Goal: Transaction & Acquisition: Purchase product/service

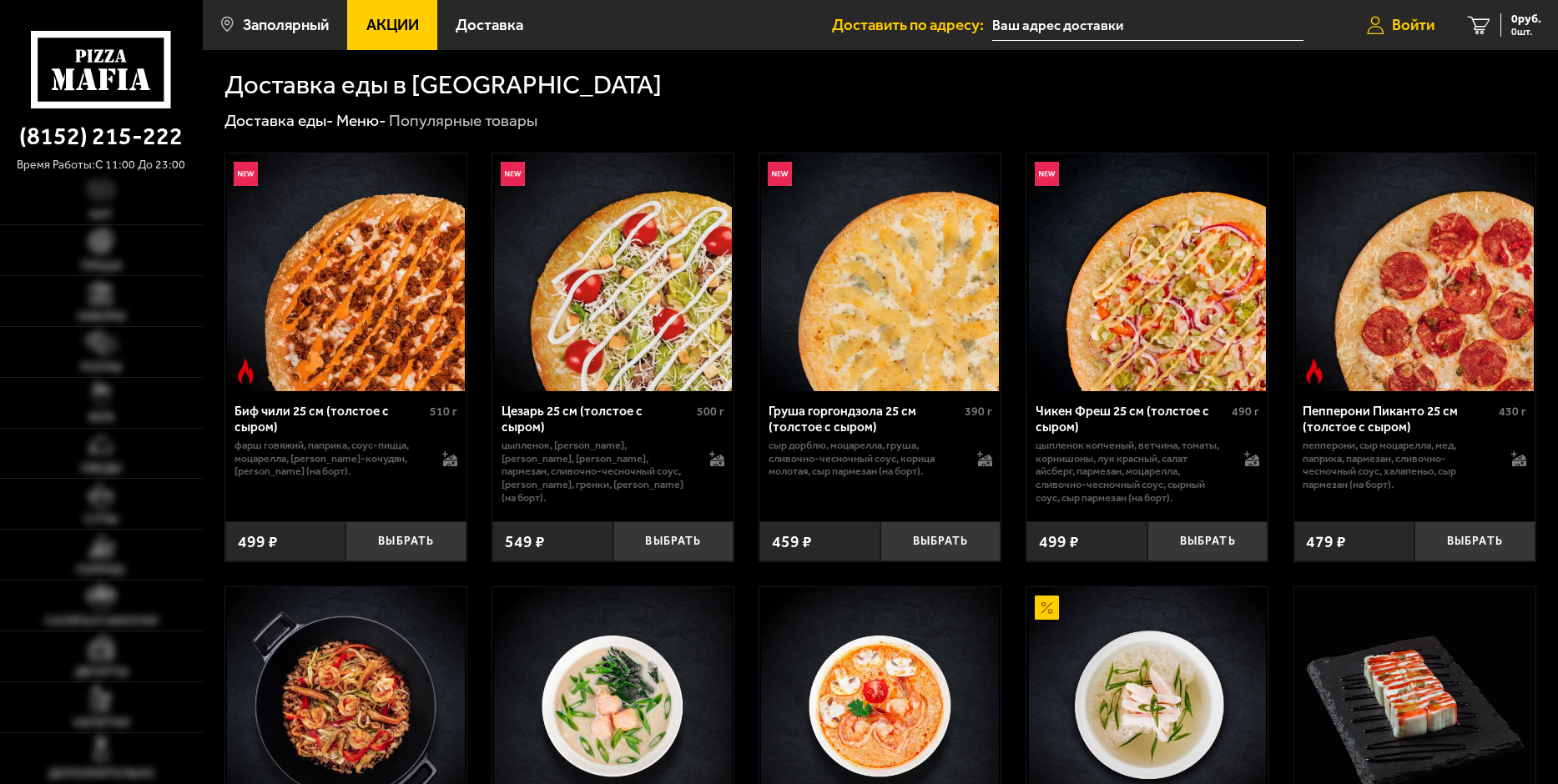
click at [1399, 30] on span "Войти" at bounding box center [1413, 26] width 43 height 16
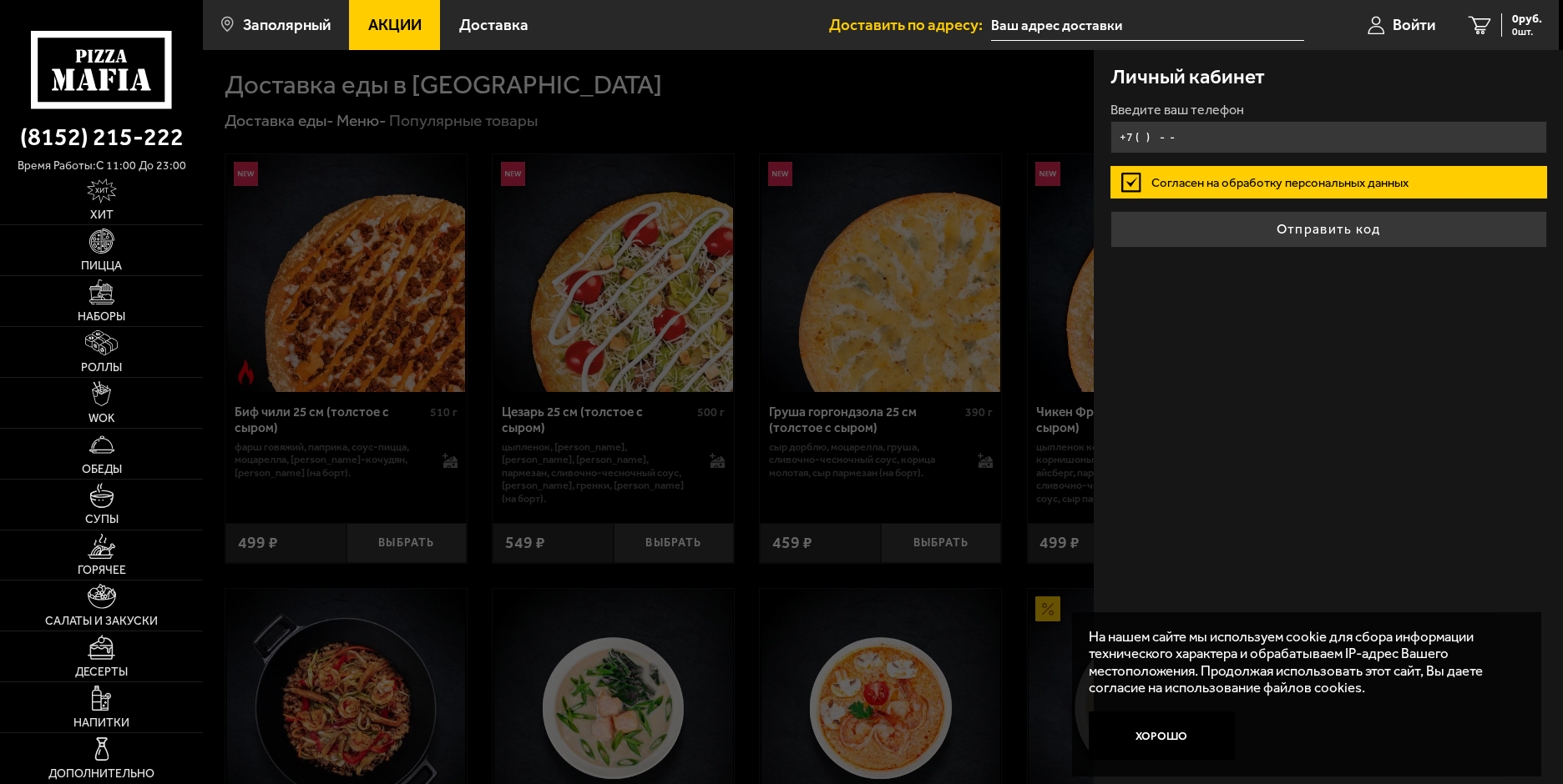
click at [1184, 136] on input "+7 ( ) - -" at bounding box center [1329, 137] width 437 height 32
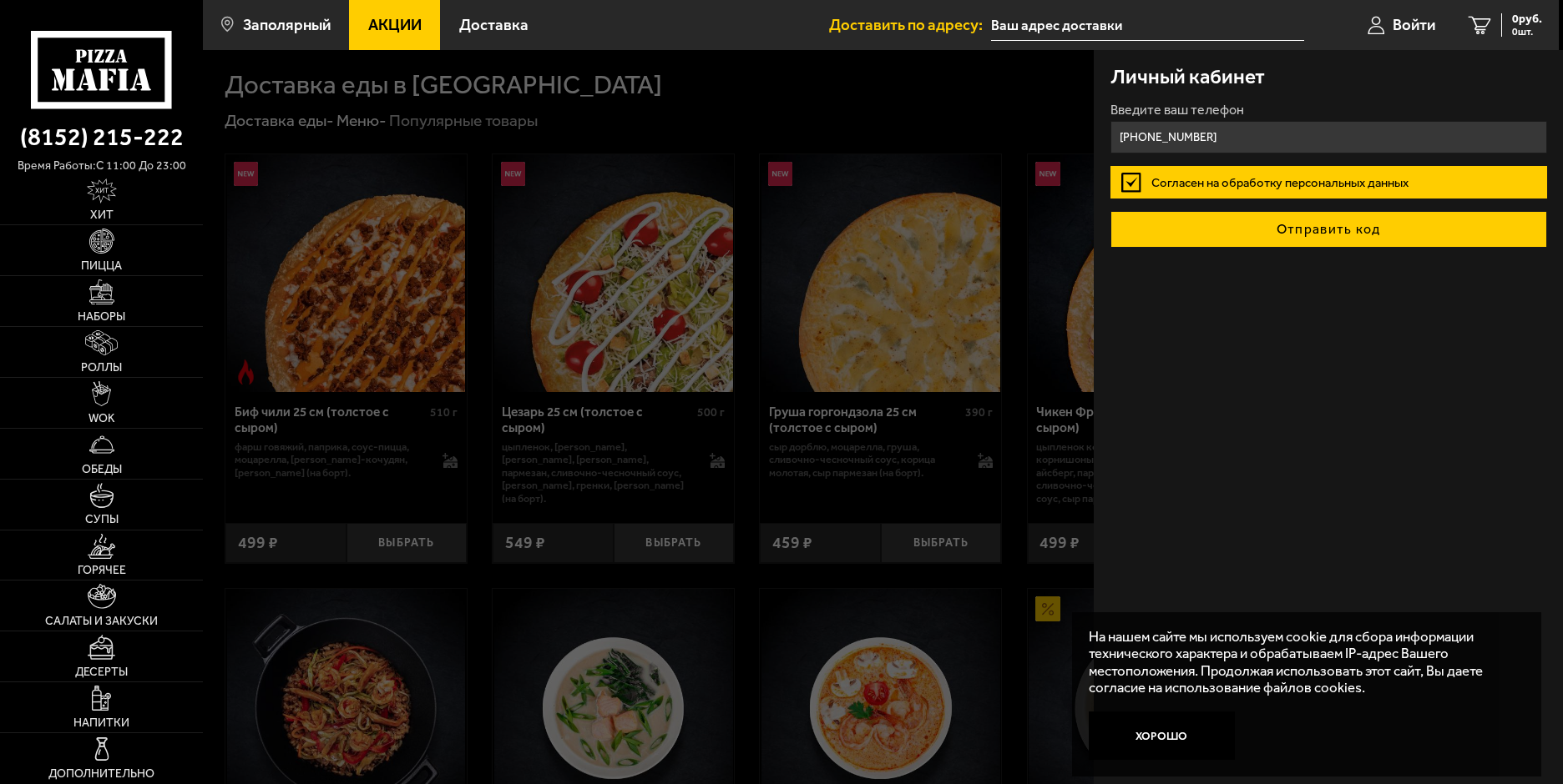
type input "[PHONE_NUMBER]"
click at [1328, 220] on button "Отправить код" at bounding box center [1329, 229] width 437 height 37
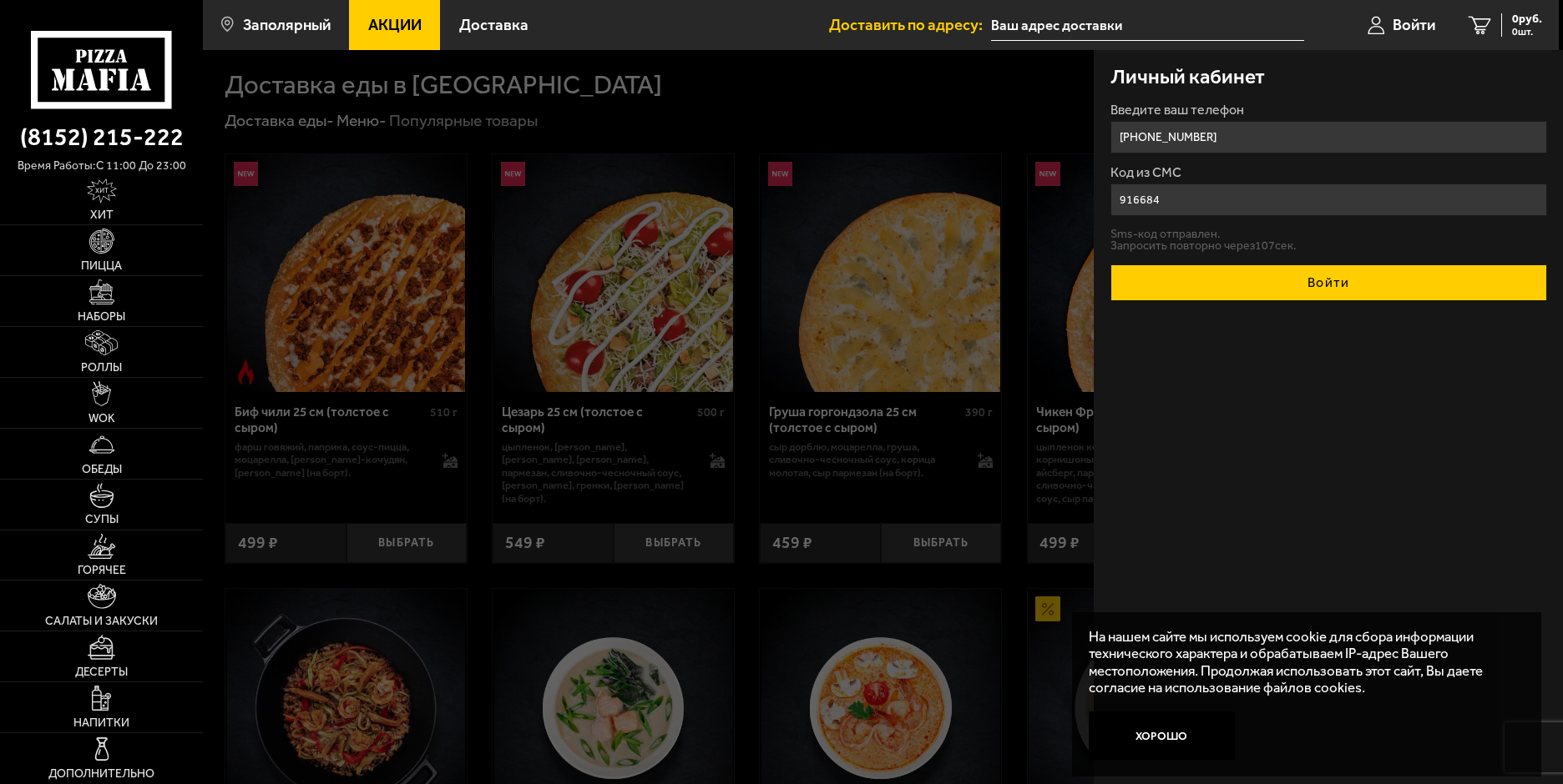
type input "916684"
click at [1356, 288] on button "Войти" at bounding box center [1329, 283] width 437 height 37
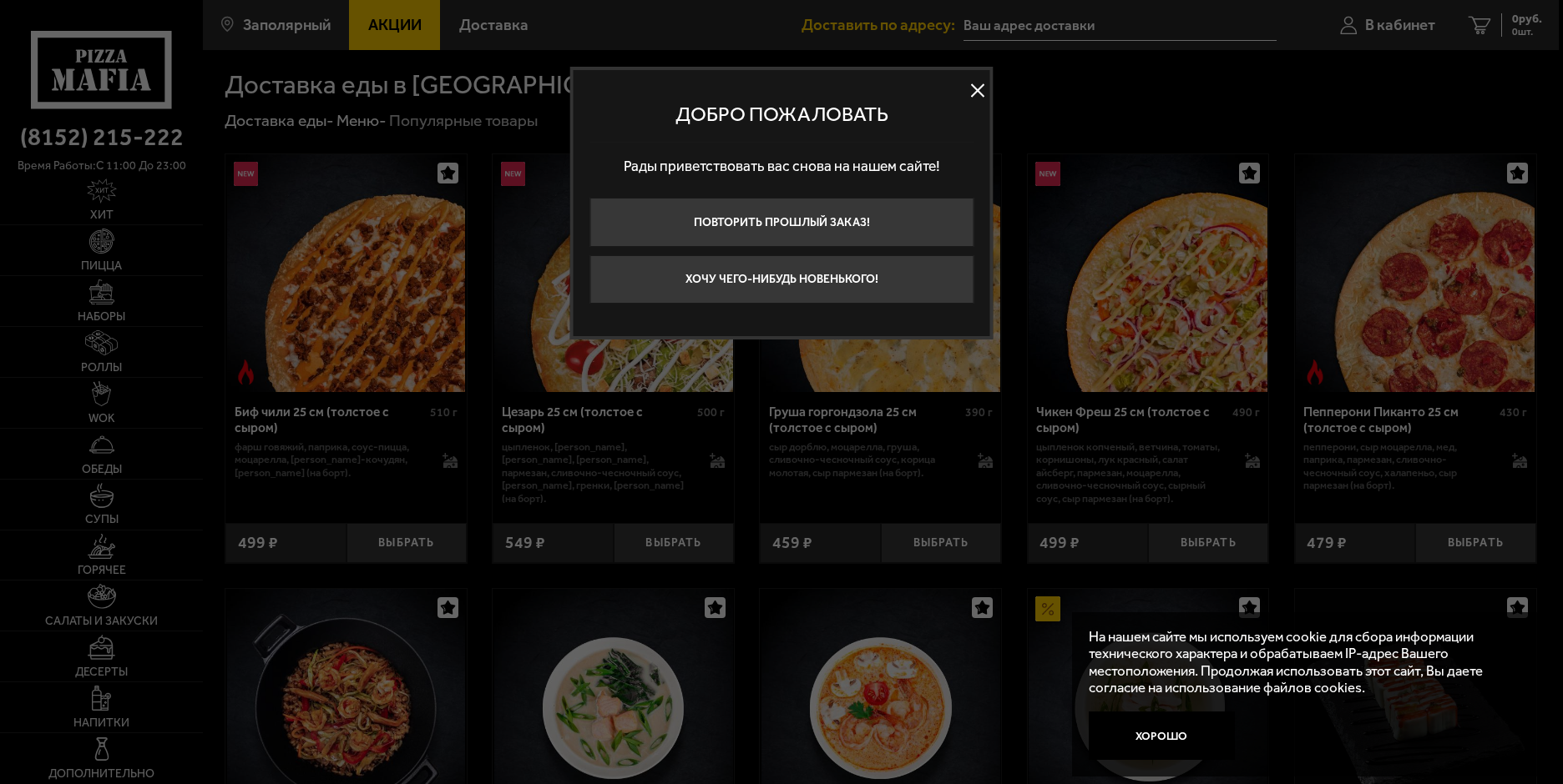
click at [978, 95] on button at bounding box center [977, 89] width 25 height 25
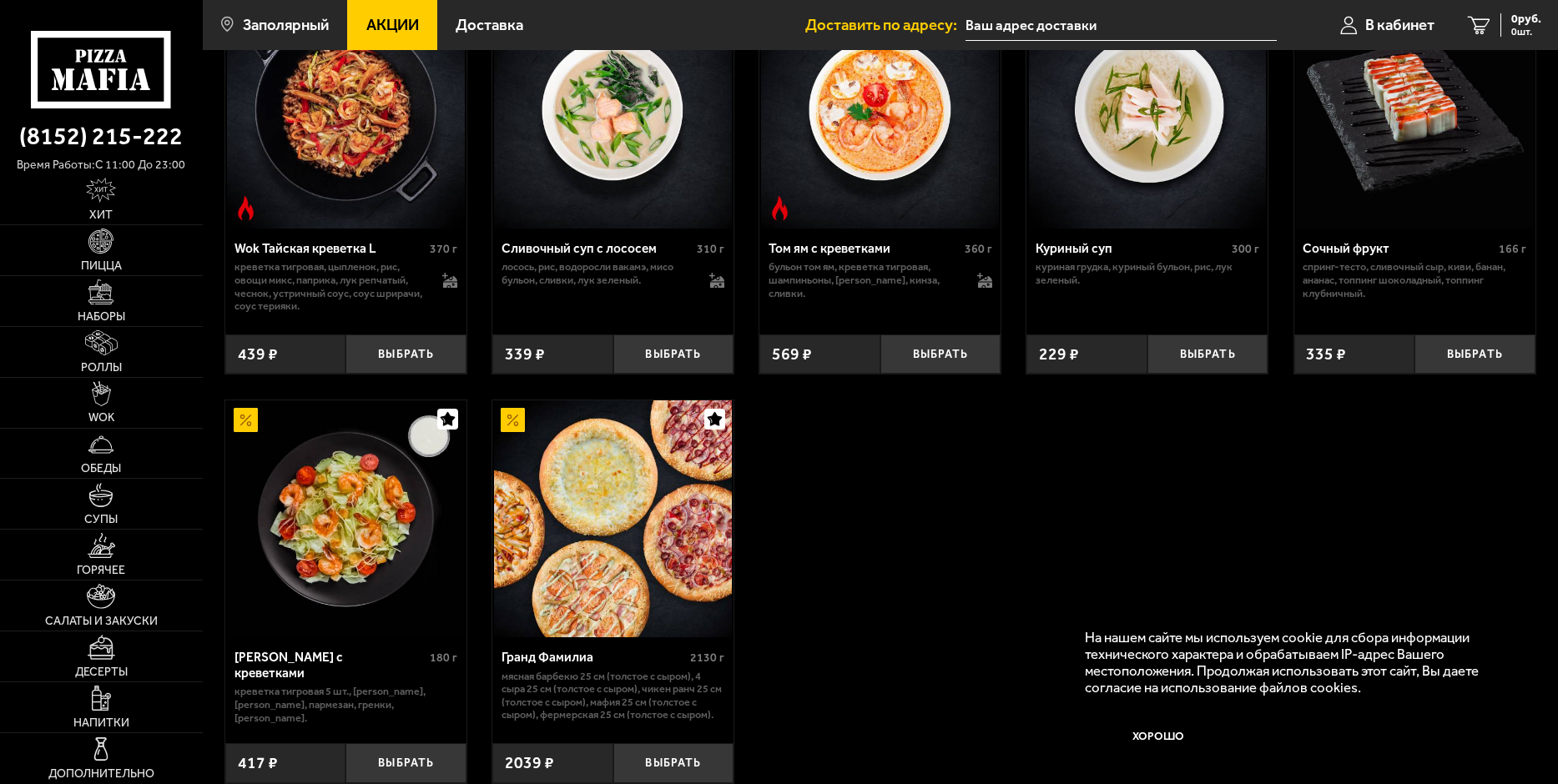
scroll to position [751, 0]
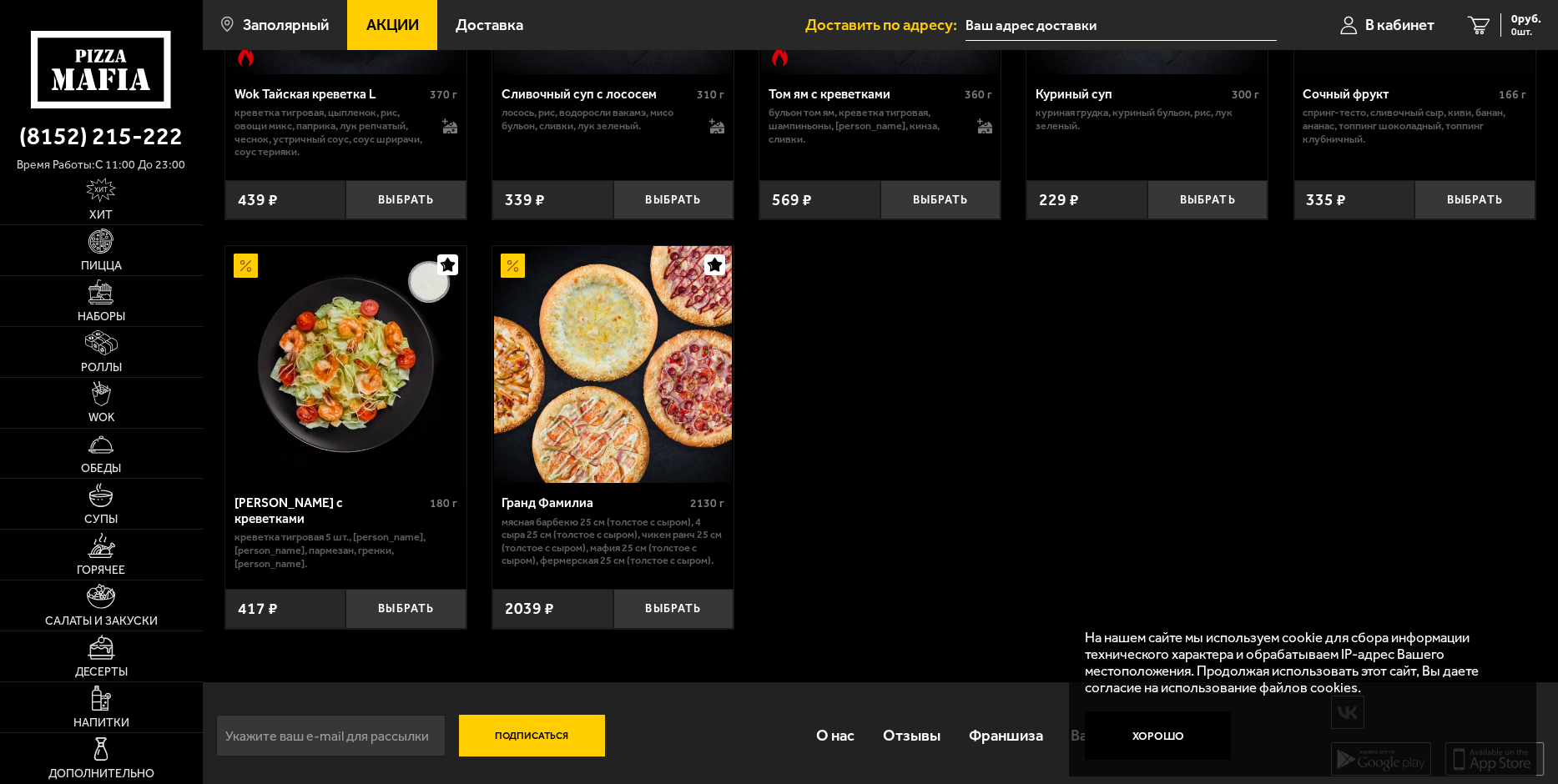
click at [623, 347] on img at bounding box center [612, 364] width 238 height 237
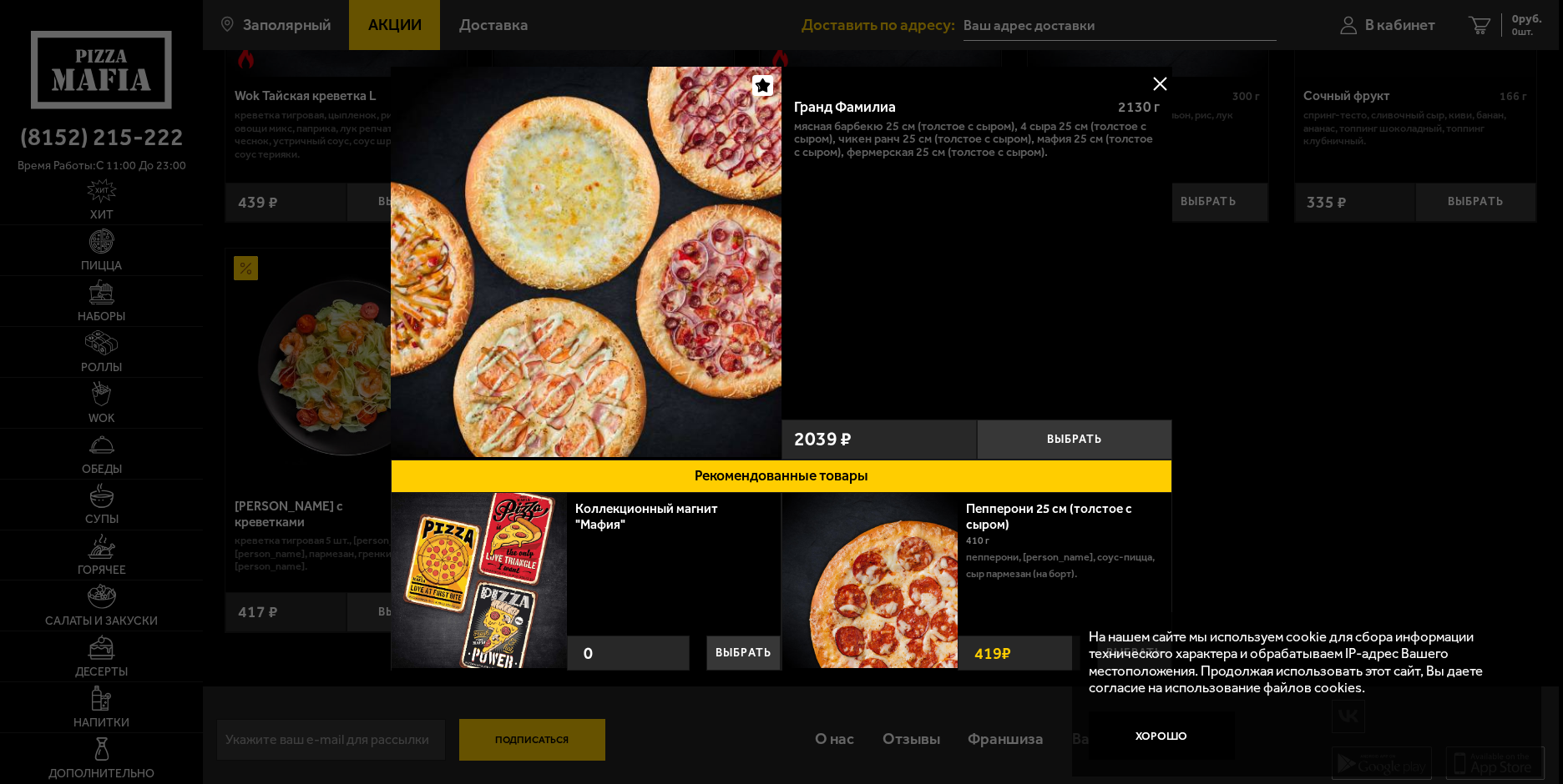
click at [1155, 86] on button at bounding box center [1159, 83] width 25 height 25
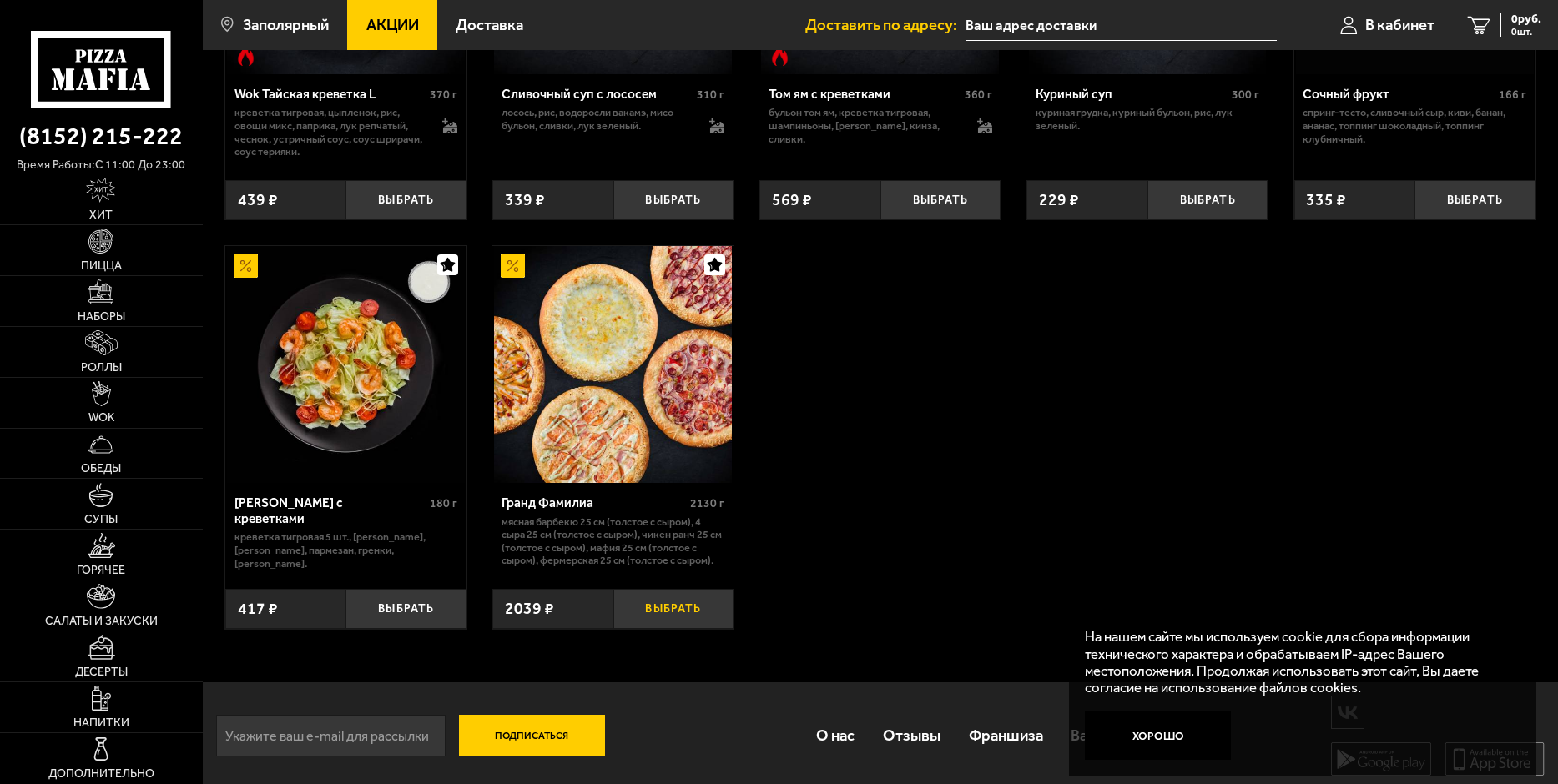
click at [664, 604] on button "Выбрать" at bounding box center [673, 609] width 121 height 40
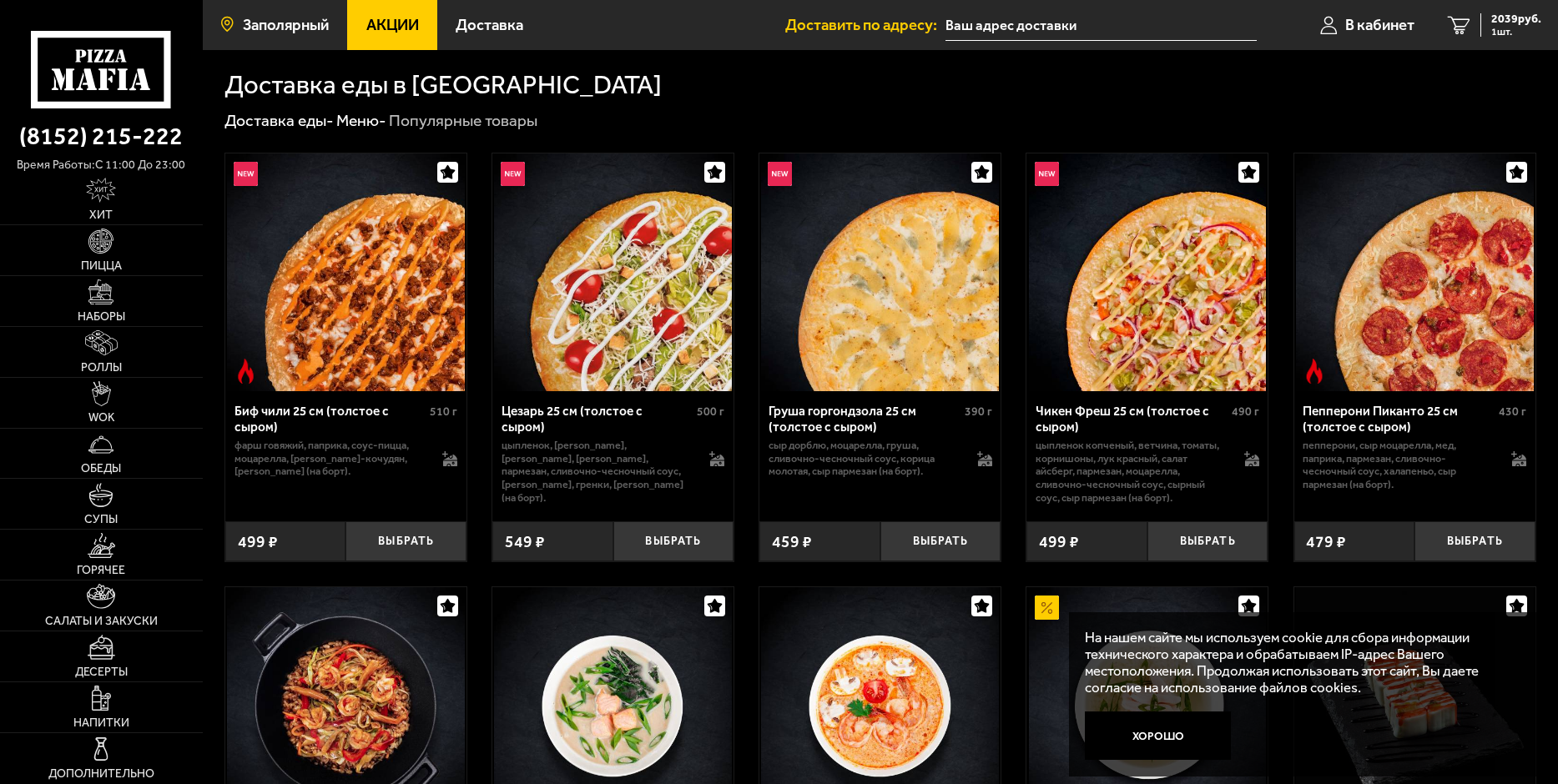
click at [308, 22] on span "Заполярный" at bounding box center [285, 26] width 86 height 16
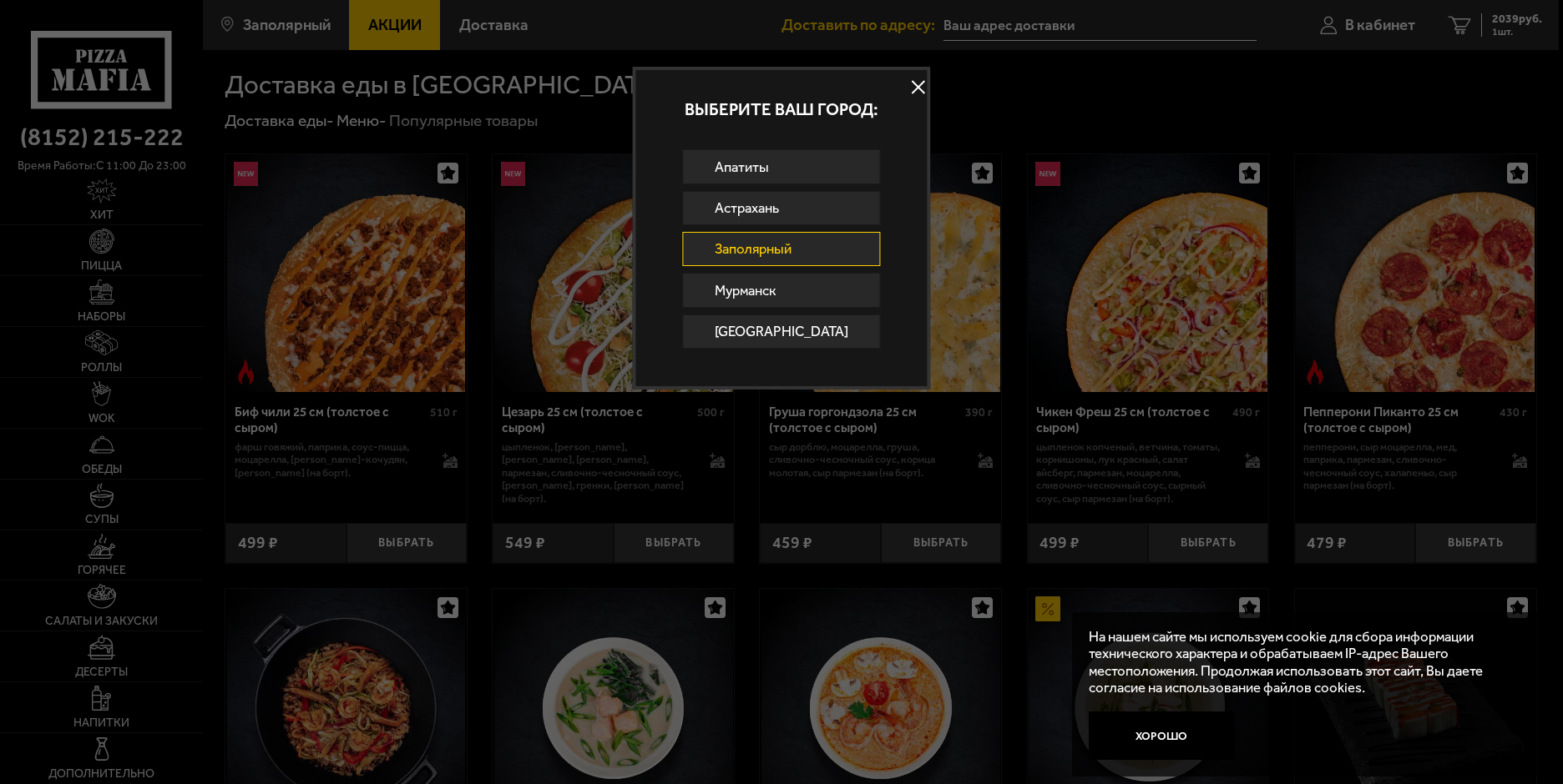
click at [785, 255] on link "Заполярный" at bounding box center [782, 249] width 198 height 34
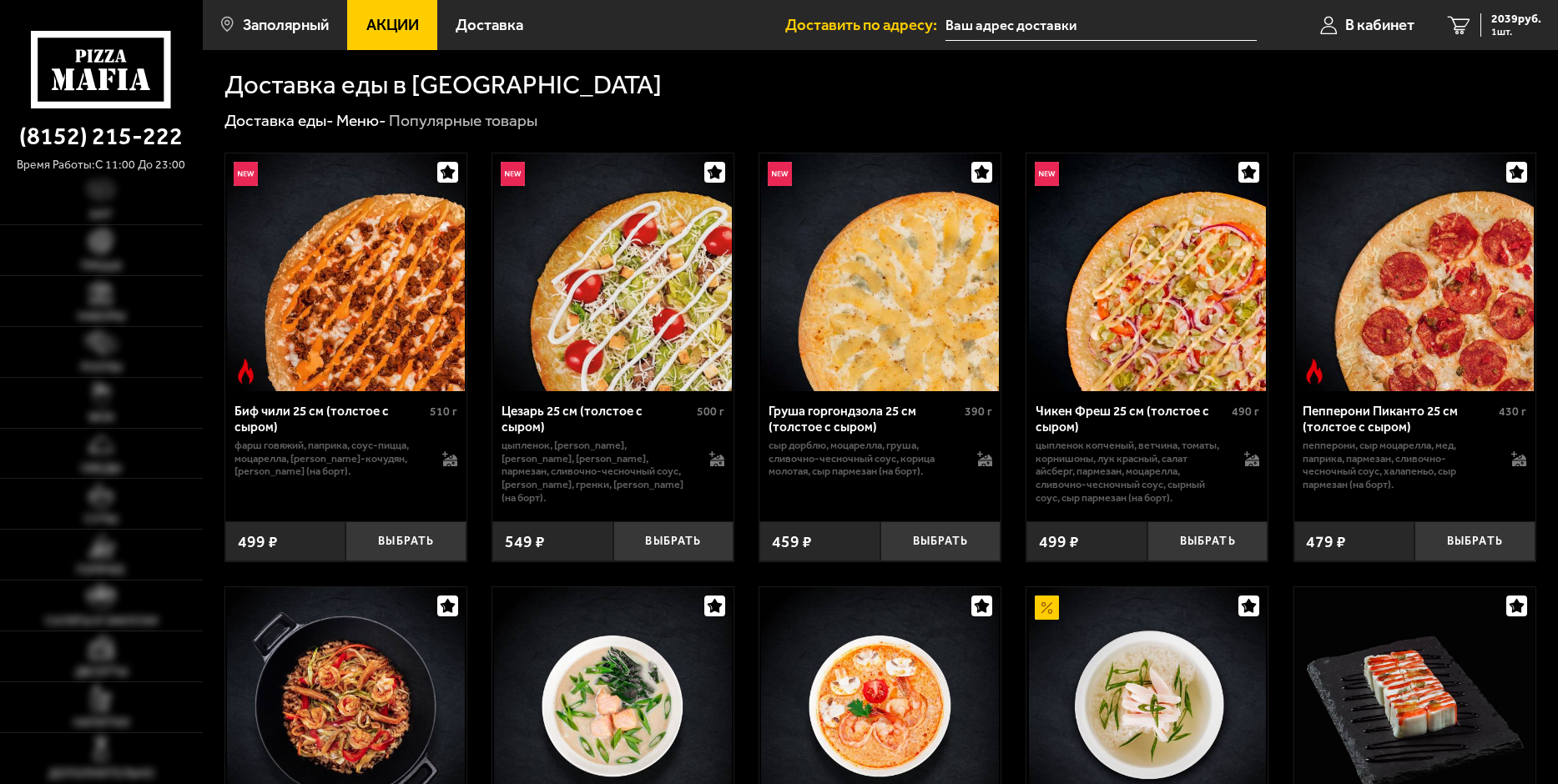
click at [105, 267] on span "Пицца" at bounding box center [101, 266] width 41 height 12
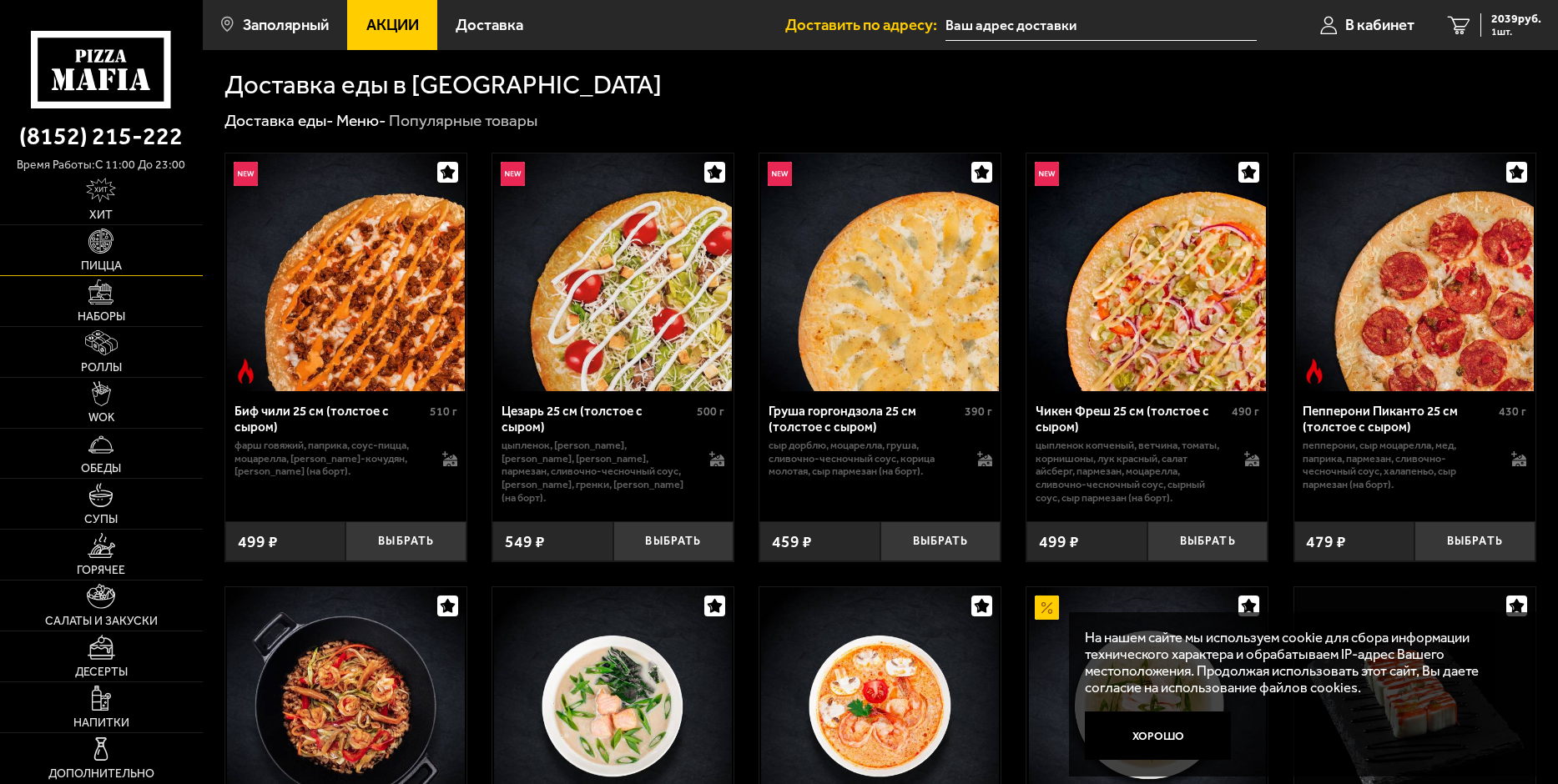
click at [98, 237] on img at bounding box center [100, 241] width 25 height 25
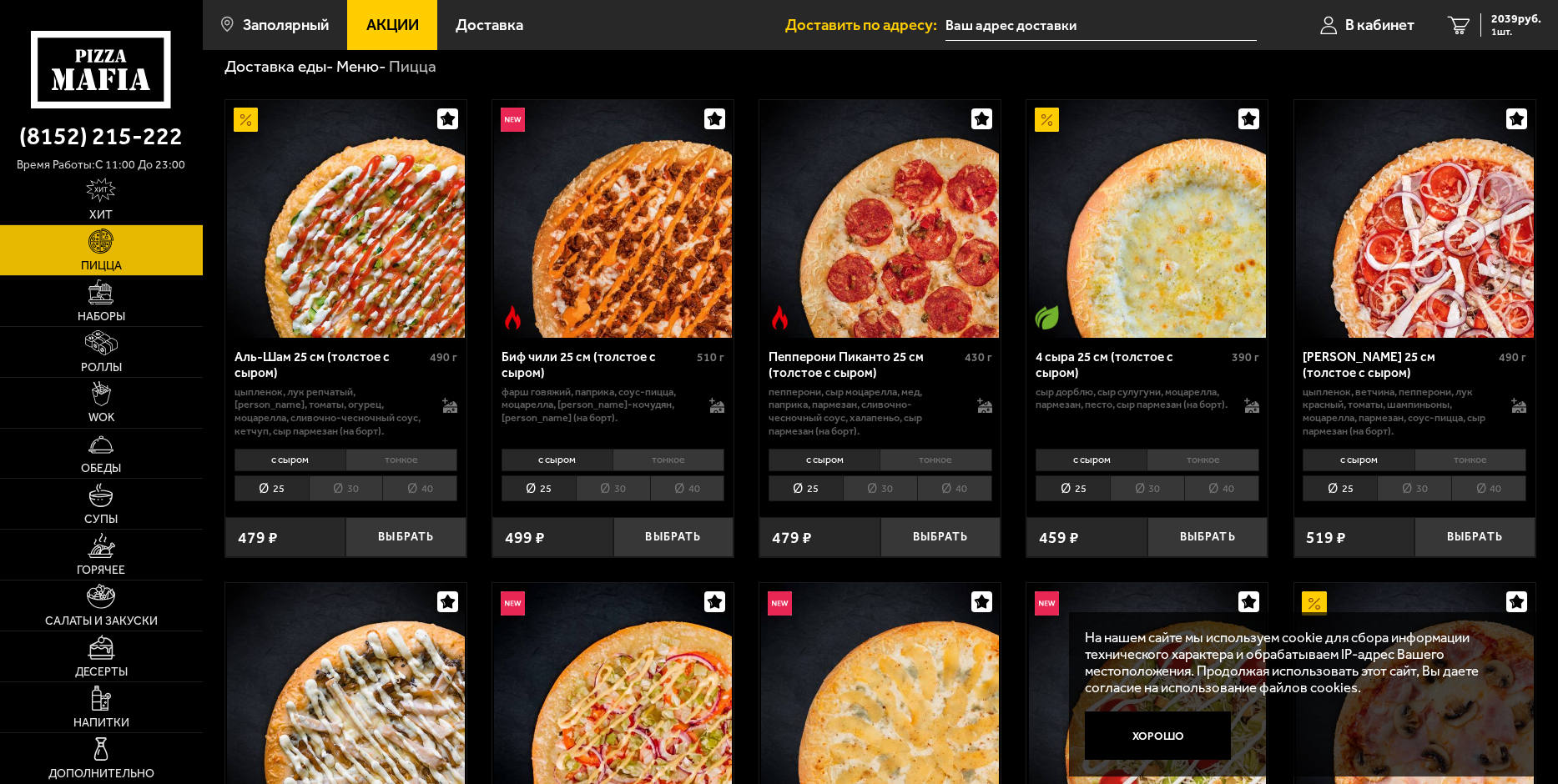
scroll to position [83, 0]
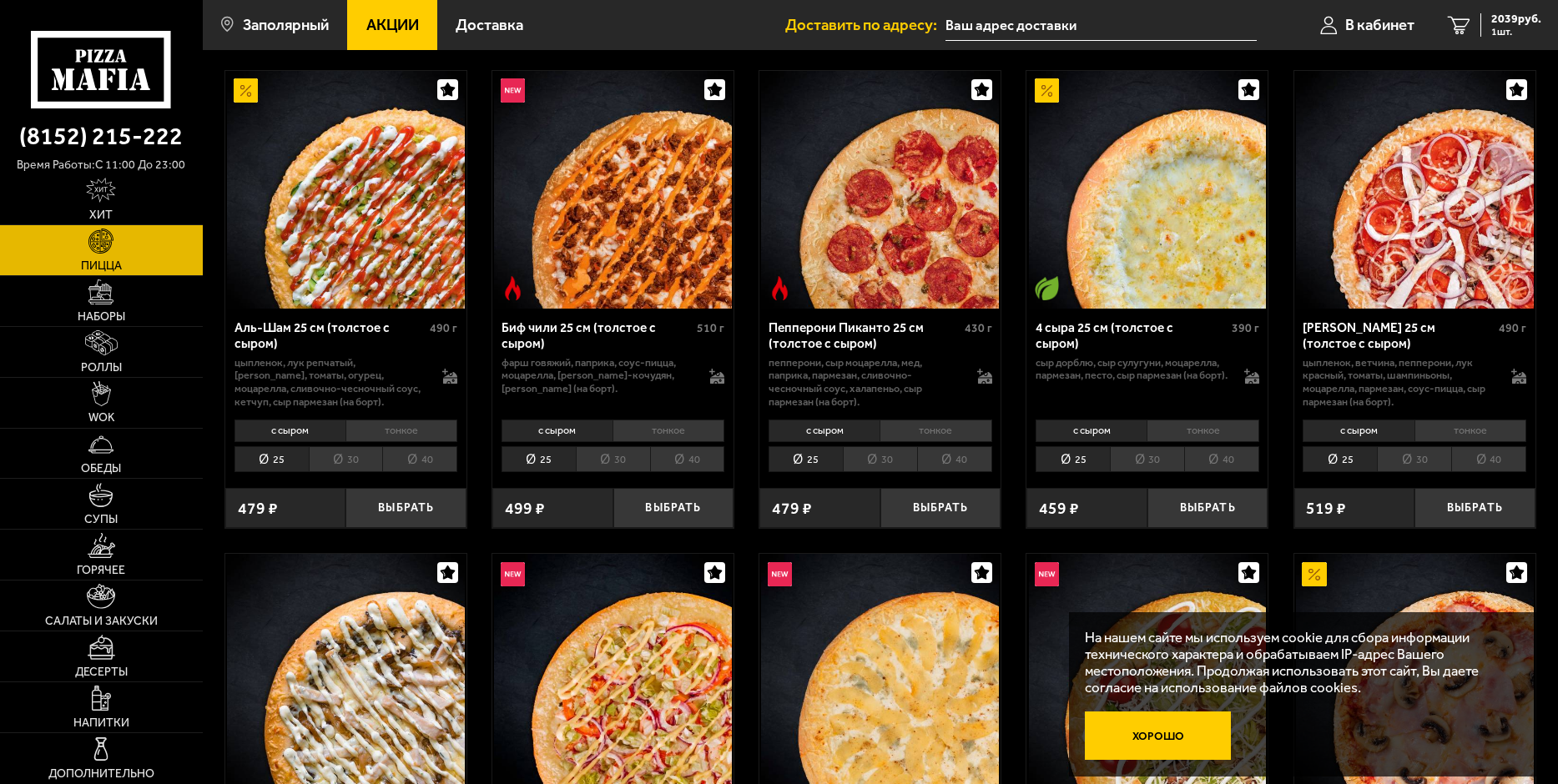
click at [1154, 735] on button "Хорошо" at bounding box center [1158, 735] width 146 height 49
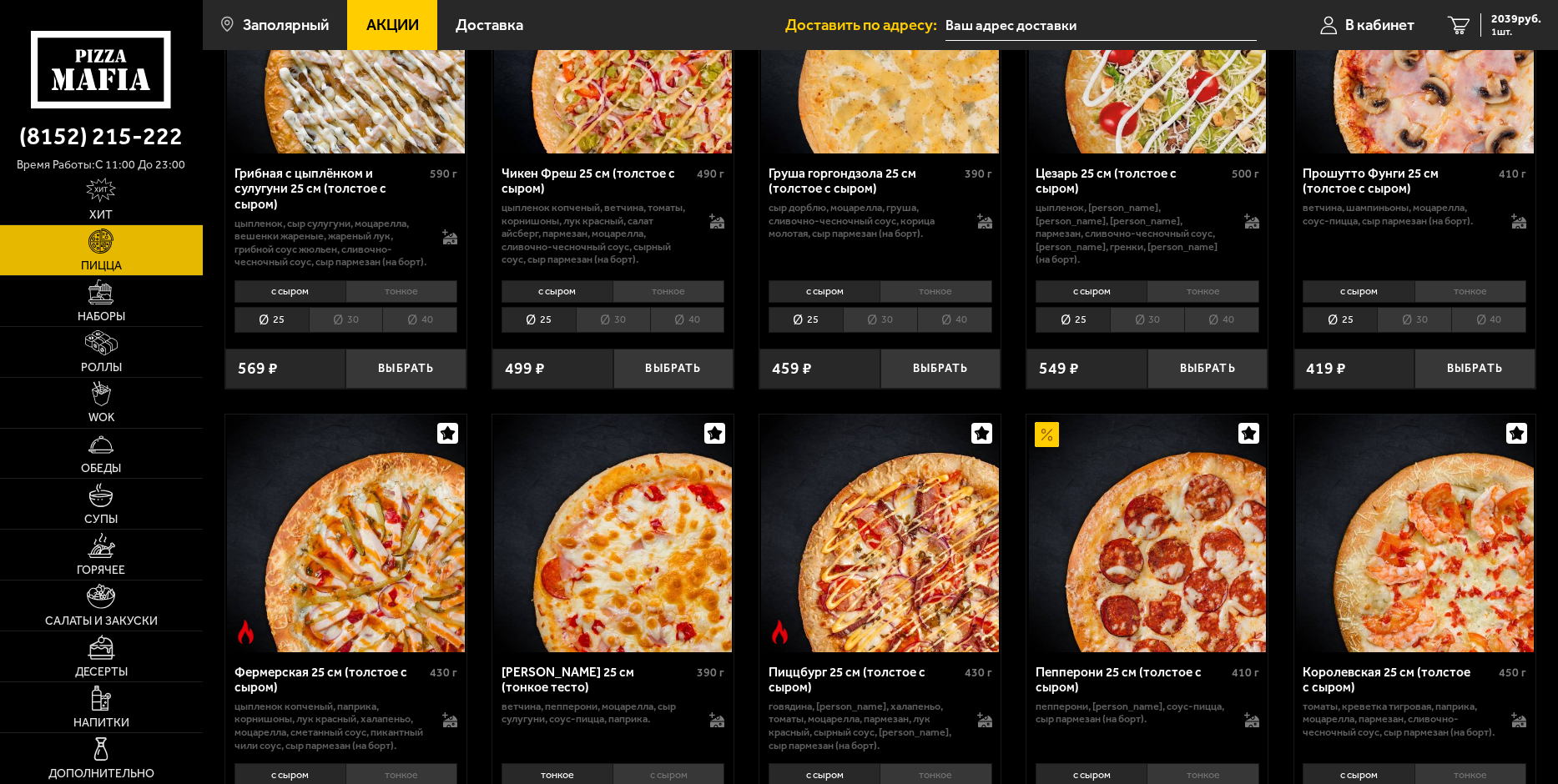
scroll to position [918, 0]
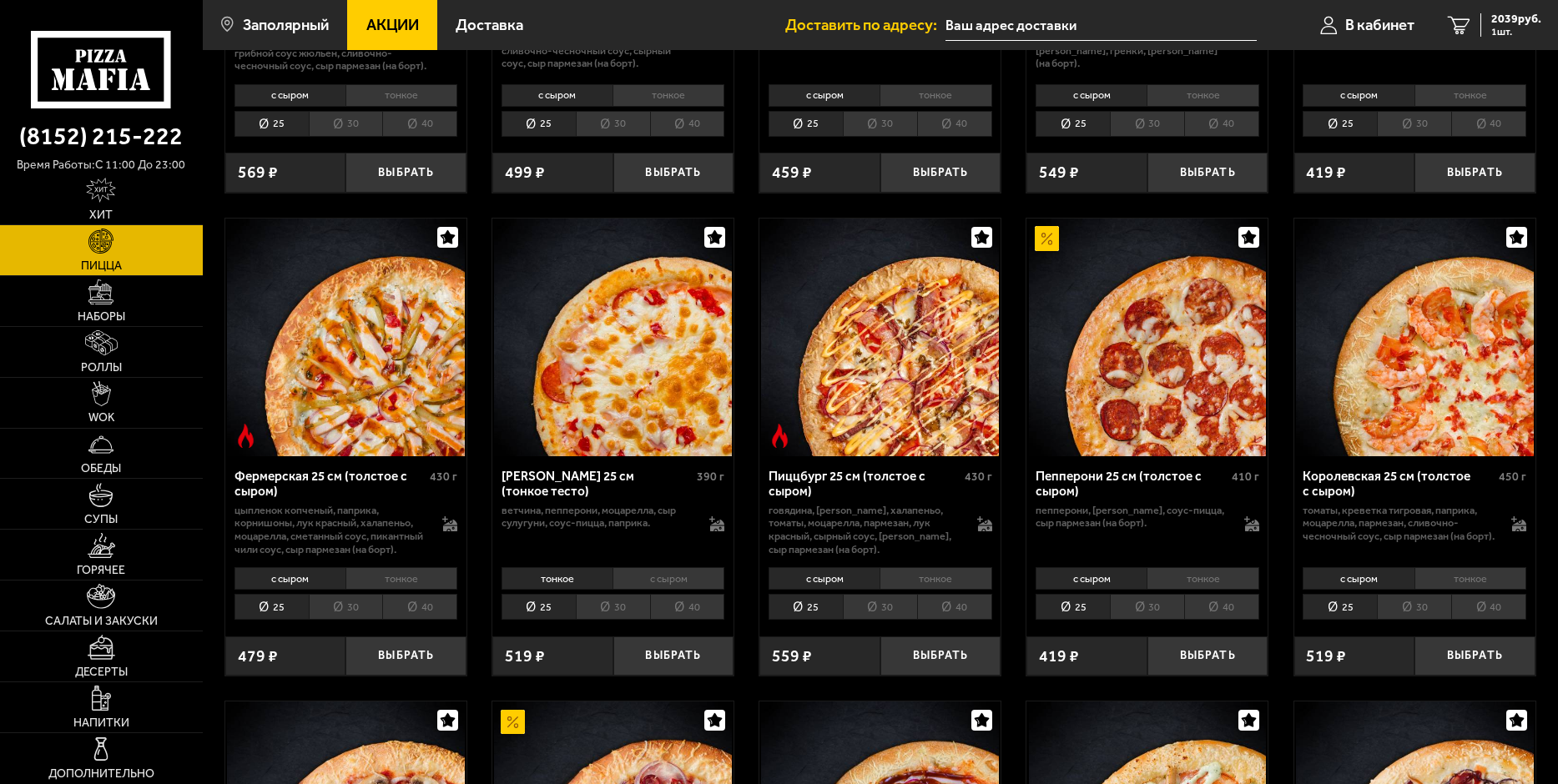
click at [1217, 620] on li "40" at bounding box center [1222, 607] width 75 height 26
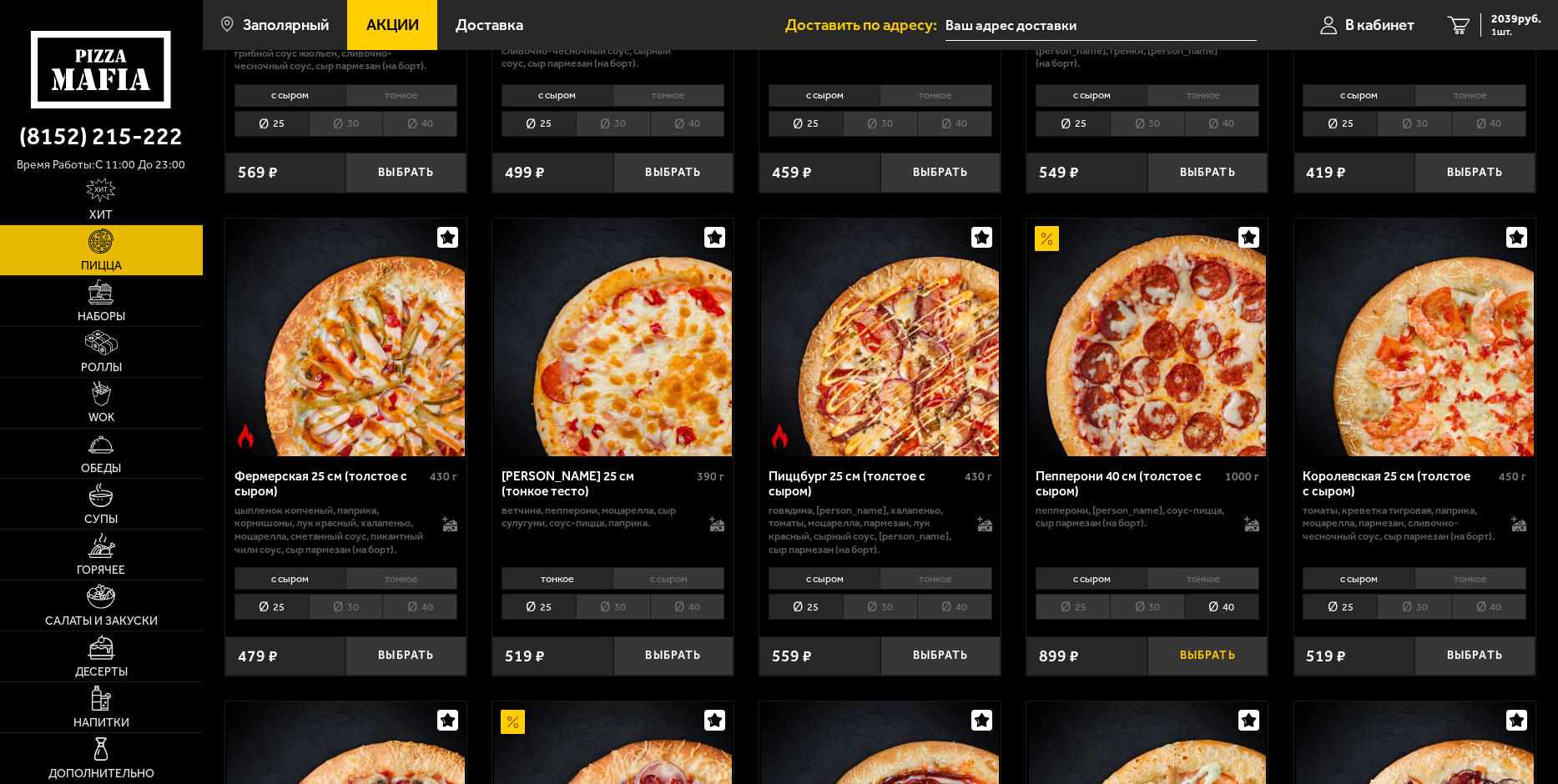
click at [1192, 677] on button "Выбрать" at bounding box center [1208, 656] width 121 height 40
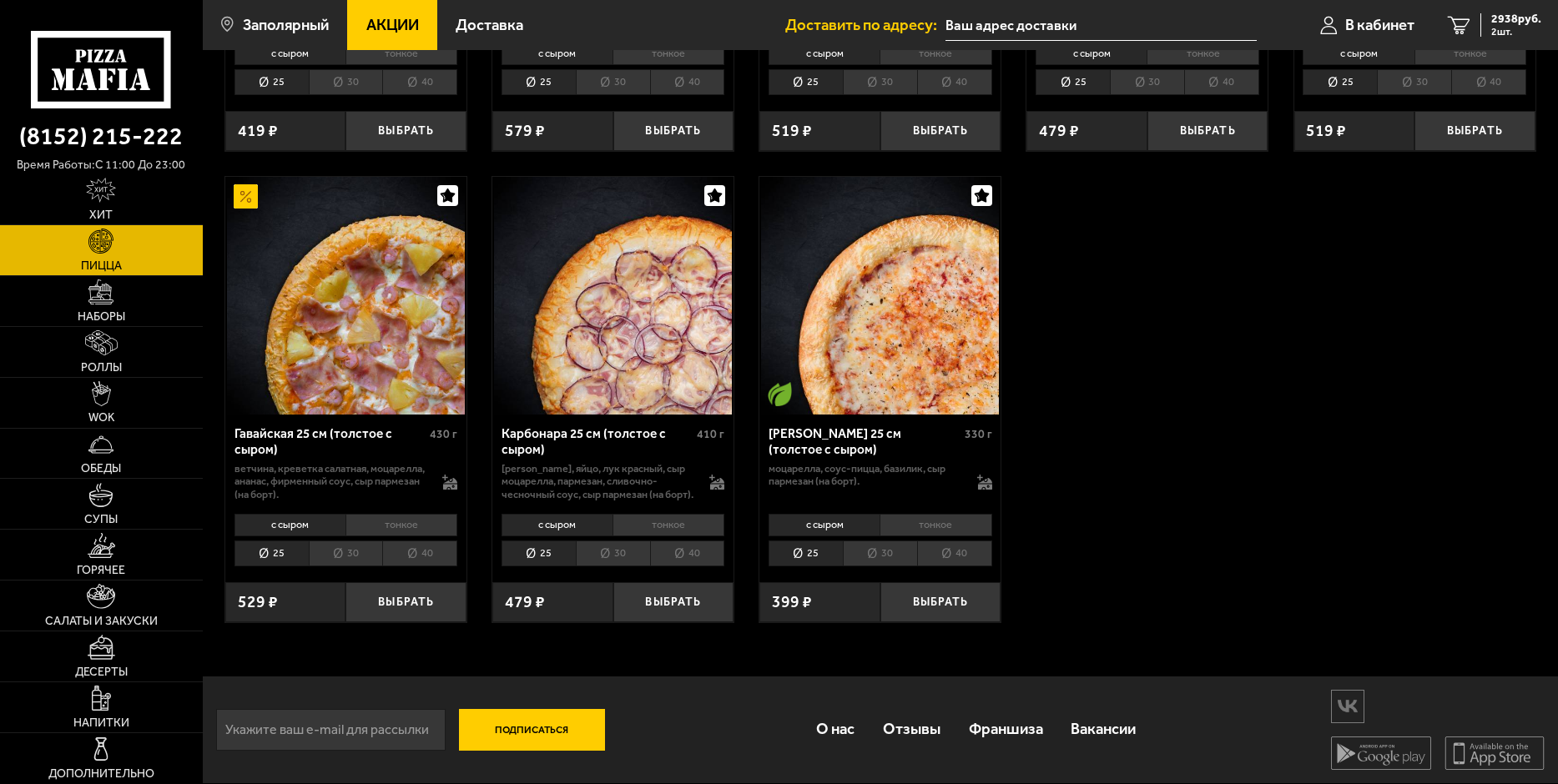
scroll to position [2481, 0]
click at [896, 557] on li "30" at bounding box center [879, 553] width 74 height 26
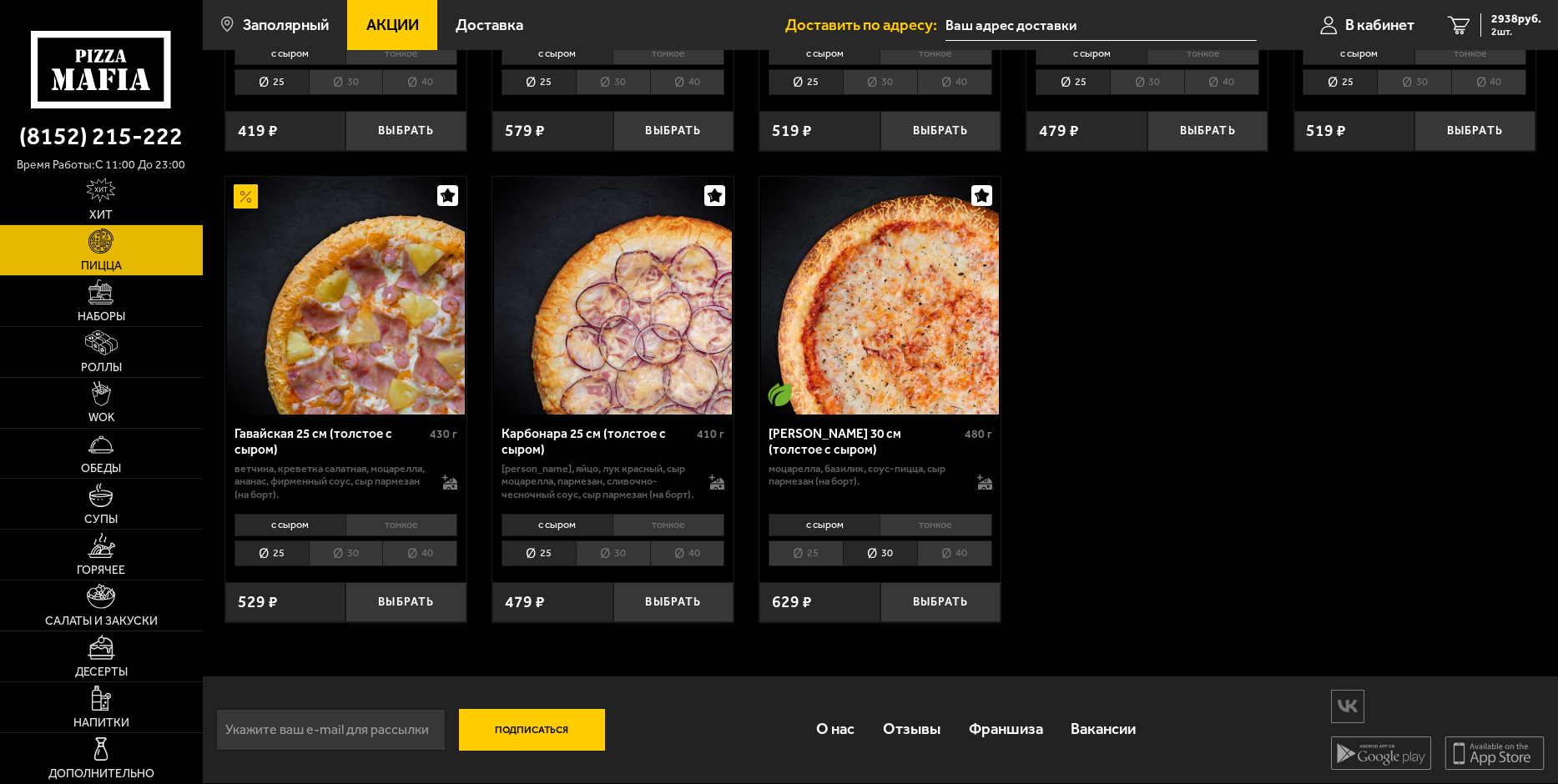
click at [973, 554] on li "40" at bounding box center [954, 553] width 75 height 26
click at [941, 604] on button "Выбрать" at bounding box center [941, 602] width 121 height 40
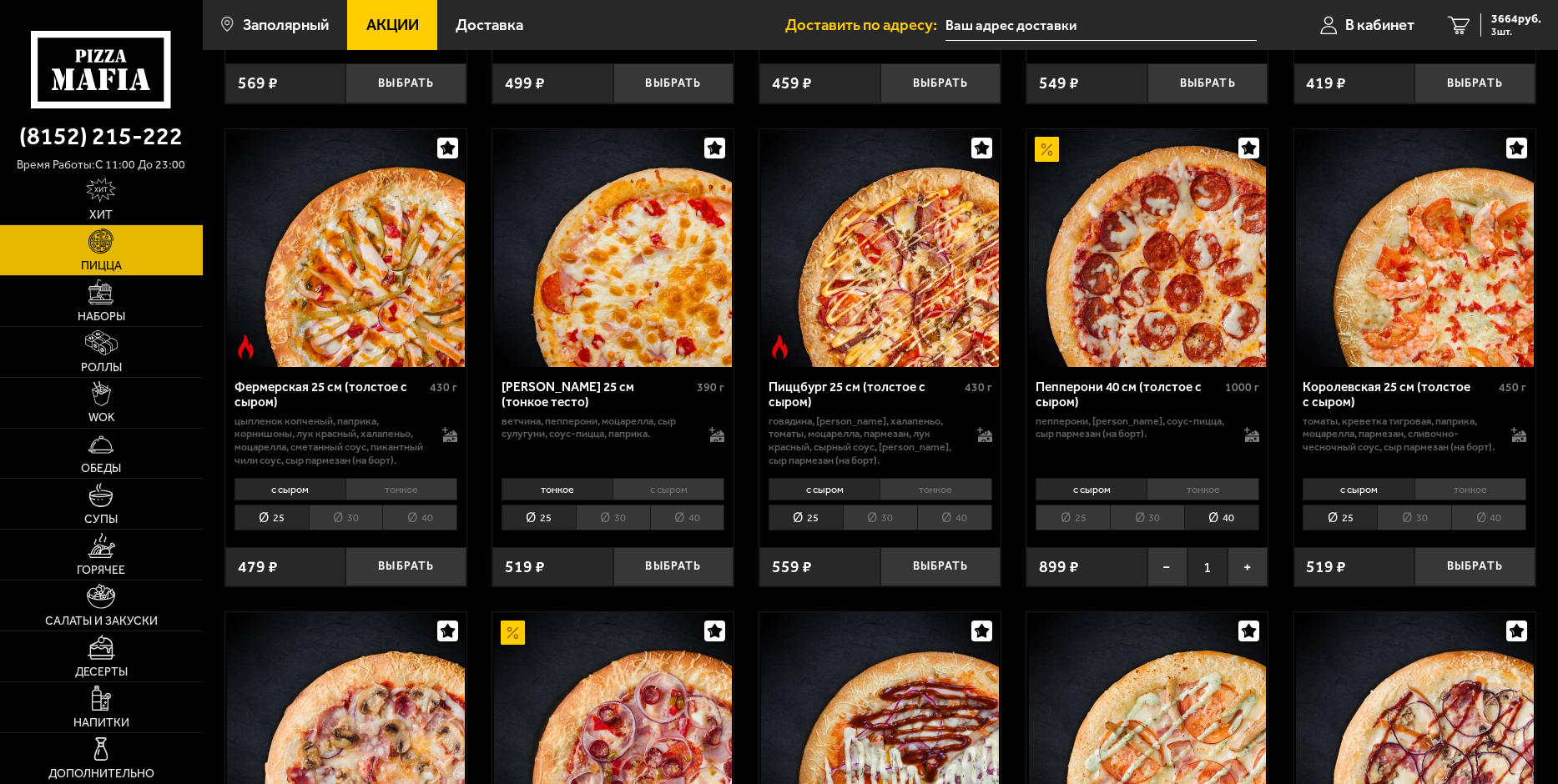
scroll to position [979, 0]
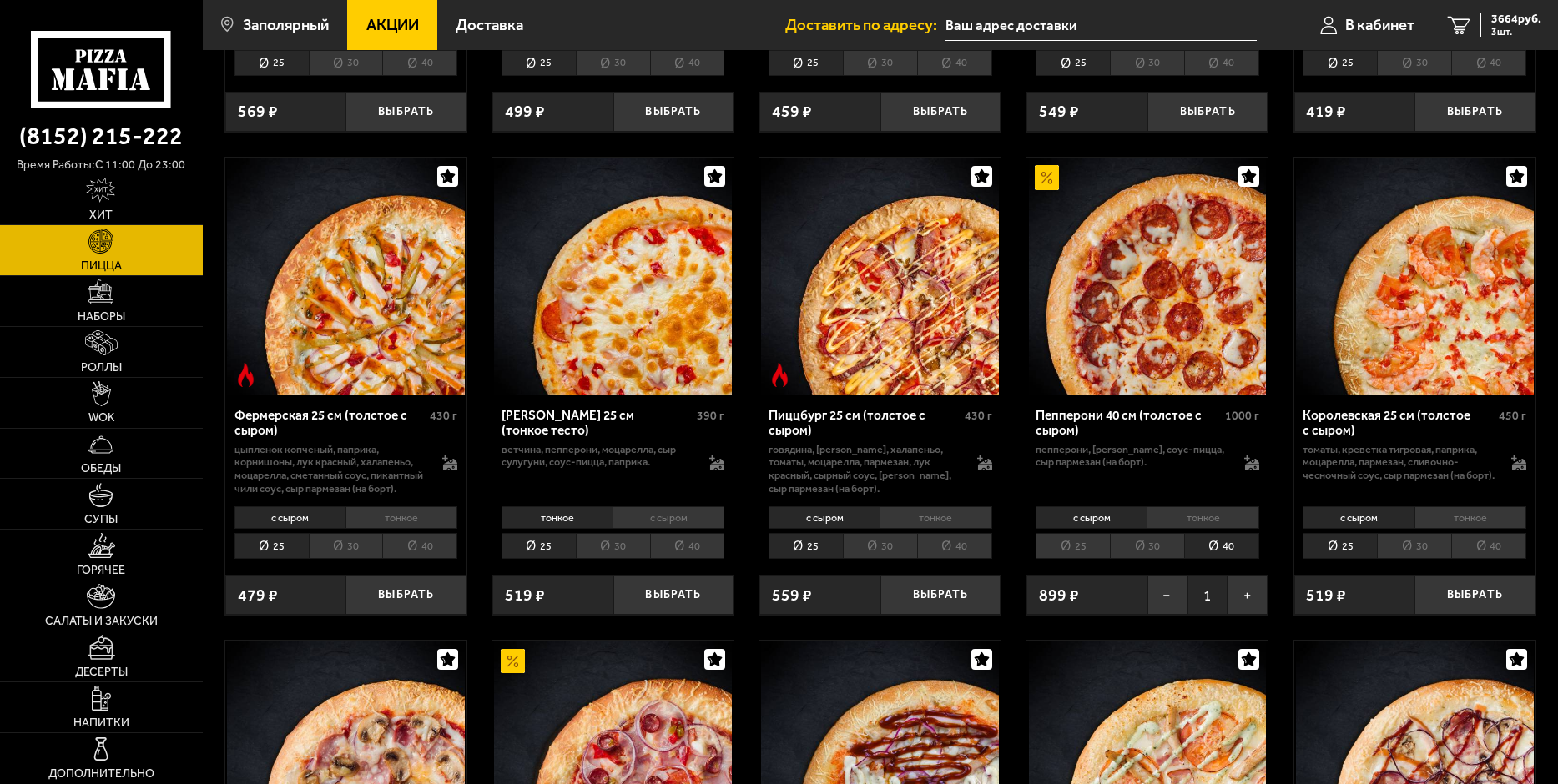
click at [651, 529] on li "с сыром" at bounding box center [667, 518] width 112 height 23
click at [692, 559] on li "40" at bounding box center [687, 546] width 75 height 26
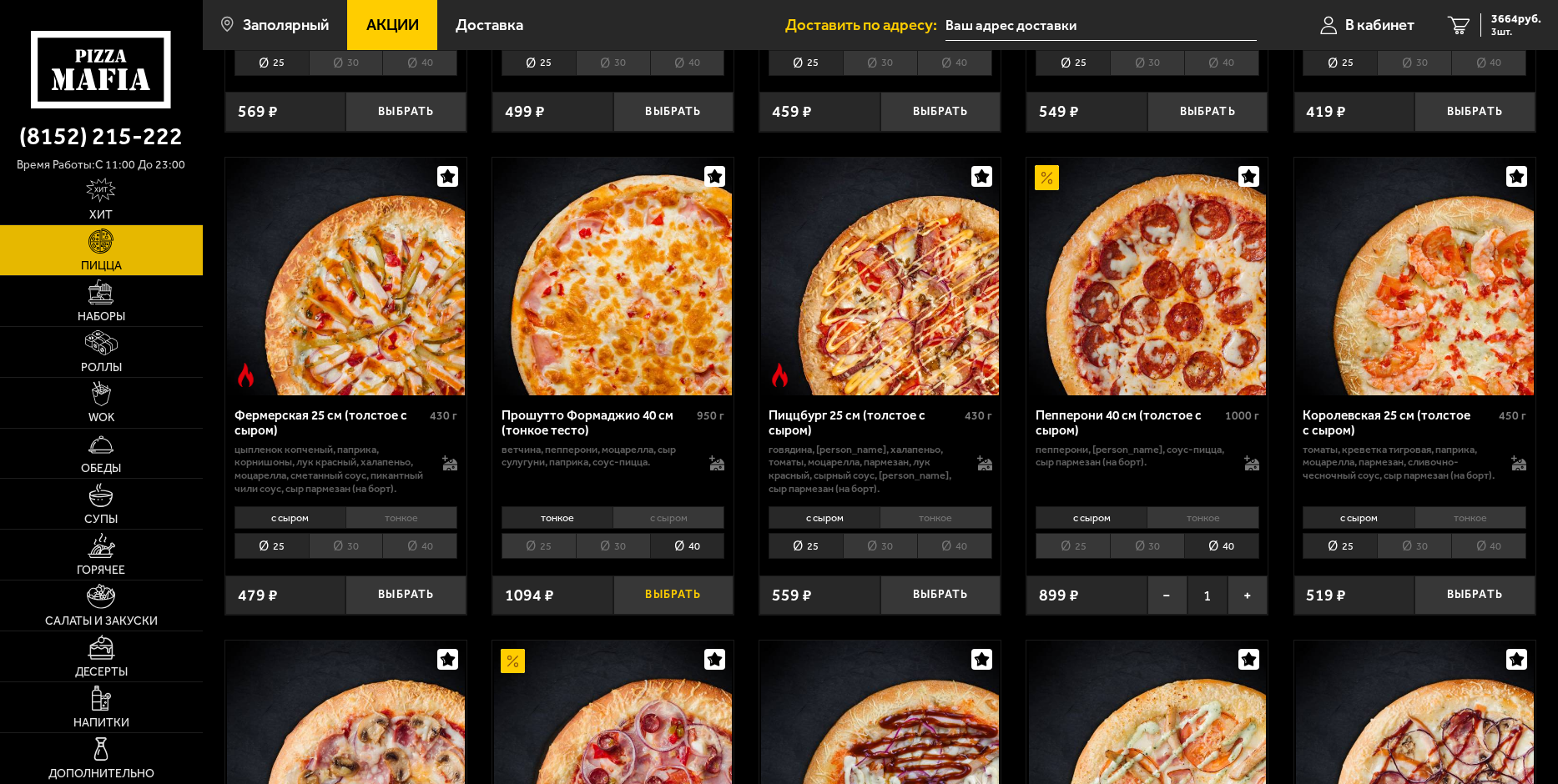
click at [675, 615] on button "Выбрать" at bounding box center [673, 595] width 121 height 40
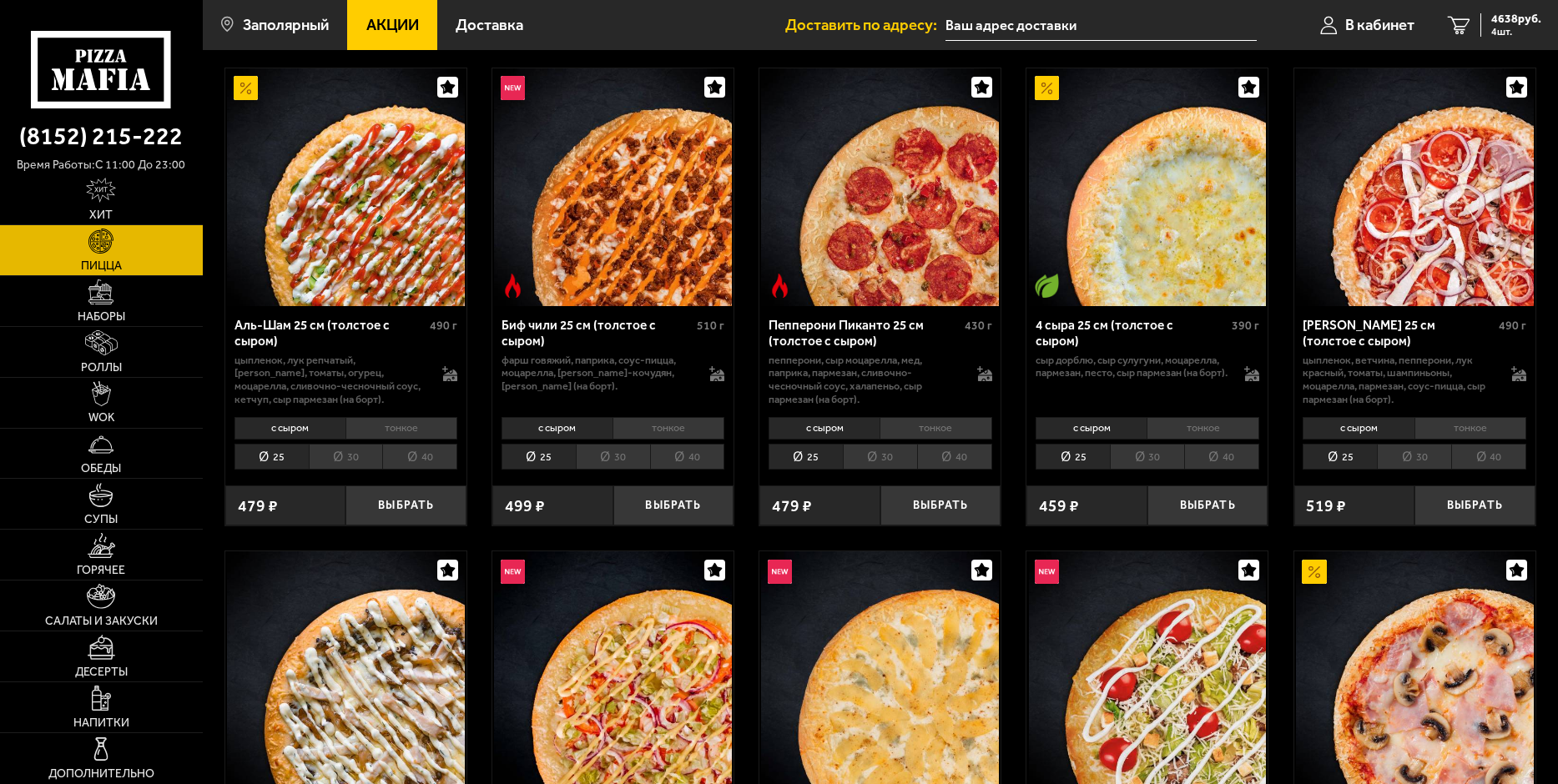
scroll to position [83, 0]
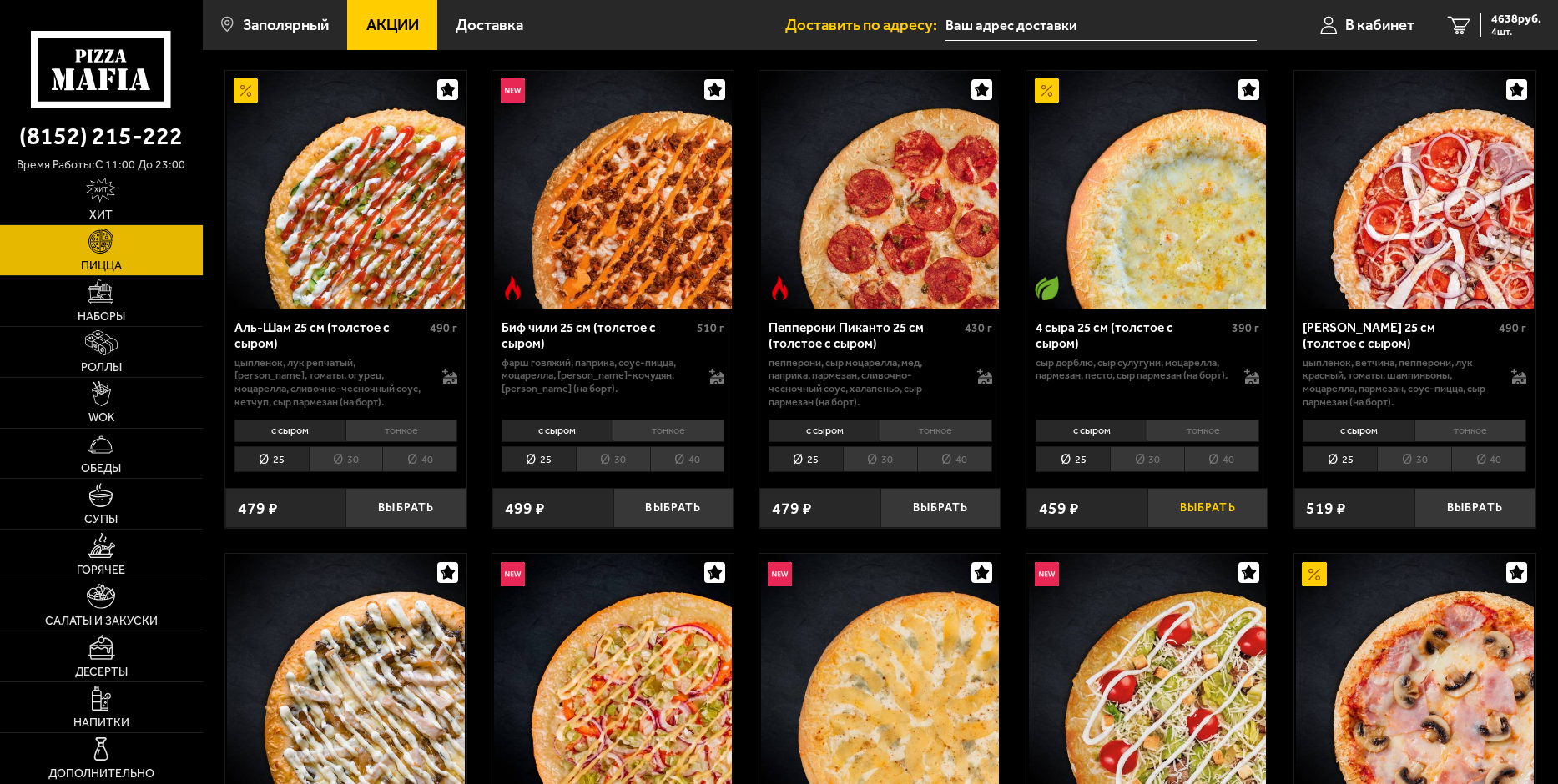
click at [1232, 504] on button "Выбрать" at bounding box center [1208, 507] width 121 height 40
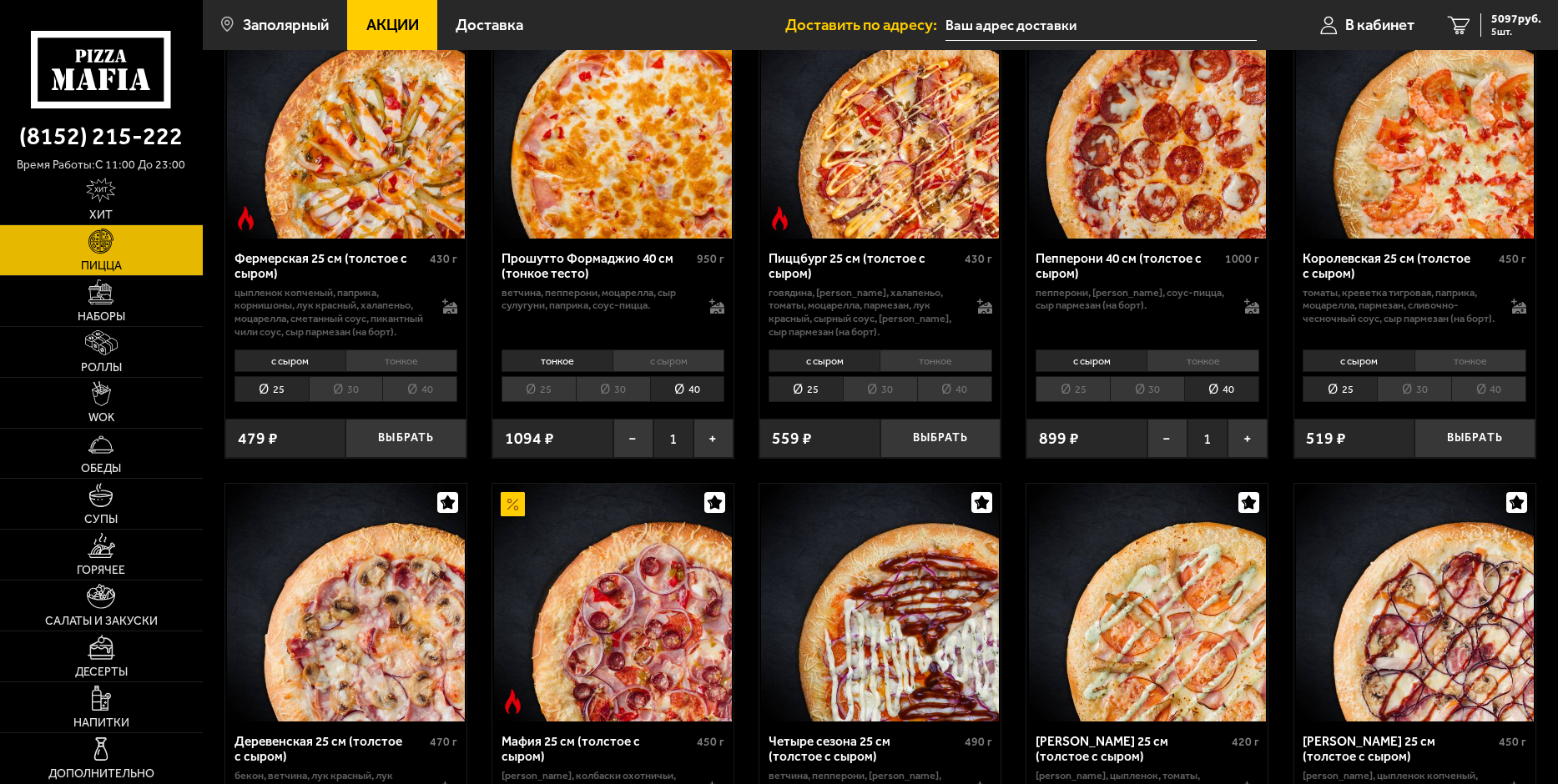
scroll to position [1168, 0]
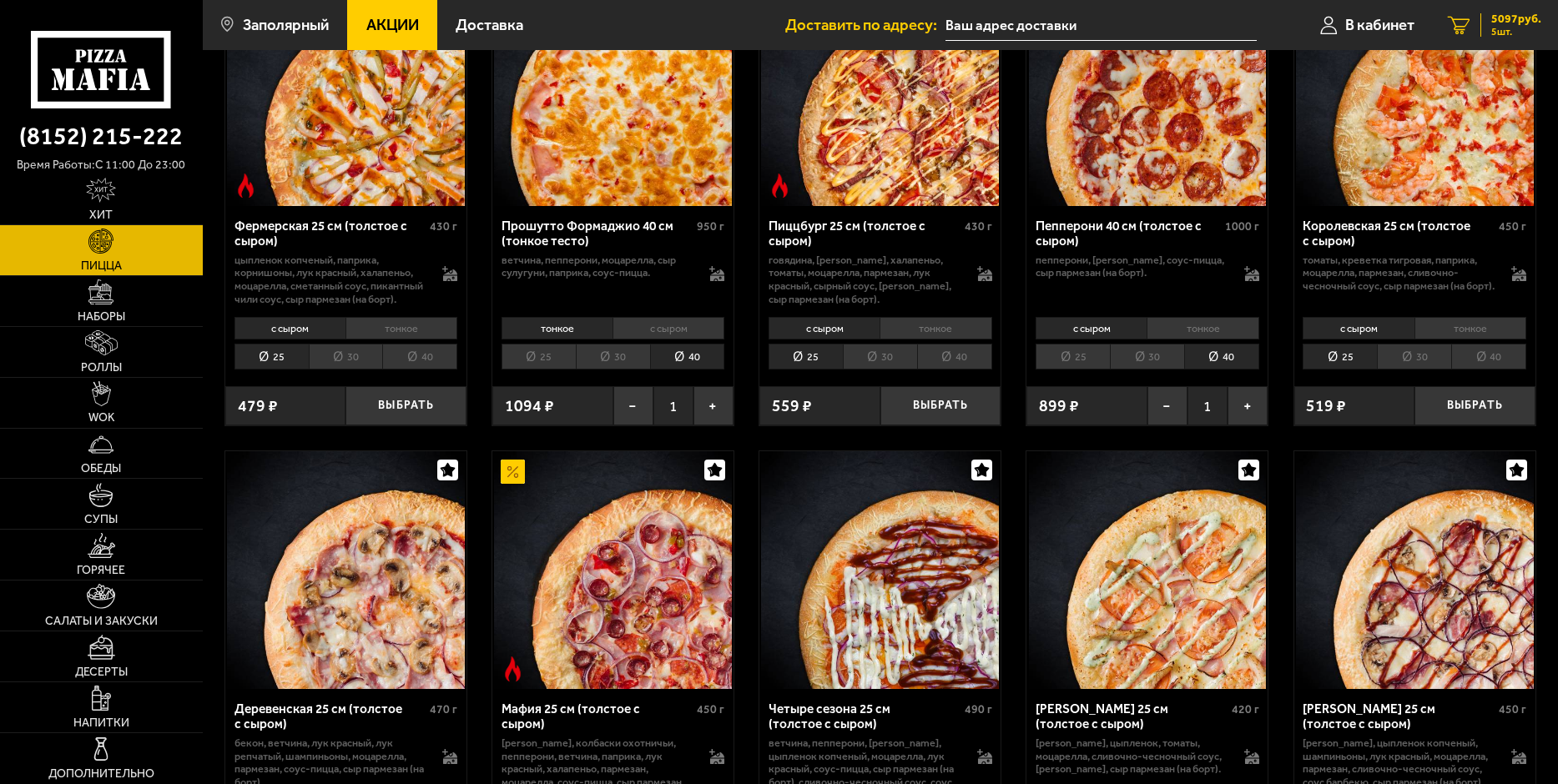
click at [1513, 23] on span "5097 руб." at bounding box center [1515, 20] width 50 height 12
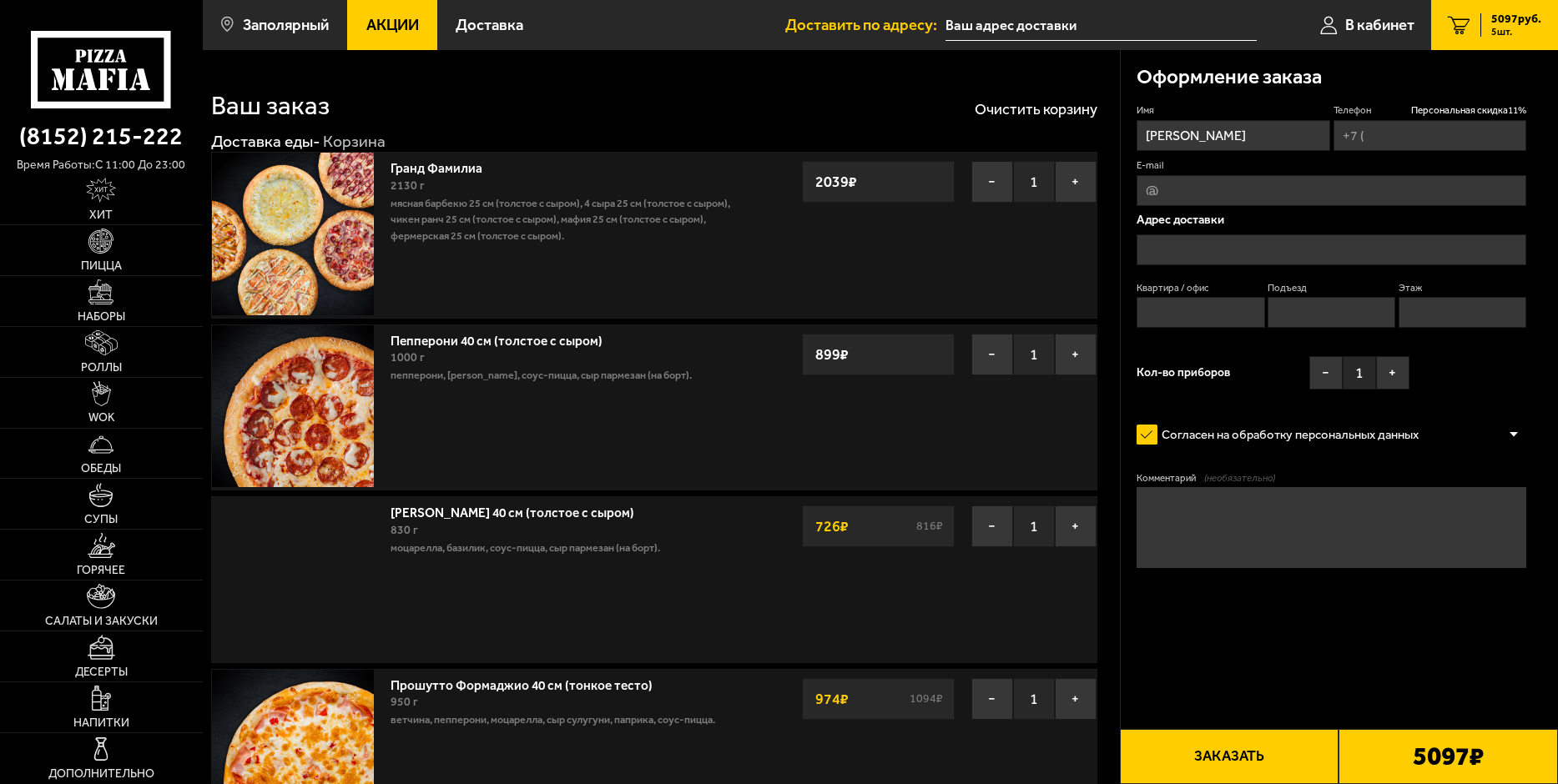
type input "[PHONE_NUMBER]"
type input "Россия, Мурманская область, Печенгский муниципальный округ, Заполярный, Юбилейн…"
type input "133"
type input "4"
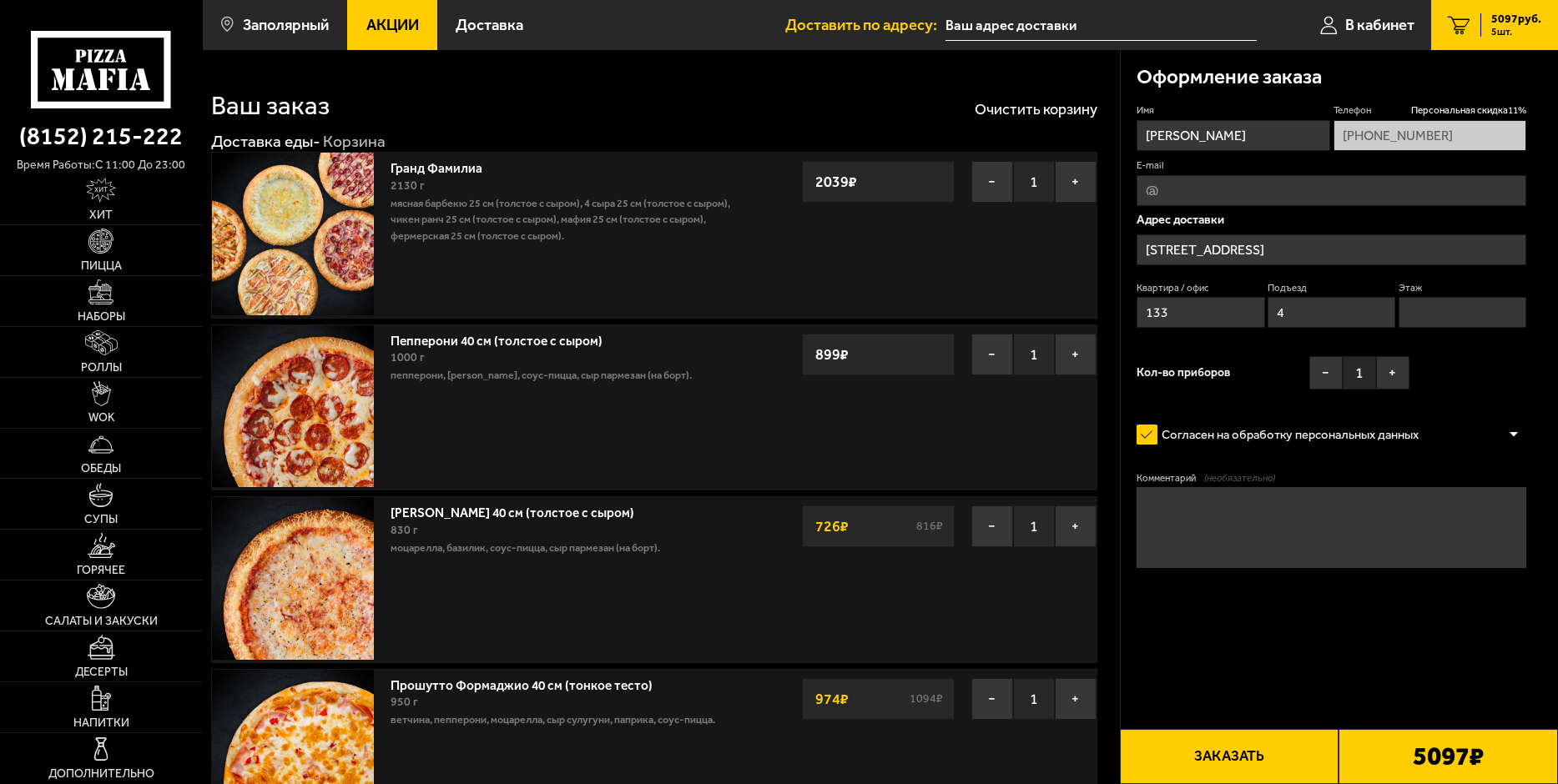
type input "Мурманская область, Печенгский муниципальный округ, Юбилейная улица, 4"
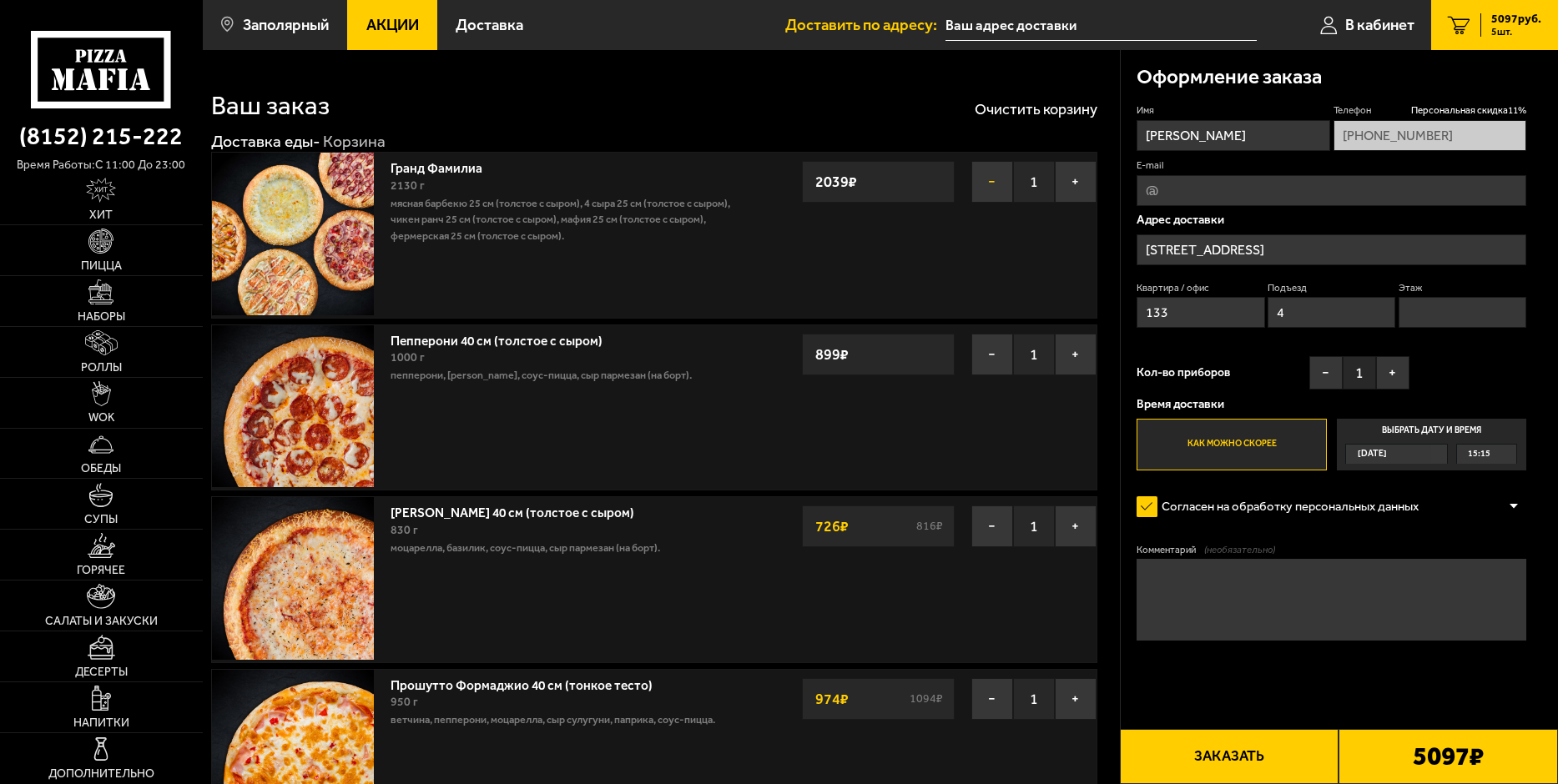
click at [994, 181] on button "−" at bounding box center [992, 181] width 42 height 42
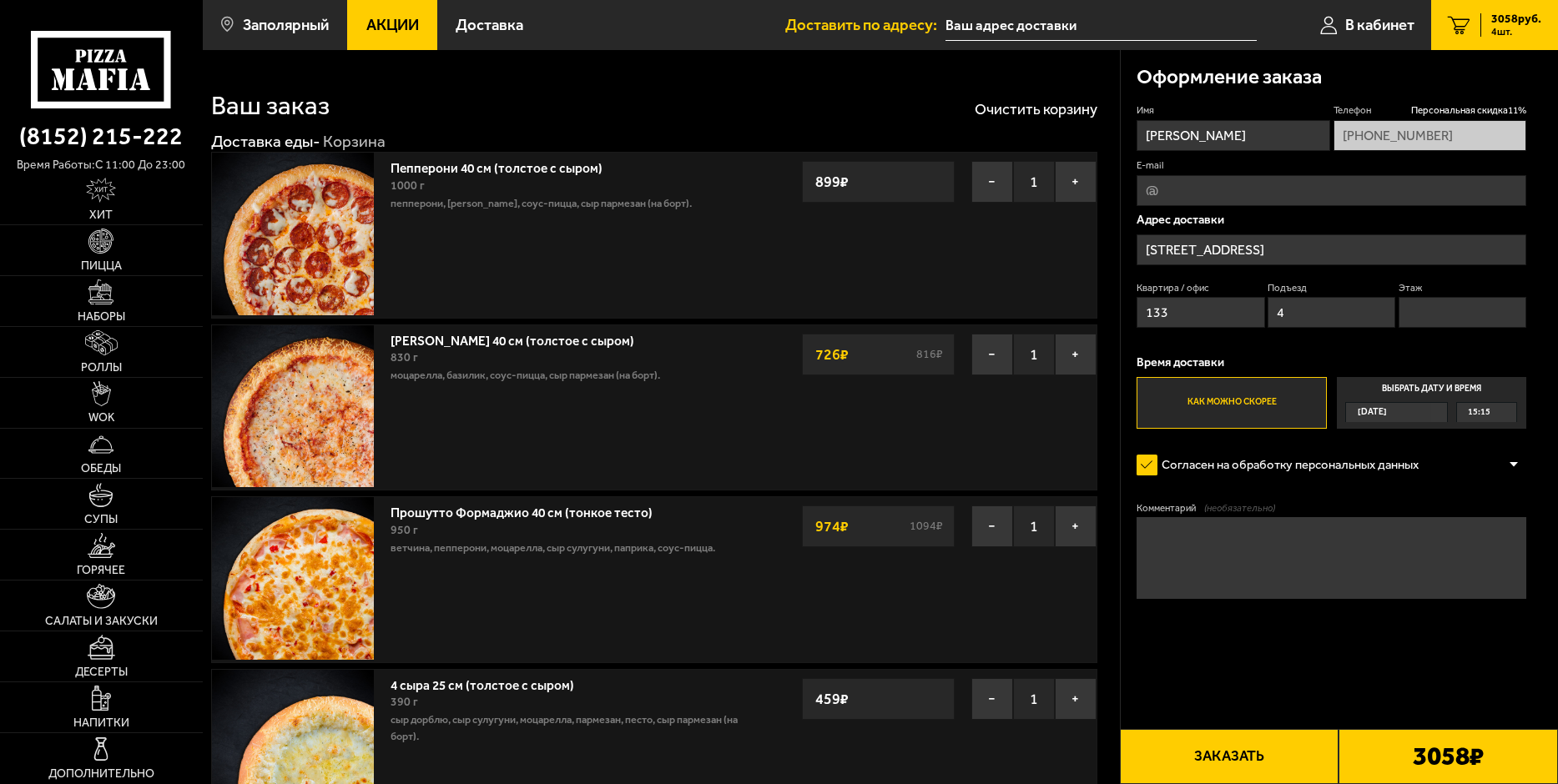
click at [1383, 412] on span "Сегодня" at bounding box center [1372, 412] width 29 height 19
click at [0, 0] on input "Выбрать дату и время Сегодня 15:15" at bounding box center [0, 0] width 0 height 0
click at [1383, 412] on span "Сегодня" at bounding box center [1372, 412] width 29 height 19
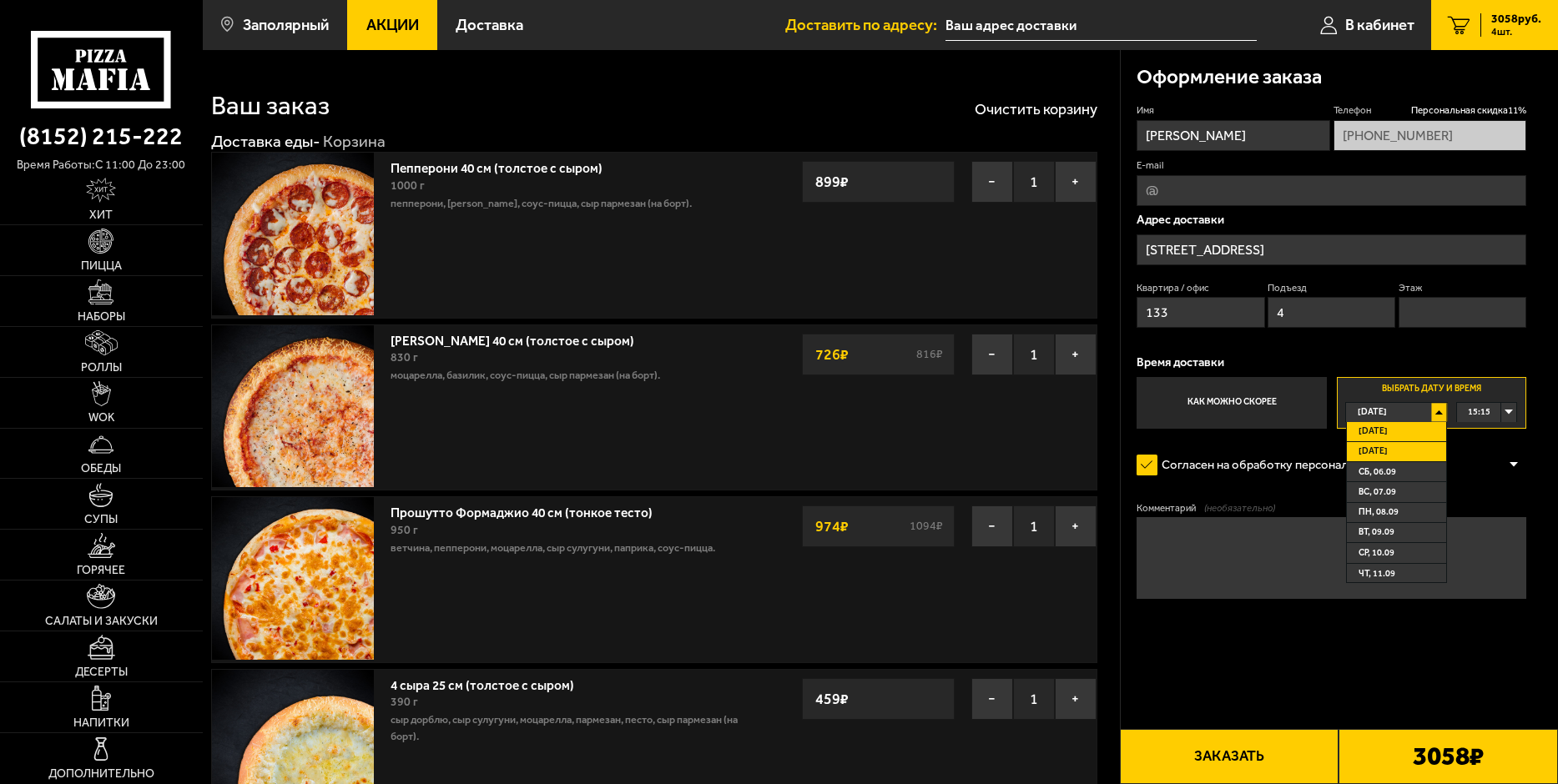
click at [1379, 445] on span "Завтра" at bounding box center [1373, 451] width 29 height 19
click at [1489, 415] on span "00:00" at bounding box center [1479, 412] width 22 height 19
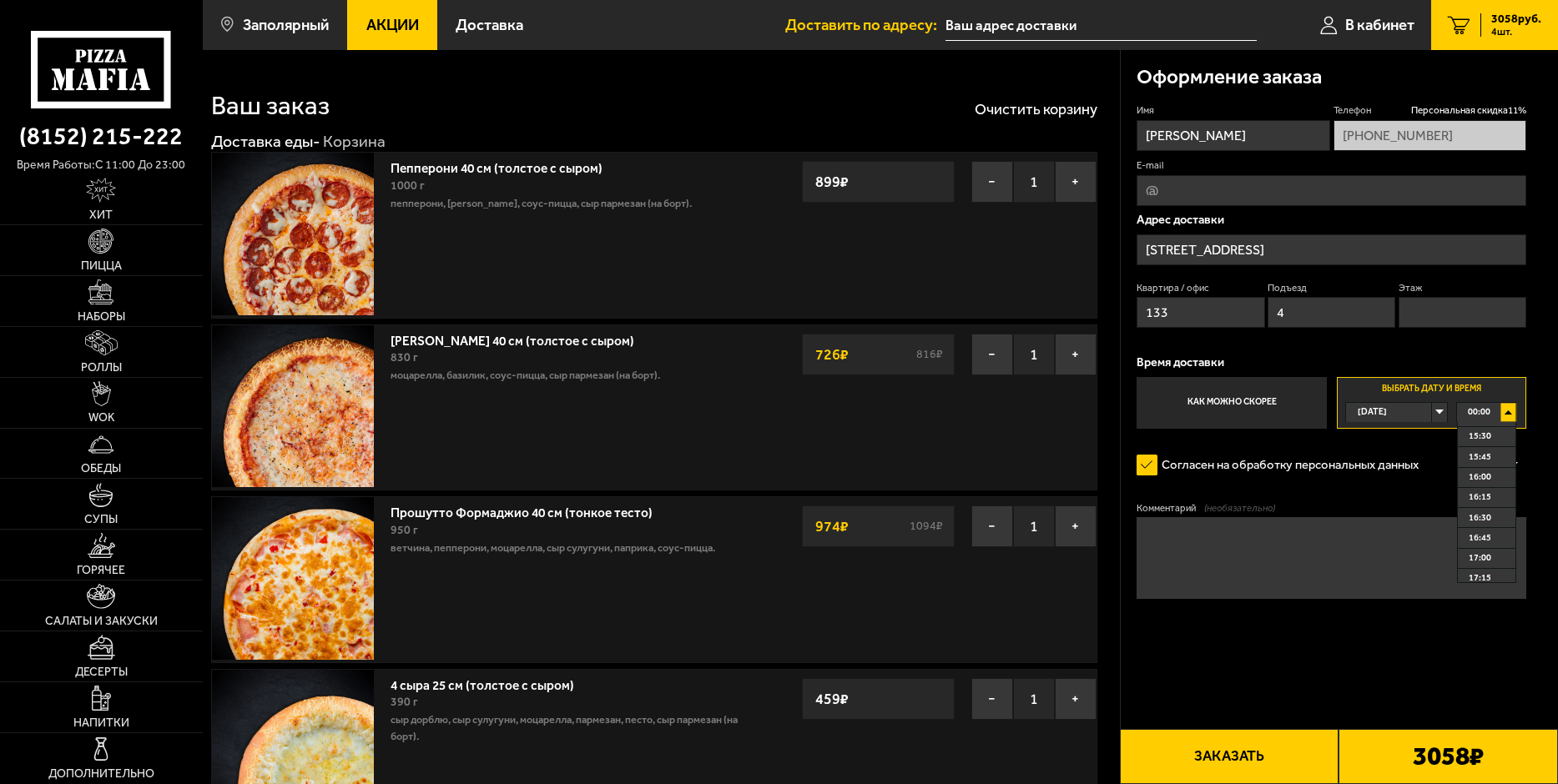
scroll to position [1335, 0]
click at [1489, 479] on span "17:00" at bounding box center [1480, 475] width 22 height 19
click at [1330, 237] on input "Мурманская область, Печенгский муниципальный округ, Юбилейная улица, 4" at bounding box center [1332, 249] width 390 height 31
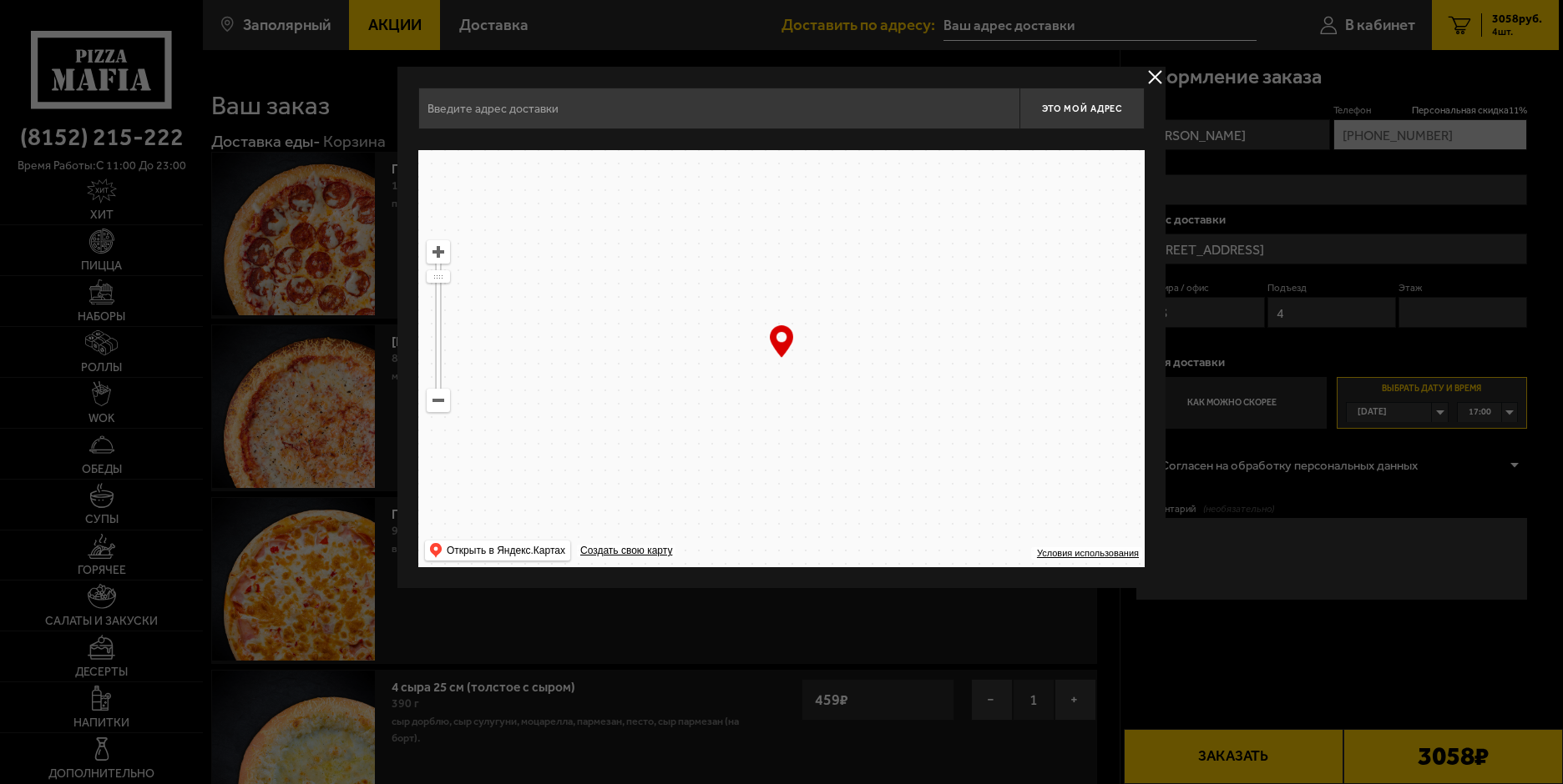
type input "Мурманская область, Печенгский муниципальный округ, Юбилейная улица, 4"
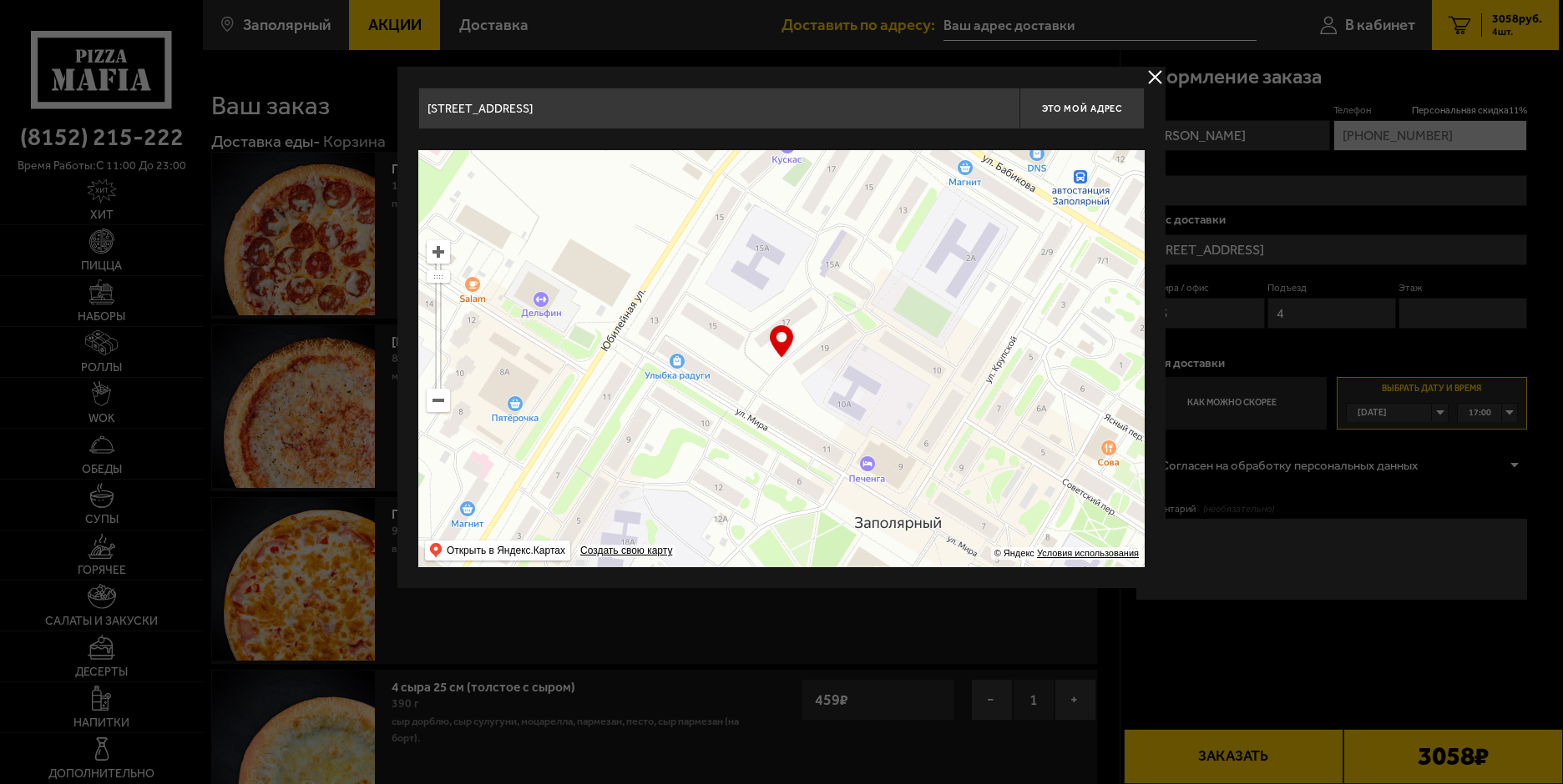
drag, startPoint x: 1042, startPoint y: 313, endPoint x: 643, endPoint y: 433, distance: 416.7
click at [643, 433] on ymaps at bounding box center [781, 358] width 727 height 417
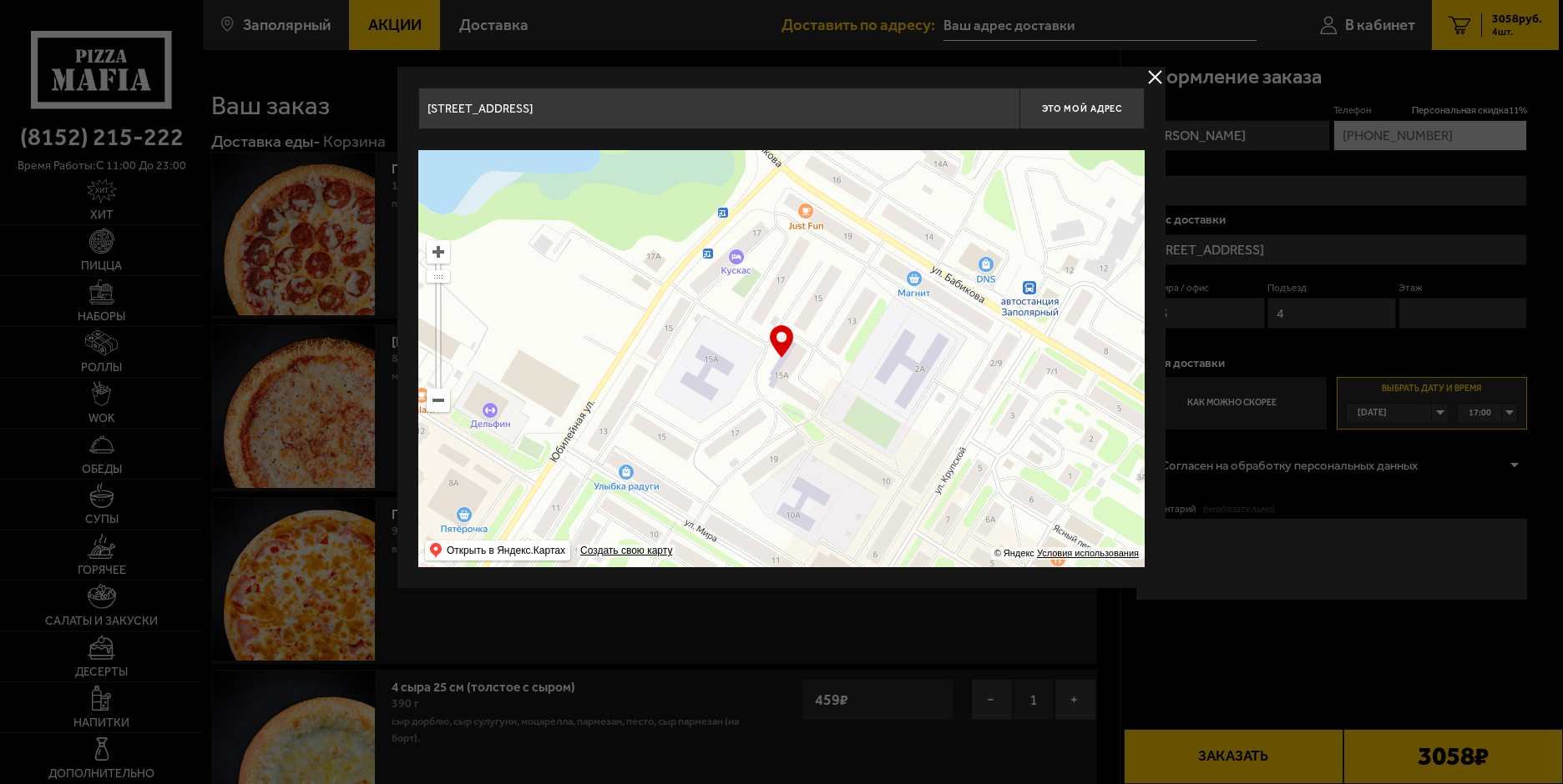
drag, startPoint x: 840, startPoint y: 329, endPoint x: 791, endPoint y: 415, distance: 99.0
click at [791, 415] on ymaps at bounding box center [781, 358] width 727 height 417
type input "Мурманская область, Печенгский муниципальный округ, улица Бабикова, 15А"
click at [809, 223] on ymaps at bounding box center [781, 358] width 727 height 417
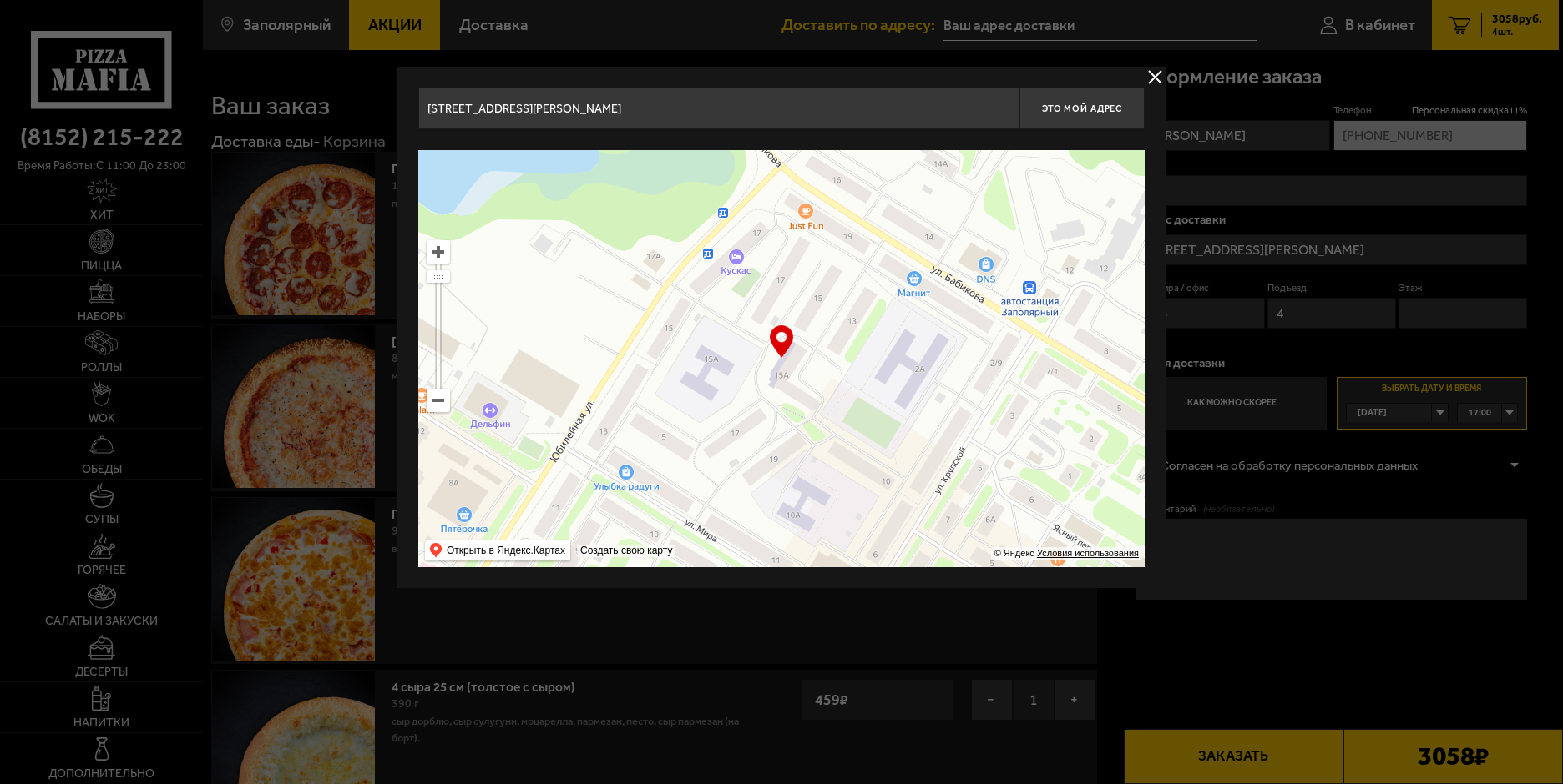
click at [807, 215] on ymaps at bounding box center [781, 358] width 727 height 417
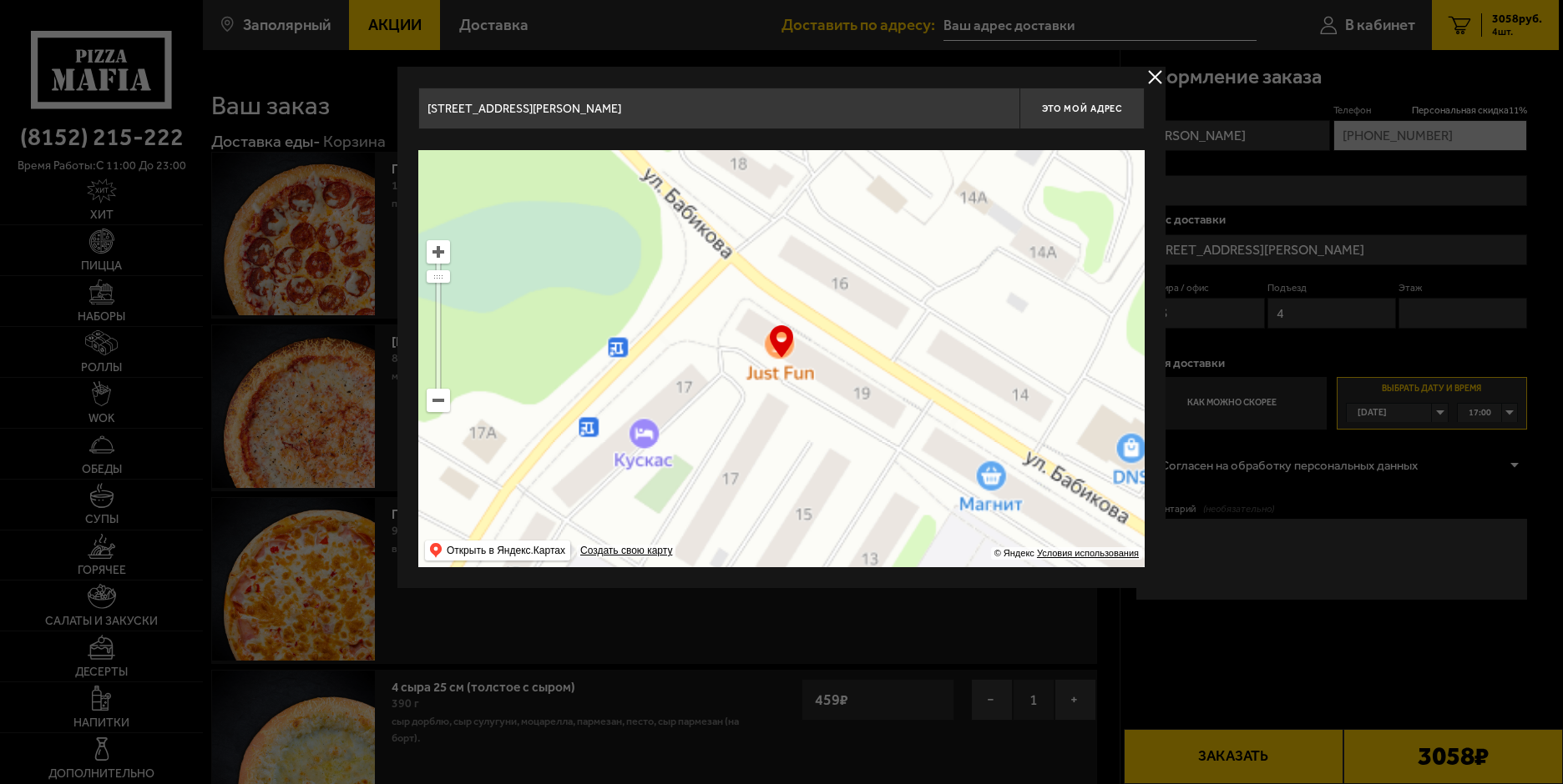
click at [807, 215] on ymaps at bounding box center [781, 358] width 727 height 417
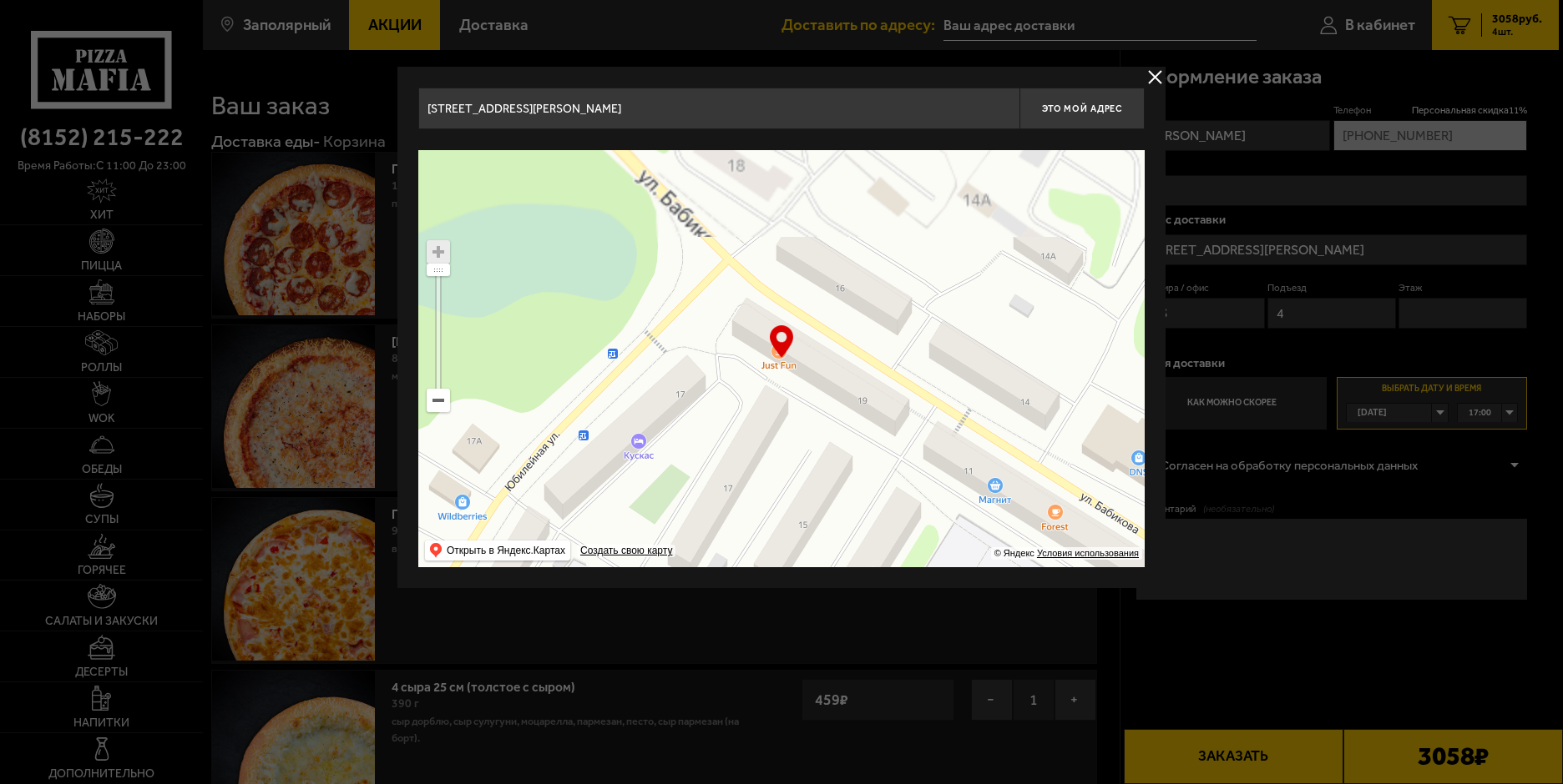
type input "Мурманская область, Печенгский муниципальный округ, улица Бабикова, 19"
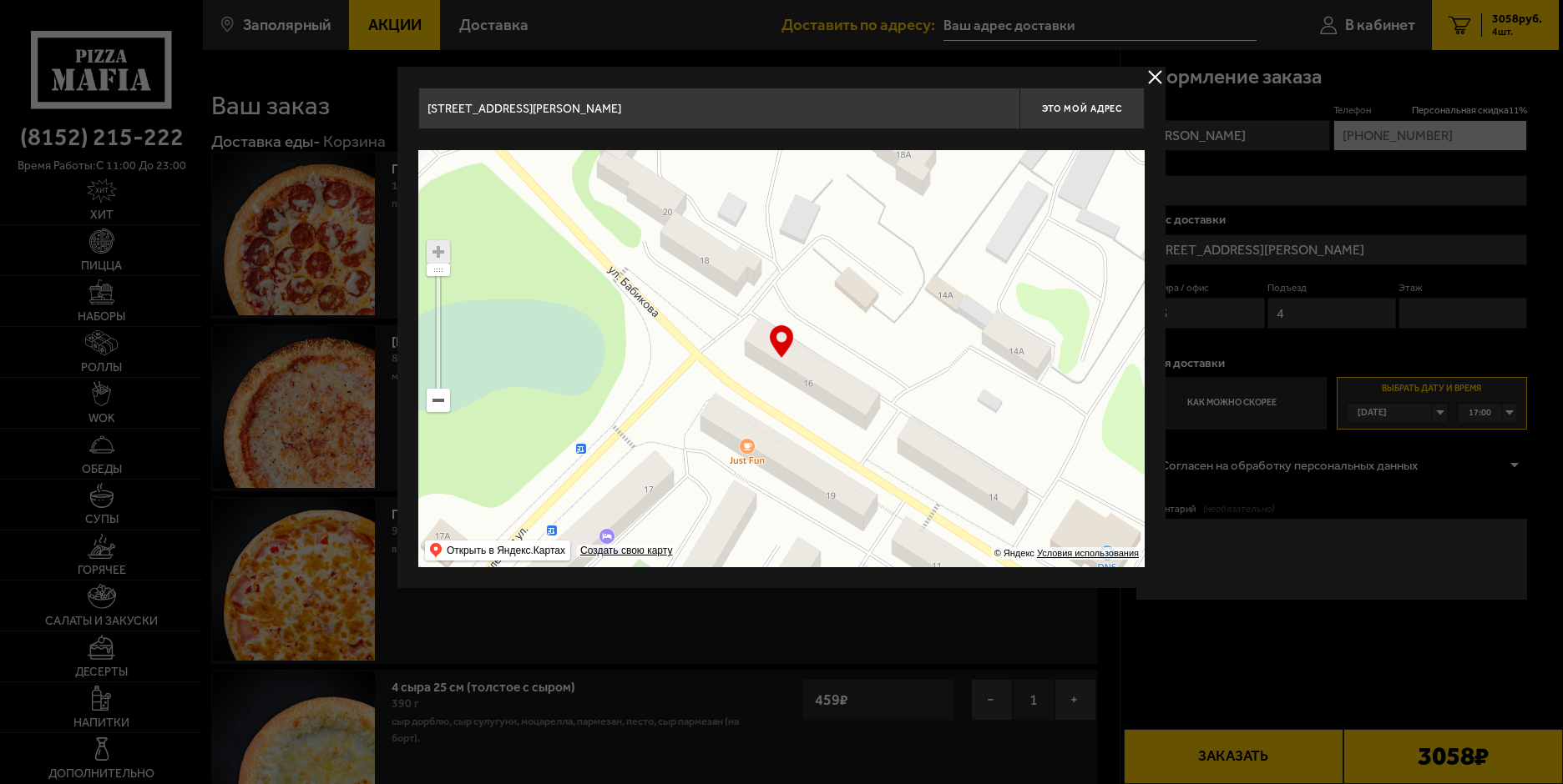
drag, startPoint x: 802, startPoint y: 514, endPoint x: 796, endPoint y: 466, distance: 48.4
click at [796, 466] on ymaps at bounding box center [781, 358] width 727 height 417
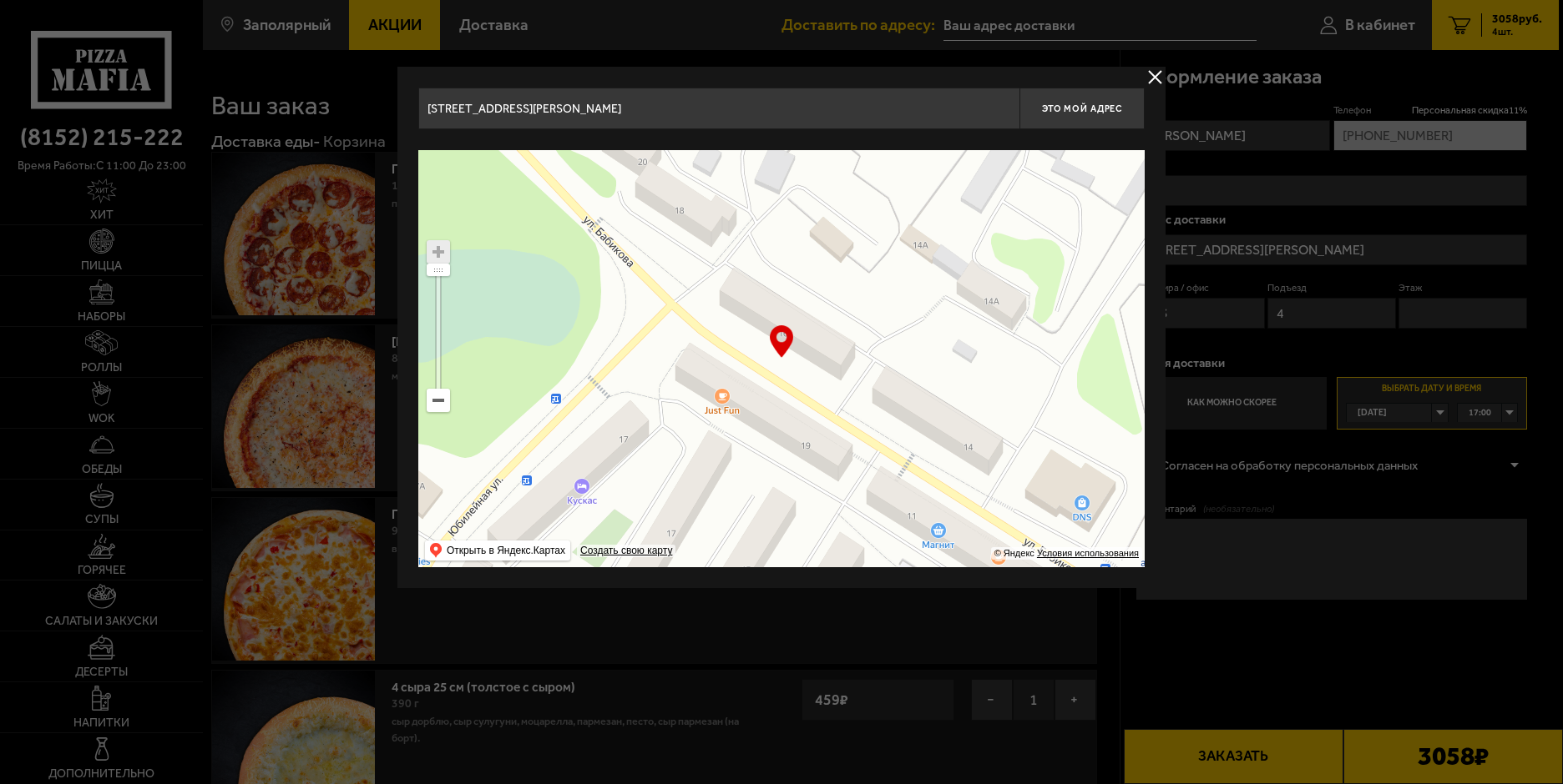
type input "Мурманская область, Печенгский муниципальный округ, улица Бабикова, 16"
click at [807, 447] on ymaps at bounding box center [781, 358] width 727 height 417
click at [721, 406] on ymaps at bounding box center [781, 358] width 727 height 417
click at [721, 403] on ymaps at bounding box center [781, 358] width 727 height 417
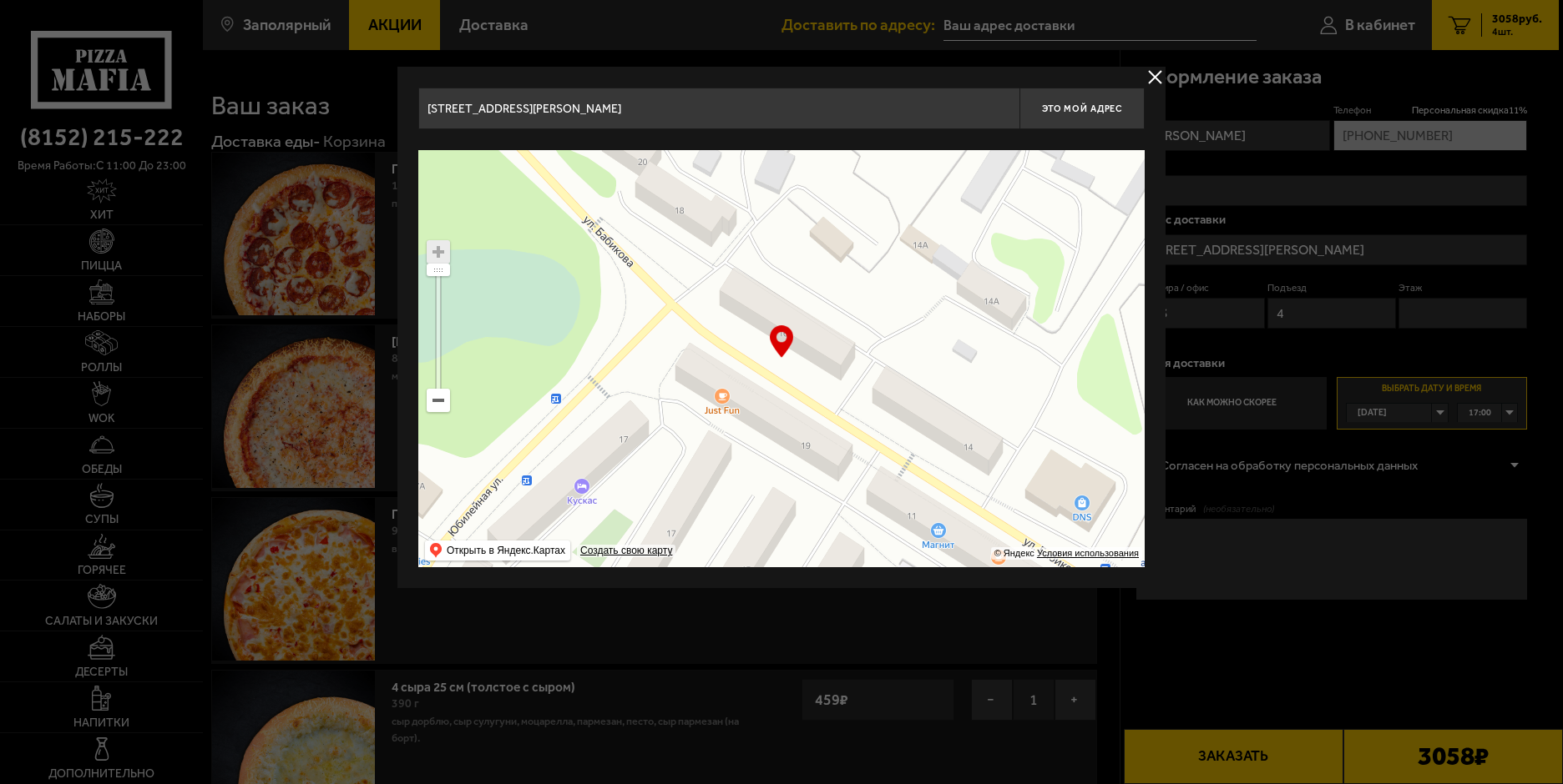
click at [721, 403] on ymaps at bounding box center [781, 358] width 727 height 417
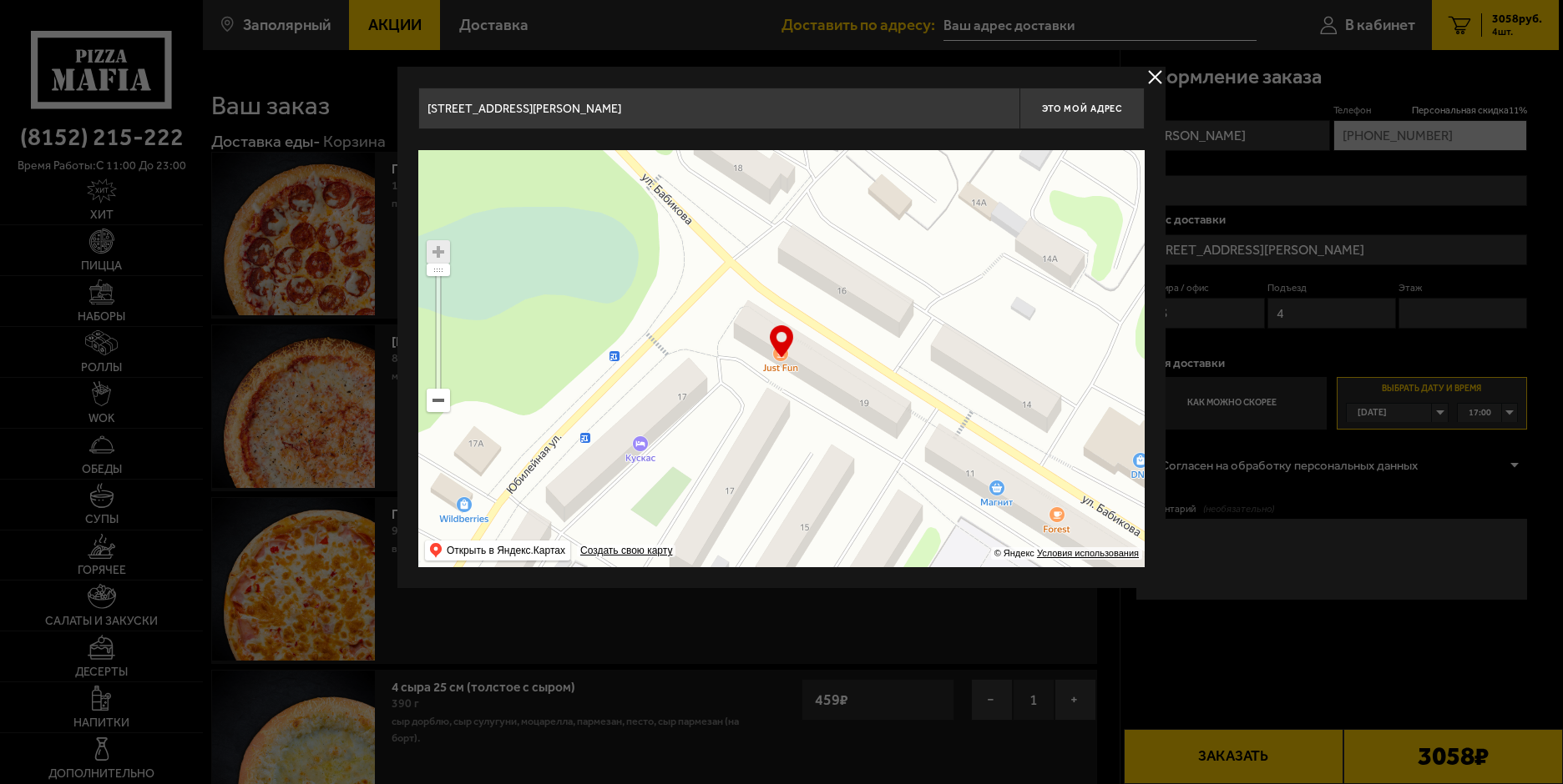
drag, startPoint x: 722, startPoint y: 403, endPoint x: 780, endPoint y: 360, distance: 72.2
click at [780, 360] on ymaps at bounding box center [781, 358] width 727 height 417
type input "Мурманская область, Печенгский муниципальный округ, улица Бабикова, 19"
click at [775, 358] on div "… © Яндекс Условия использования Открыть в Яндекс.Картах Создать свою карту" at bounding box center [781, 358] width 727 height 417
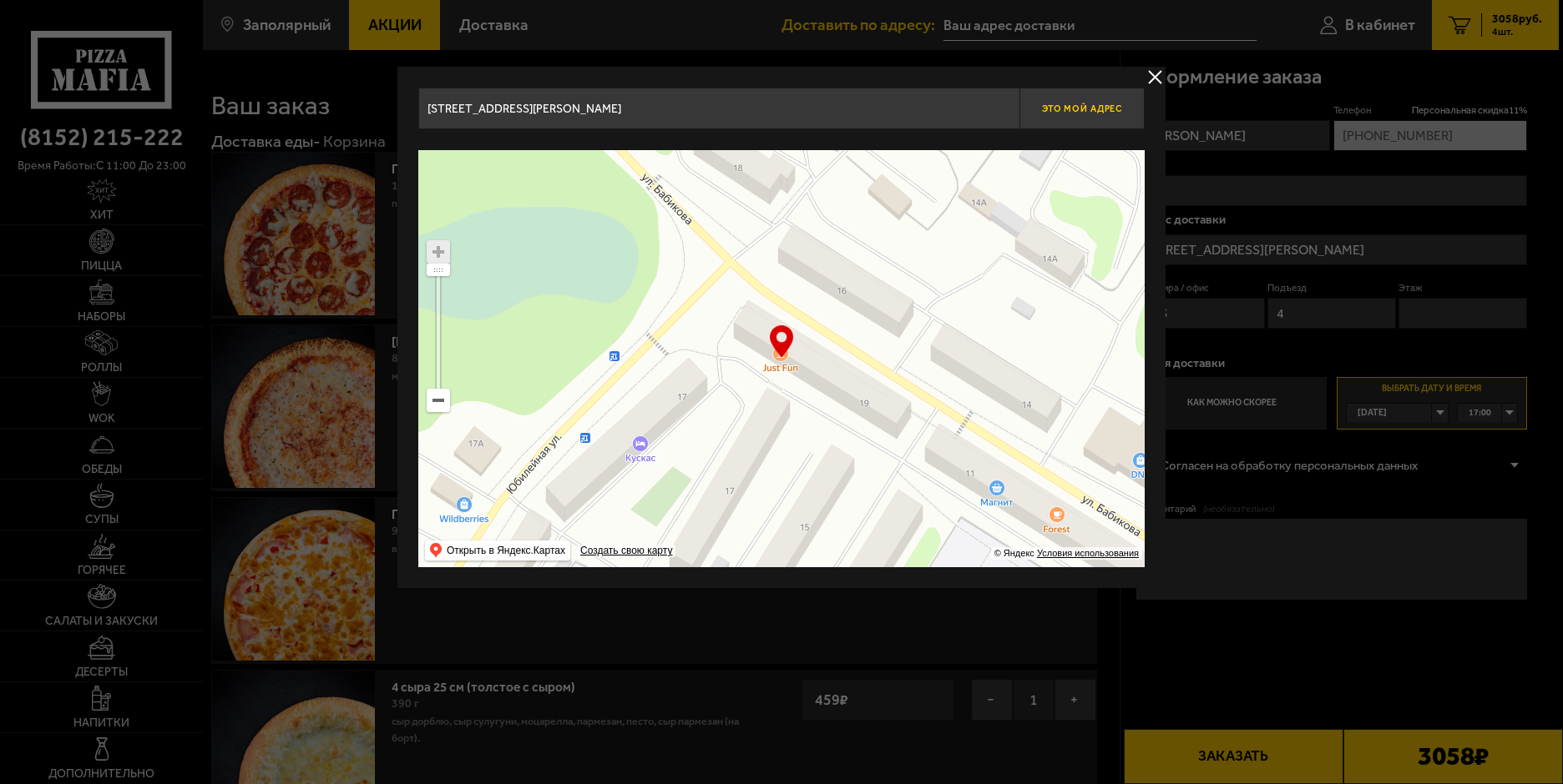
click at [1095, 106] on span "Это мой адрес" at bounding box center [1082, 109] width 80 height 11
type input "Мурманская область, Печенгский муниципальный округ, улица Бабикова, 19"
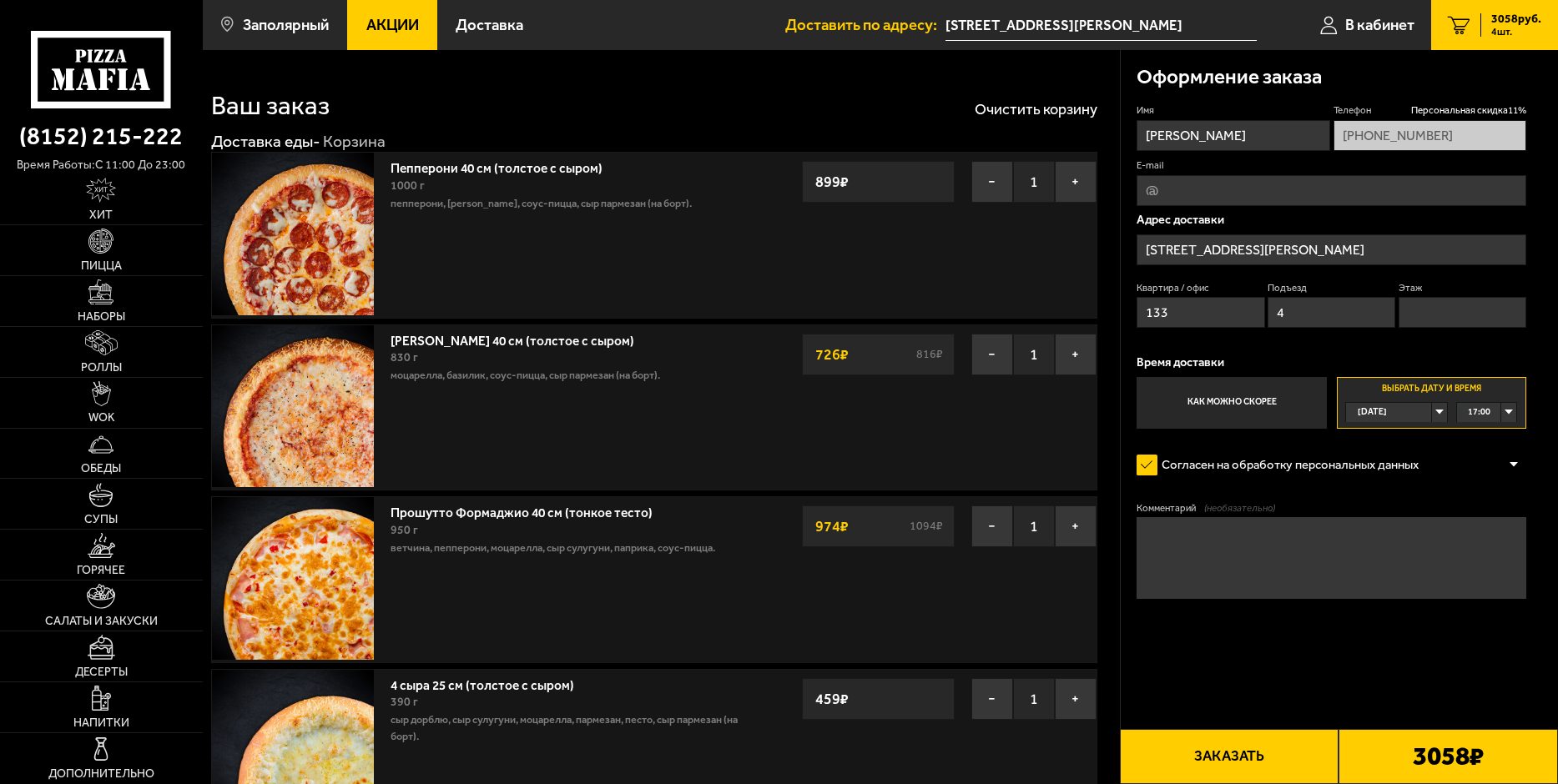
click at [1449, 249] on input "Мурманская область, Печенгский муниципальный округ, улица Бабикова, 19" at bounding box center [1332, 249] width 390 height 31
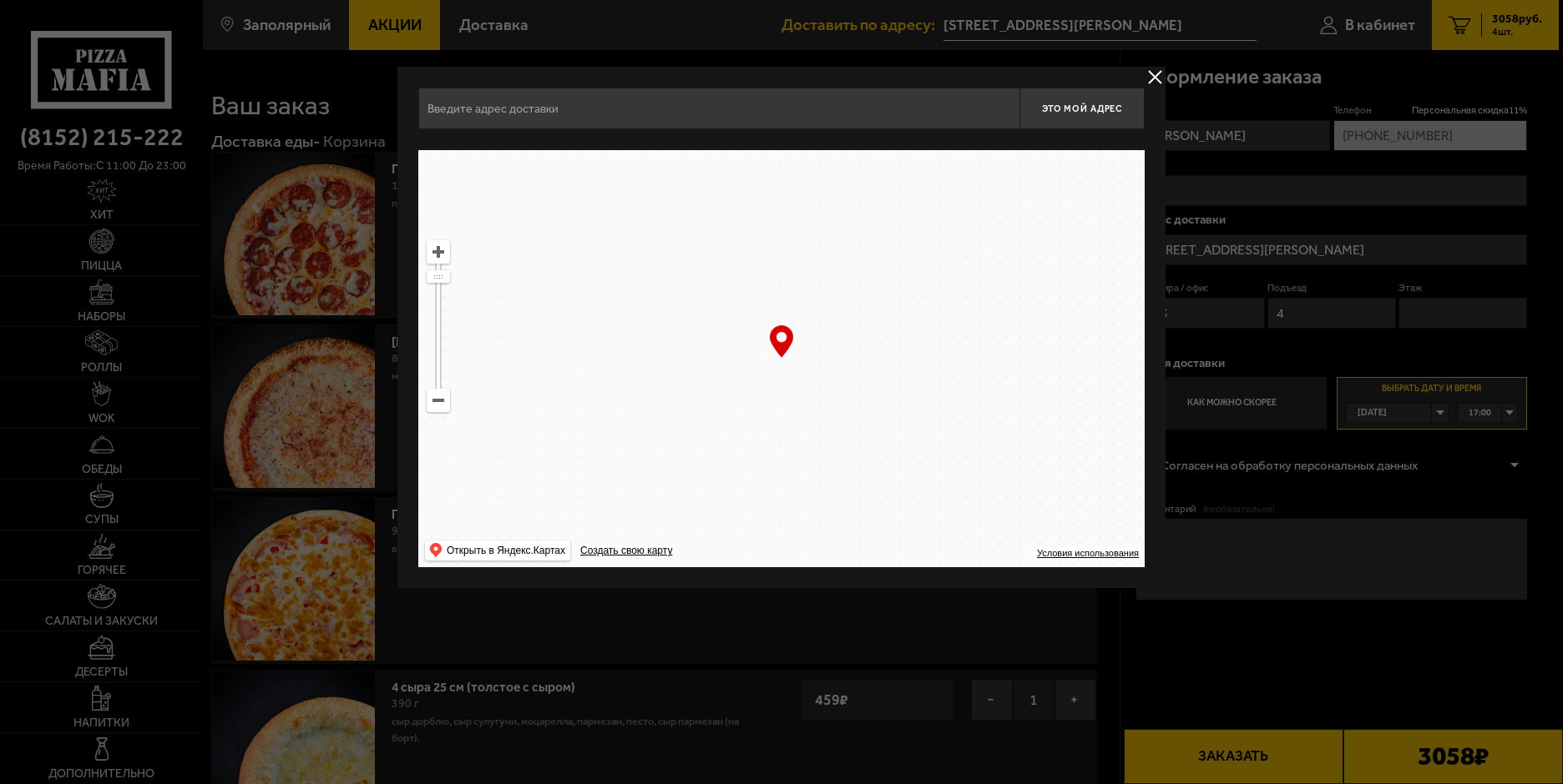
type input "Мурманская область, Печенгский муниципальный округ, улица Бабикова, 19"
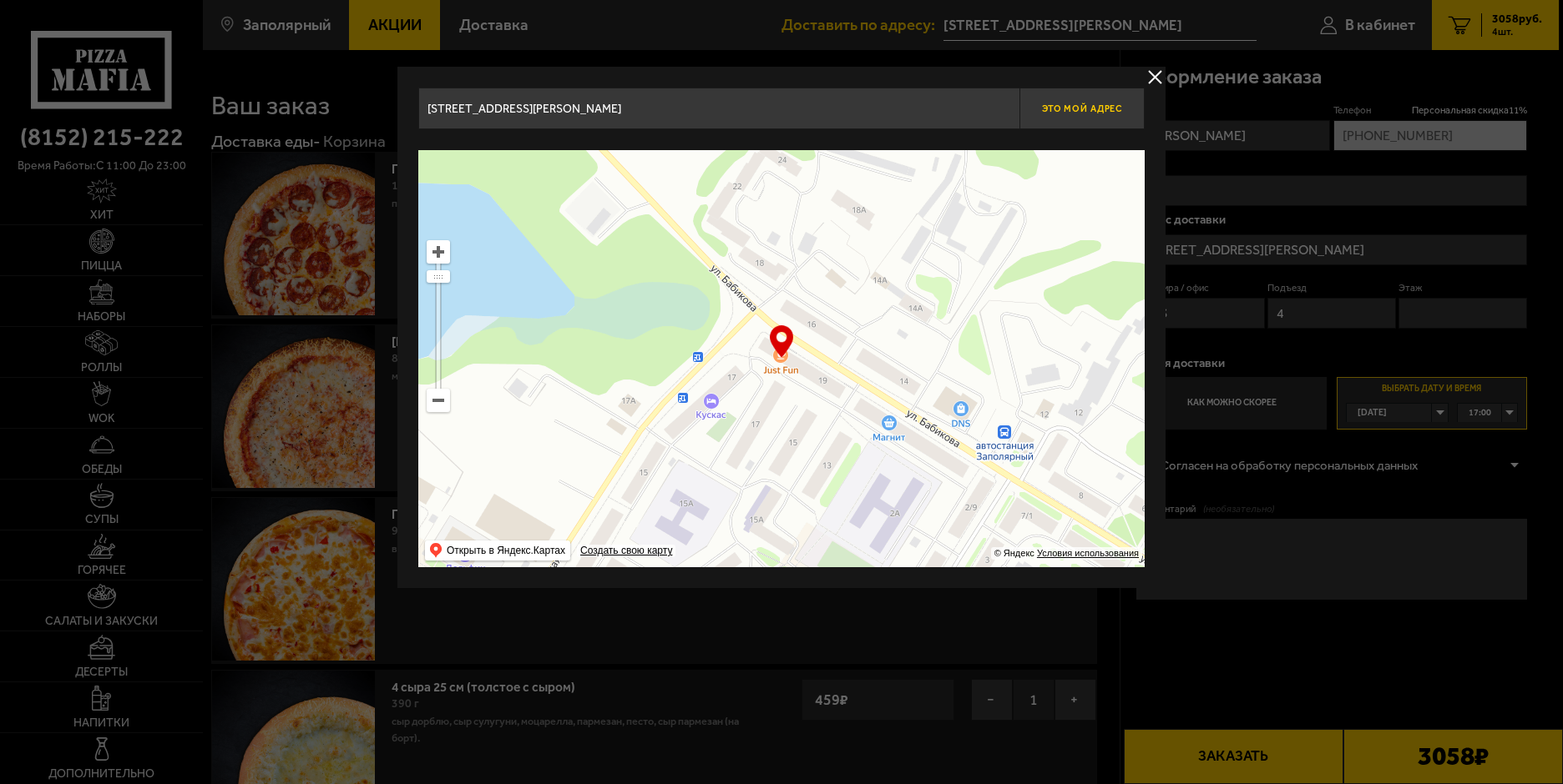
click at [1106, 106] on span "Это мой адрес" at bounding box center [1082, 109] width 80 height 11
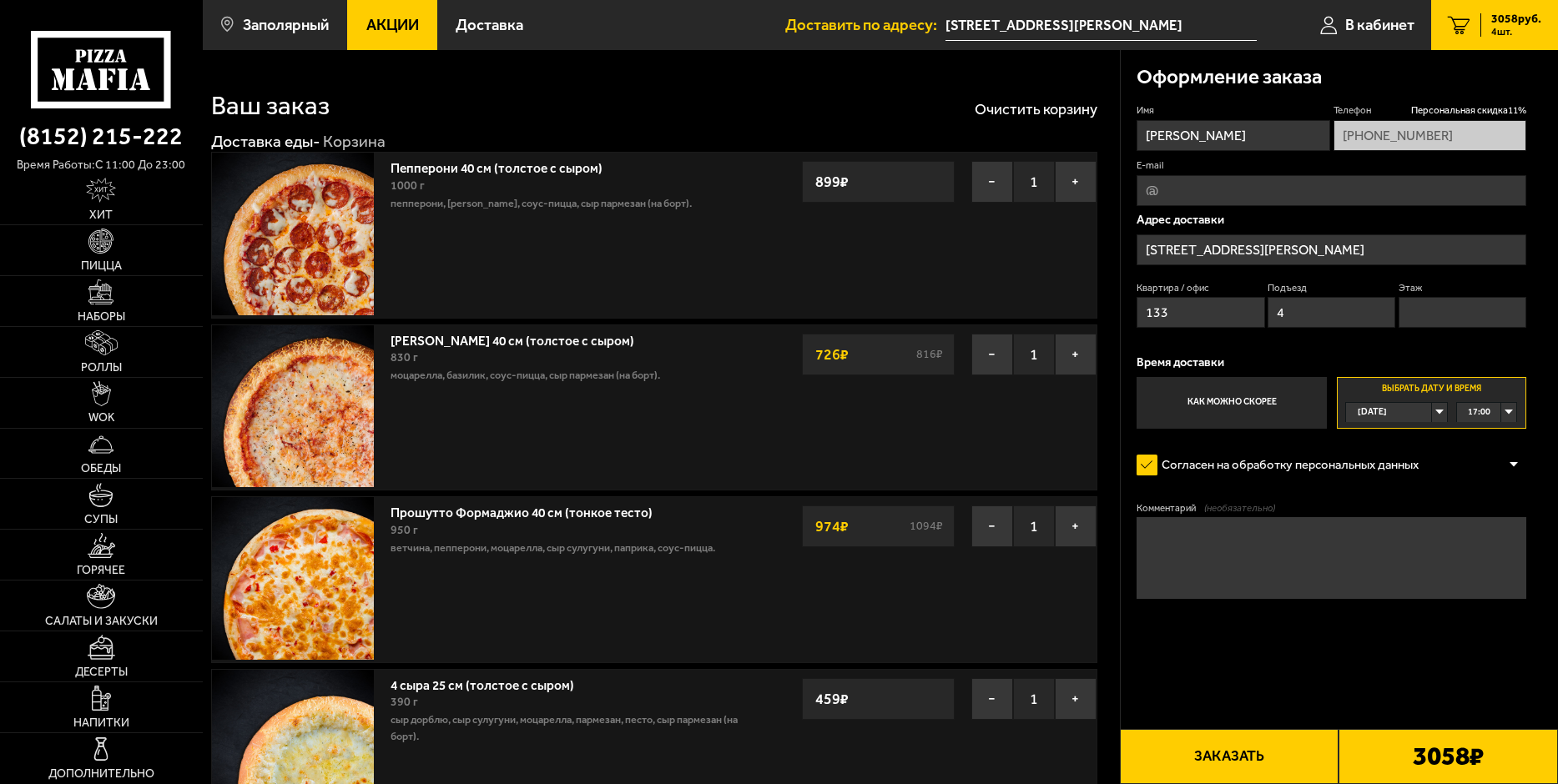
click at [1190, 314] on input "133" at bounding box center [1200, 312] width 128 height 31
type input "1"
click at [1300, 312] on input "4" at bounding box center [1332, 312] width 128 height 31
click at [1218, 568] on textarea "Комментарий (необязательно)" at bounding box center [1332, 558] width 390 height 81
type textarea "антикафе JustFun"
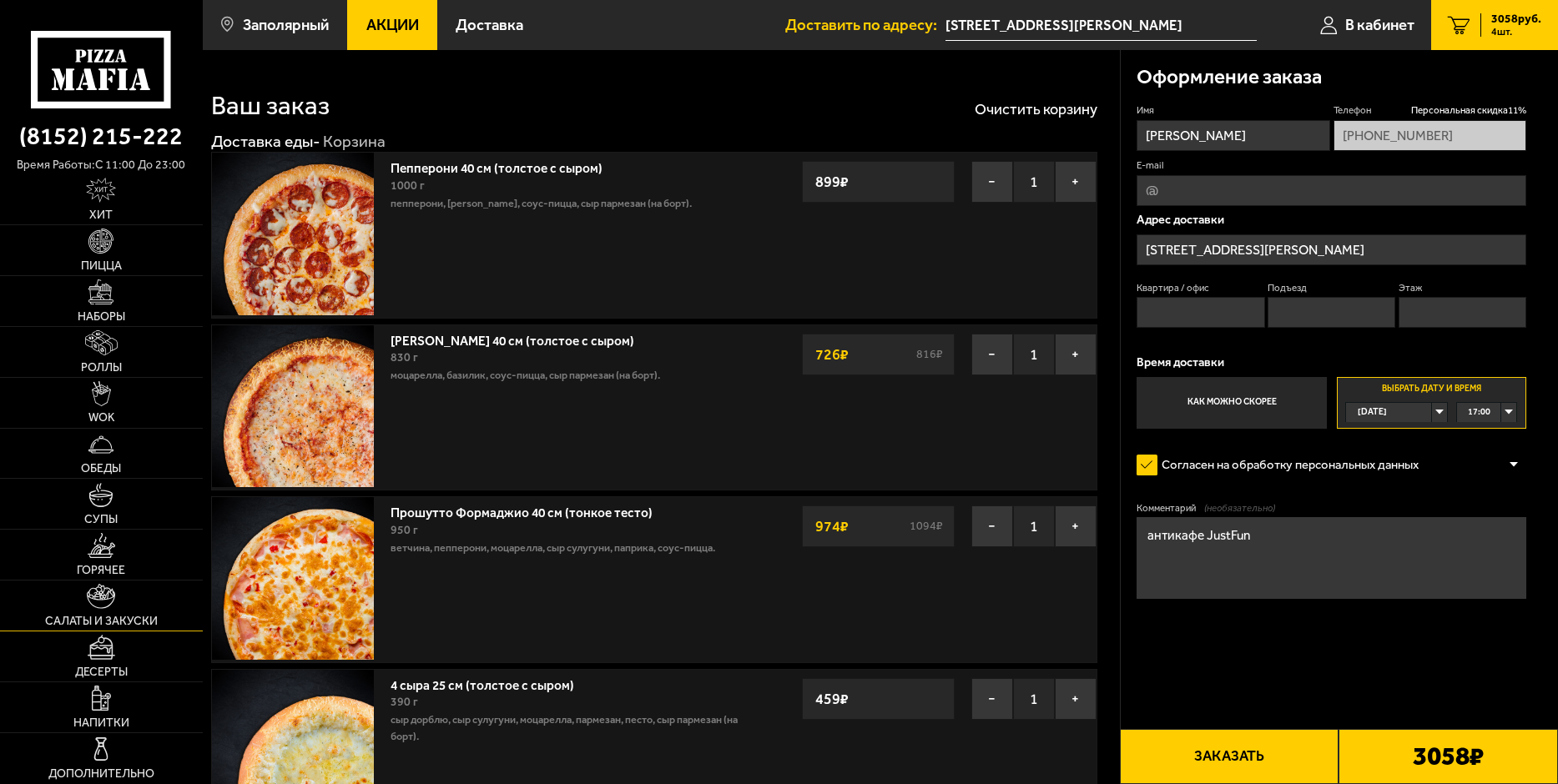
click at [105, 603] on img at bounding box center [100, 596] width 28 height 25
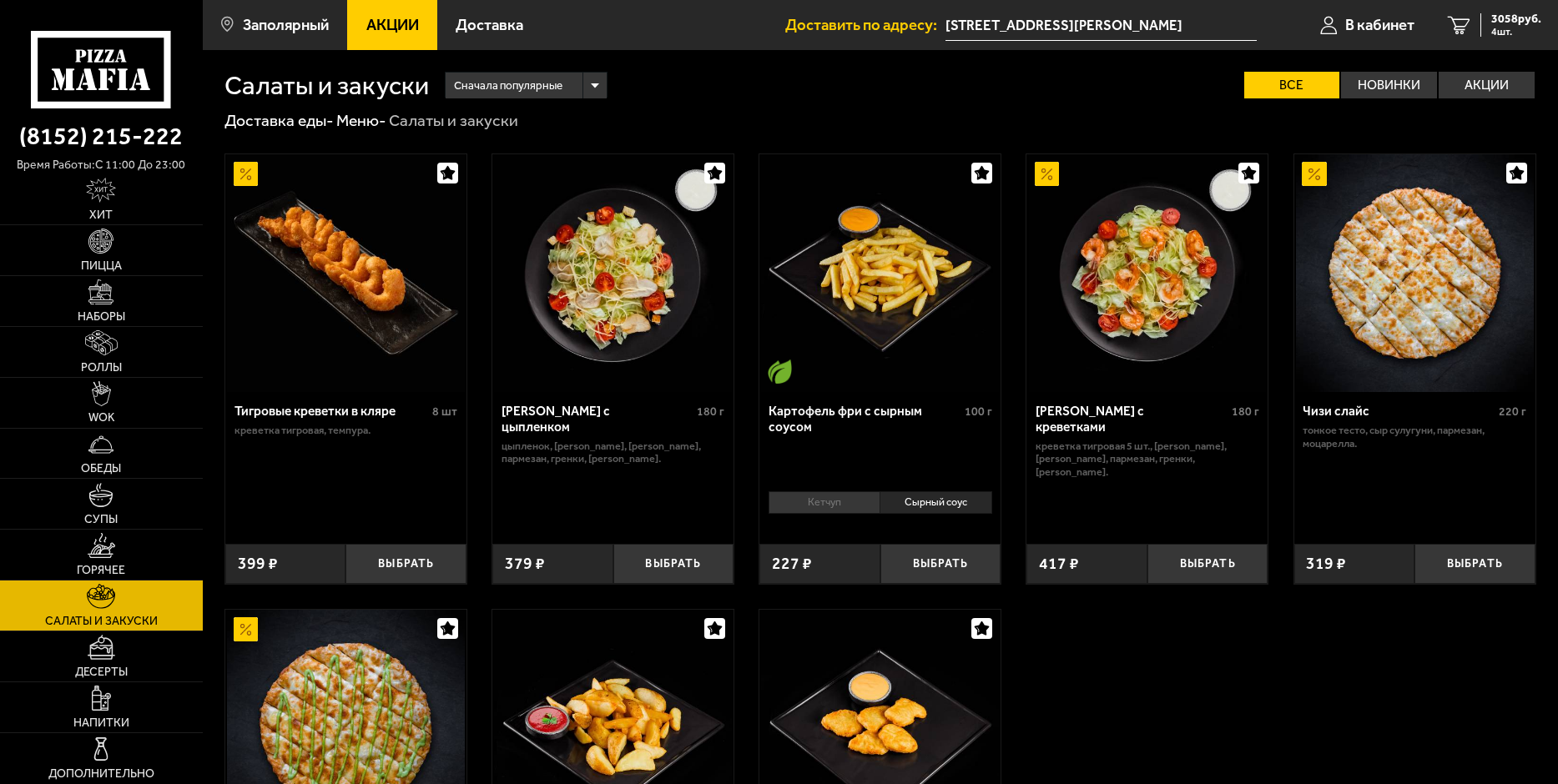
click at [915, 506] on li "Сырный соус" at bounding box center [935, 502] width 112 height 23
click at [930, 561] on button "Выбрать" at bounding box center [941, 564] width 121 height 40
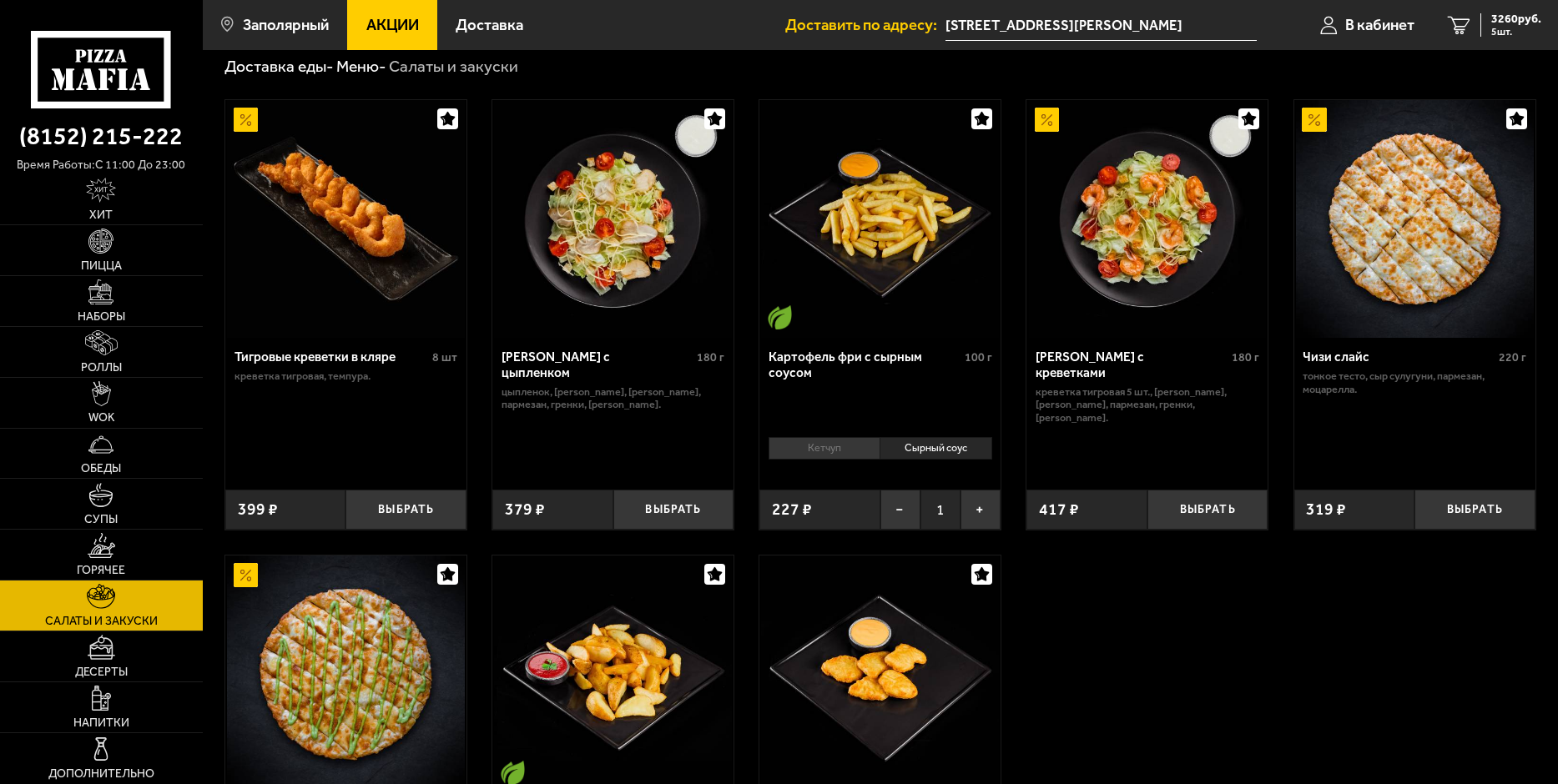
scroll to position [83, 0]
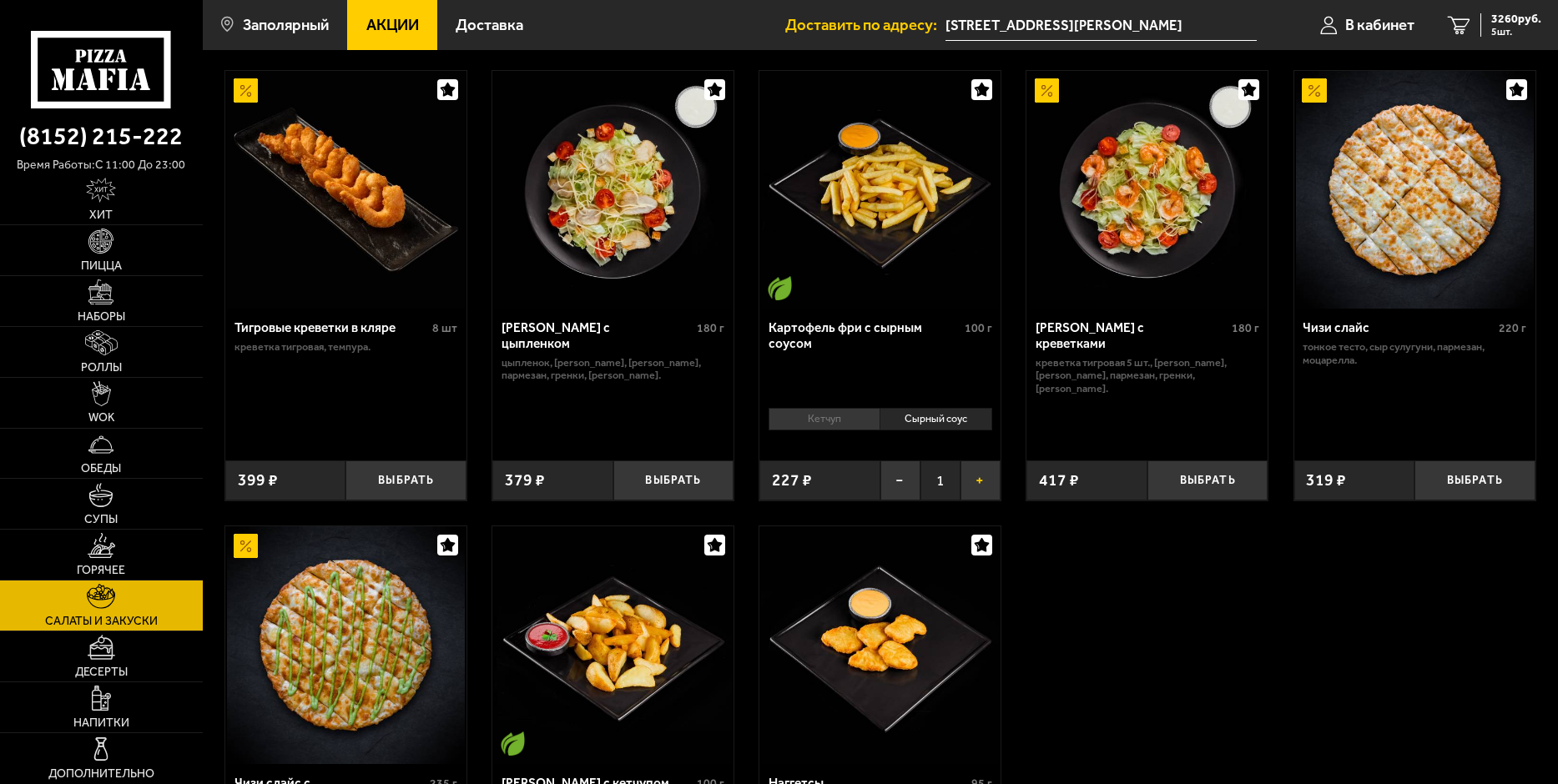
click at [979, 479] on button "+" at bounding box center [980, 480] width 40 height 40
click at [979, 478] on button "+" at bounding box center [980, 480] width 40 height 40
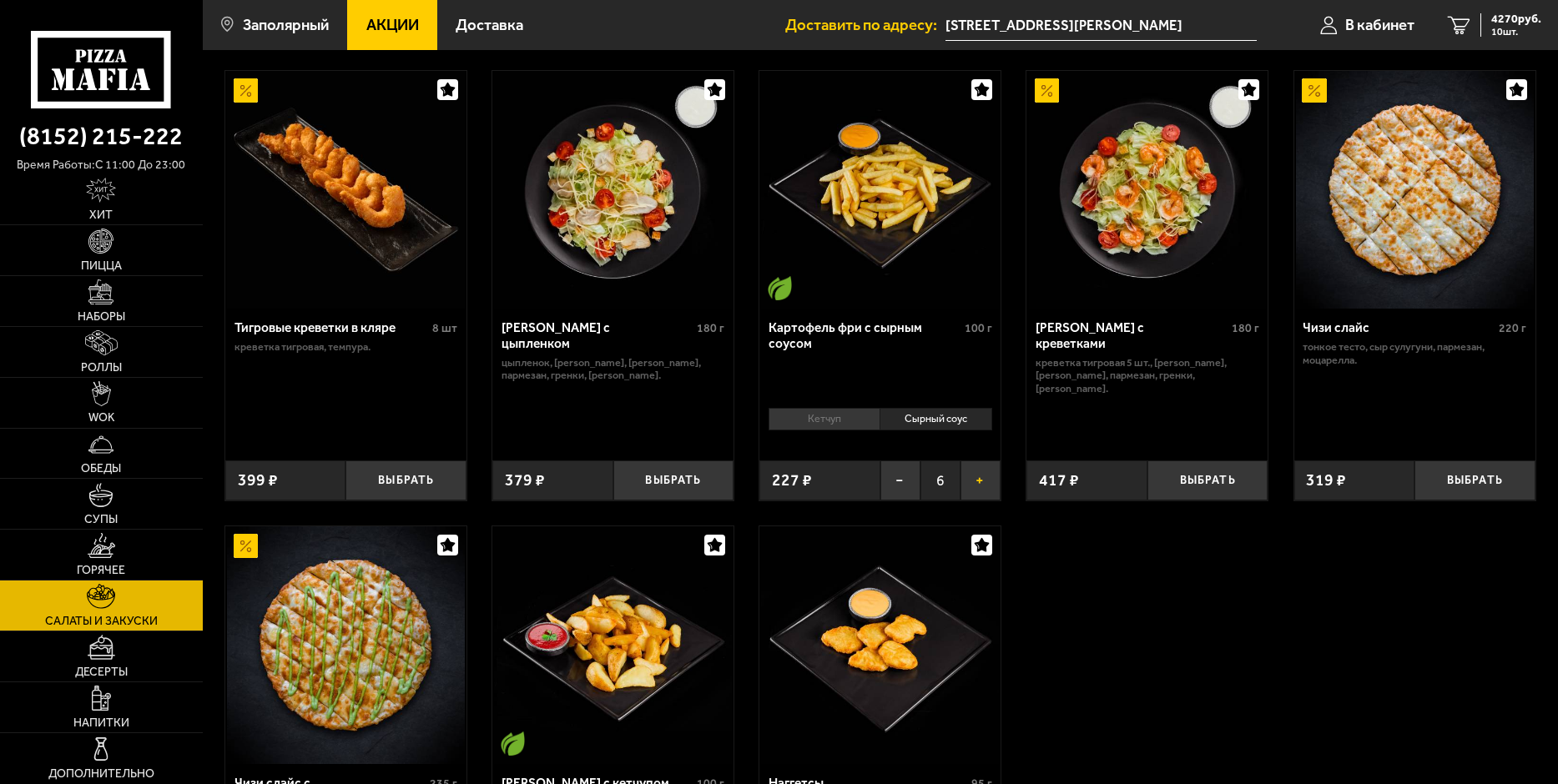
click at [979, 478] on button "+" at bounding box center [980, 480] width 40 height 40
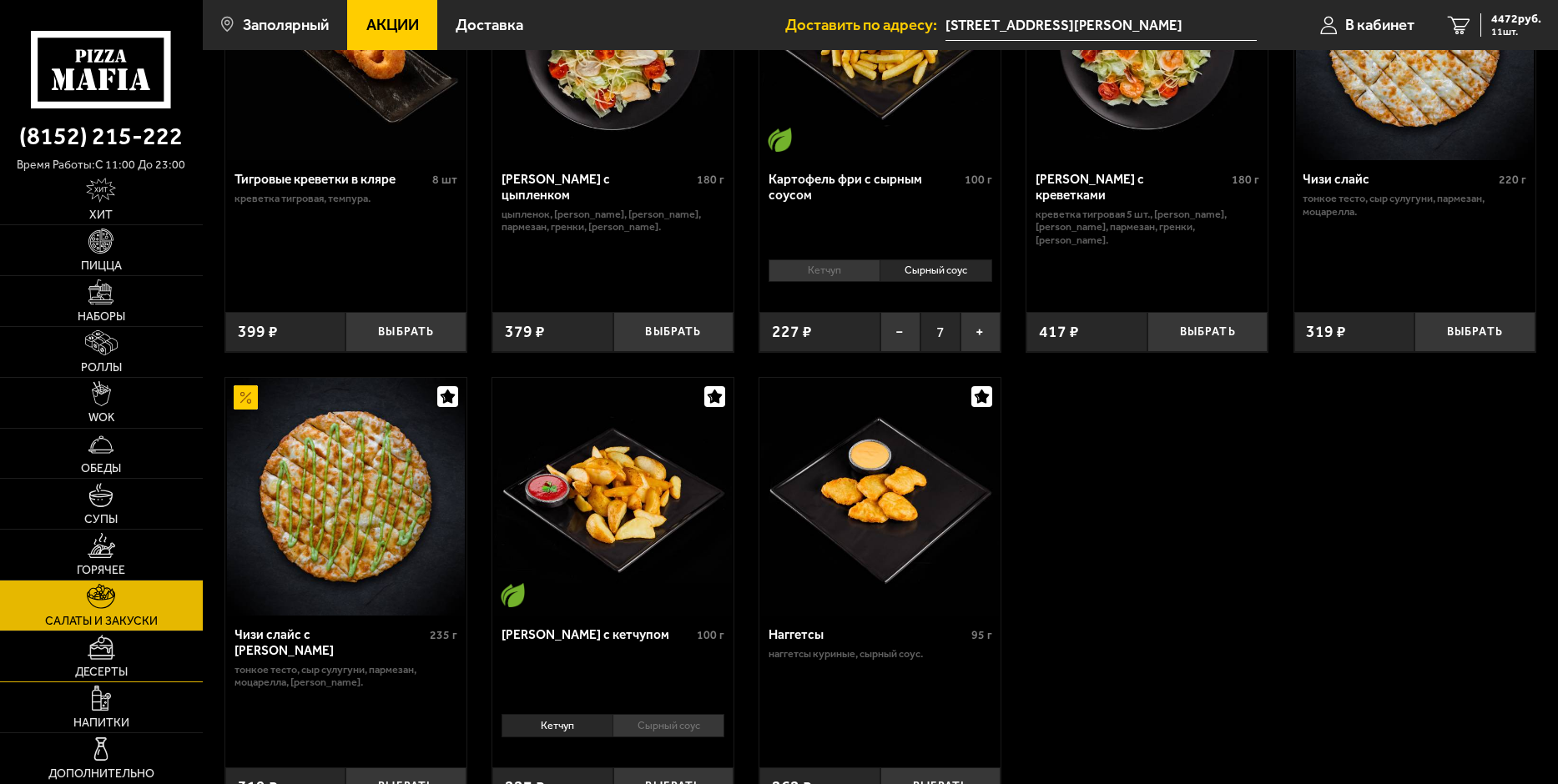
scroll to position [250, 0]
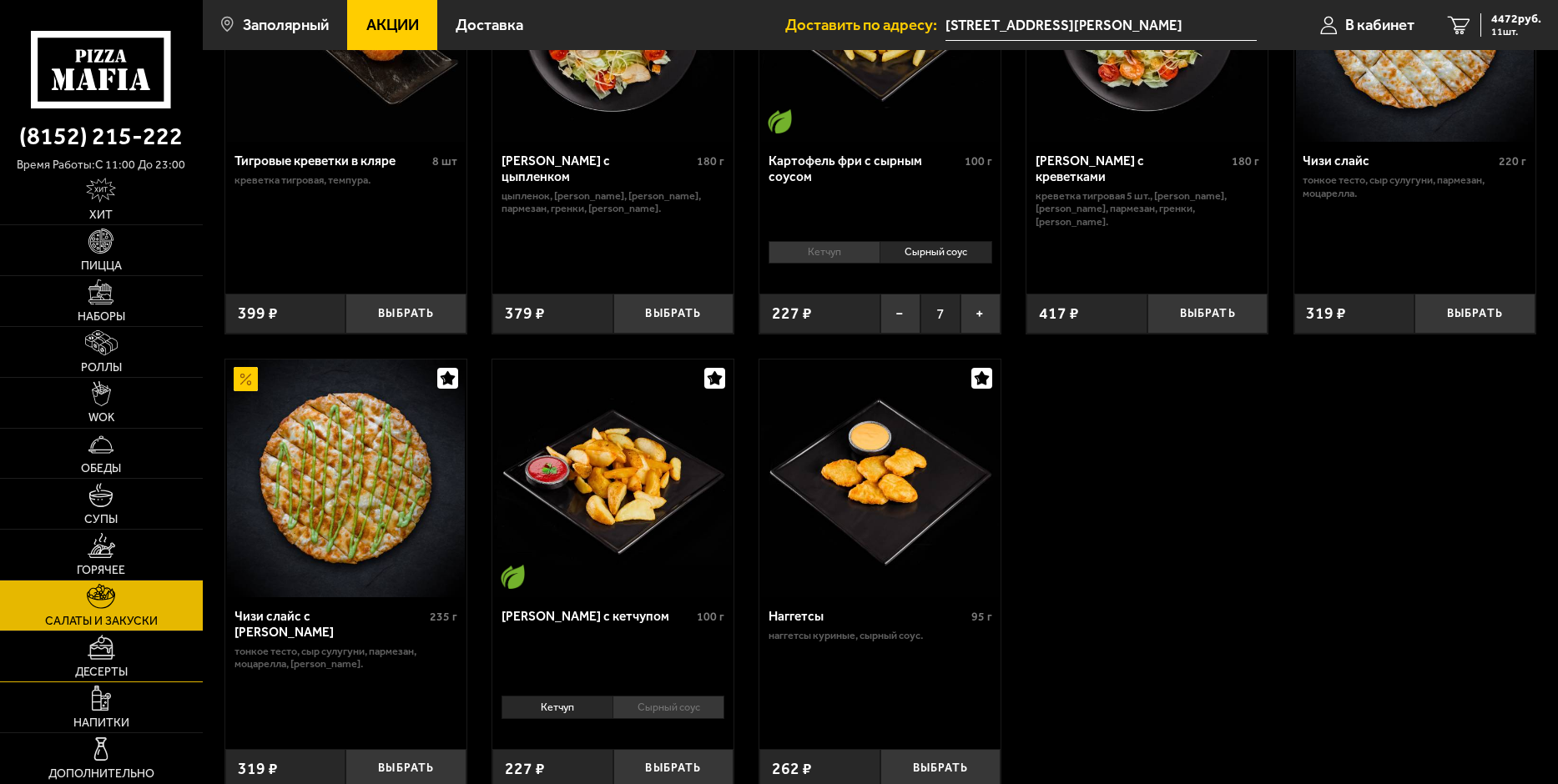
click at [100, 653] on img at bounding box center [101, 647] width 27 height 25
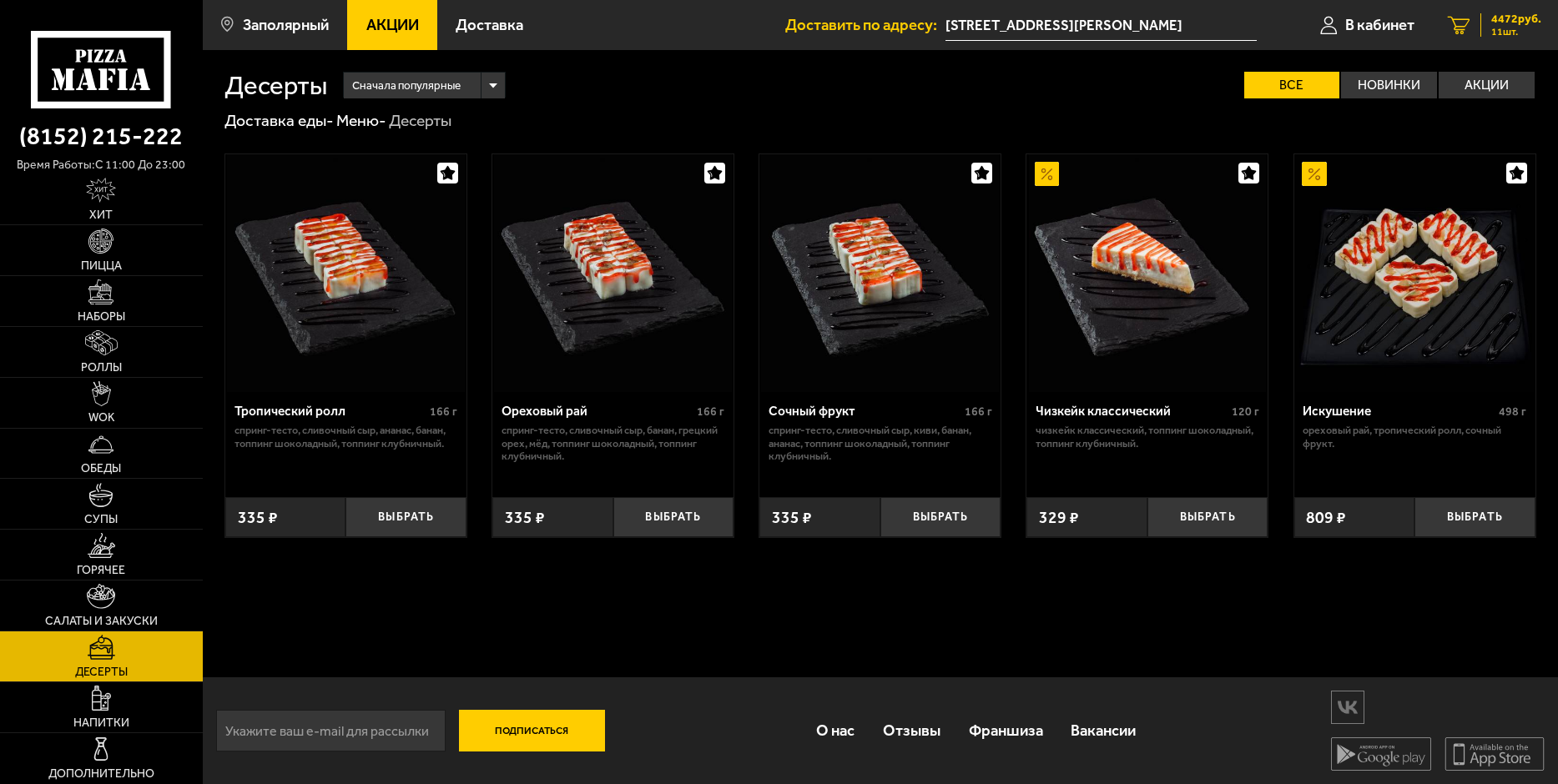
click at [1521, 23] on span "4472 руб." at bounding box center [1515, 20] width 50 height 12
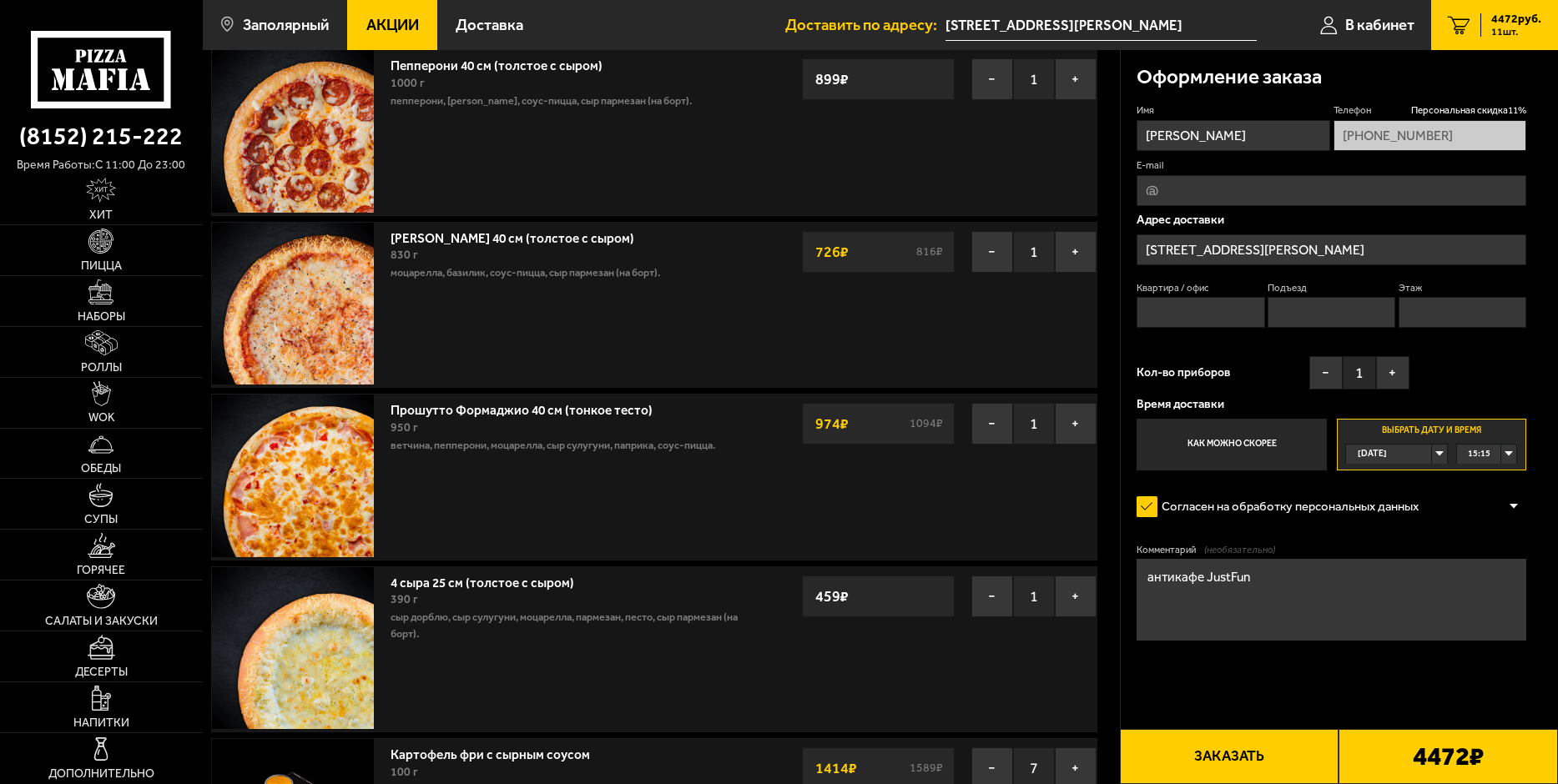
scroll to position [83, 0]
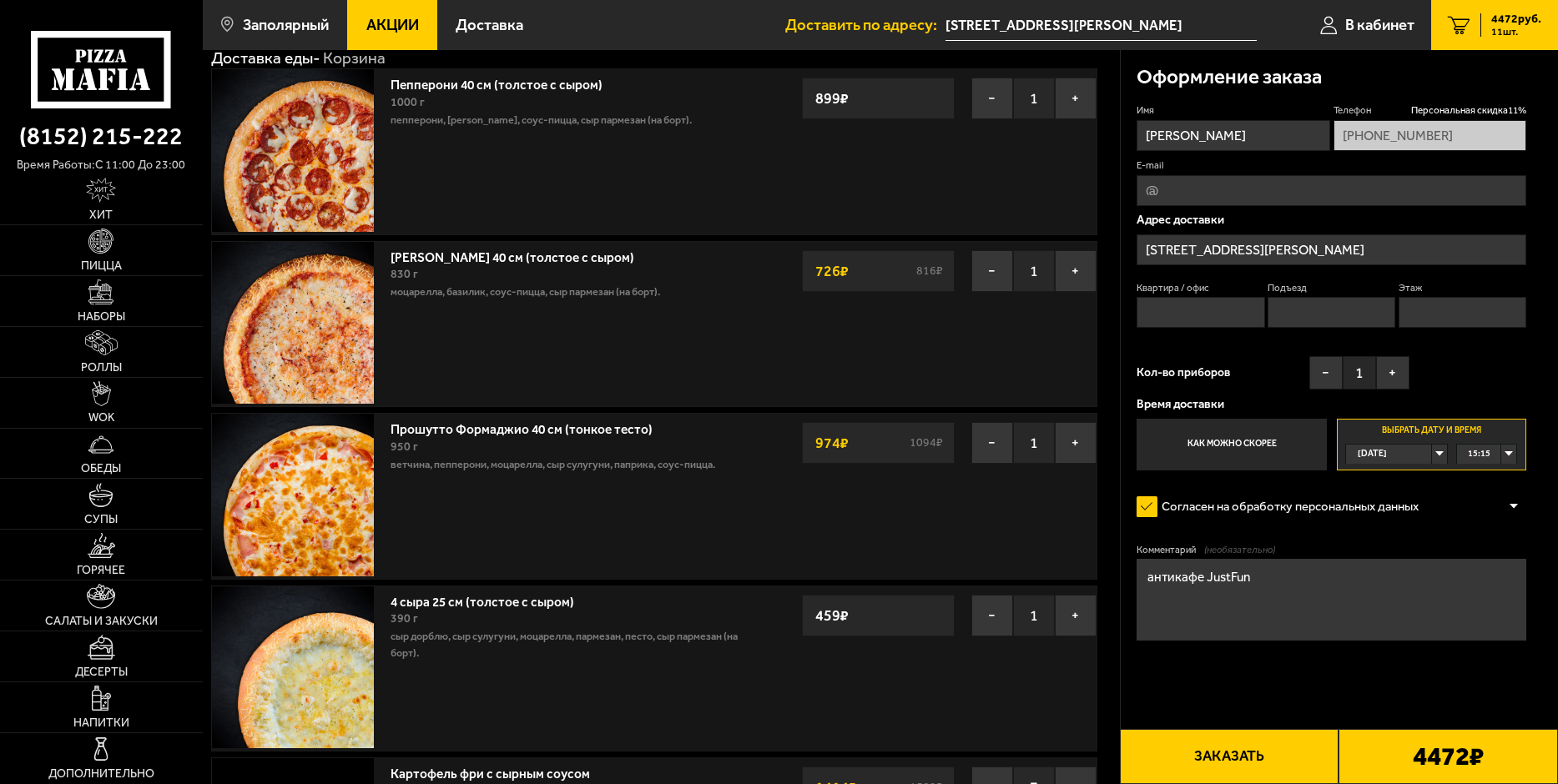
click at [1431, 456] on div "Сегодня" at bounding box center [1389, 454] width 85 height 19
click at [1399, 488] on li "Завтра" at bounding box center [1396, 494] width 100 height 20
click at [1502, 454] on div "00:00" at bounding box center [1486, 454] width 60 height 19
click at [1490, 525] on span "17:00" at bounding box center [1480, 517] width 22 height 19
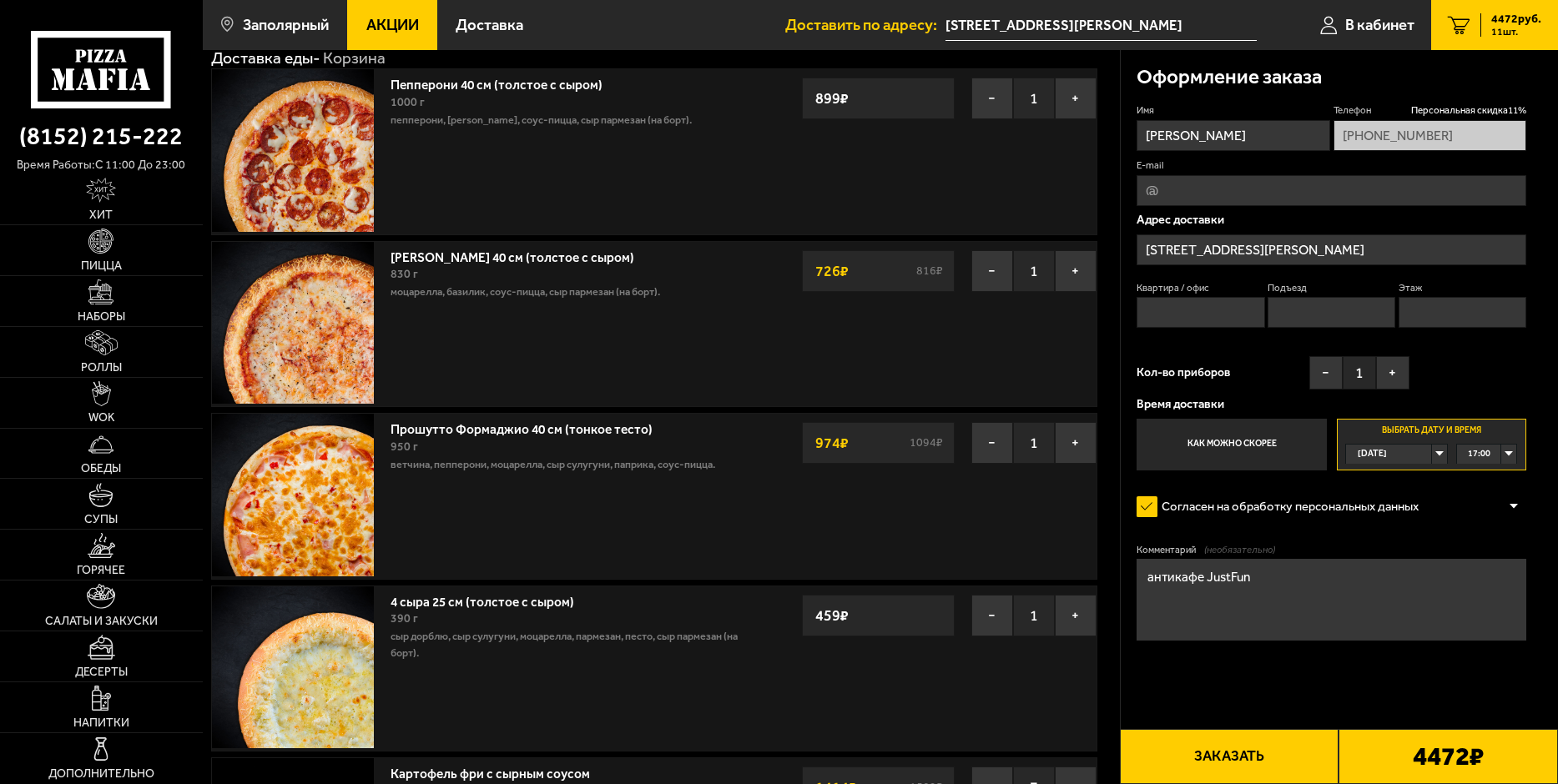
click at [1431, 449] on div "Сегодня" at bounding box center [1389, 454] width 85 height 19
click at [1388, 491] on span "Завтра" at bounding box center [1373, 493] width 29 height 19
click at [1509, 455] on div "00:00" at bounding box center [1486, 454] width 60 height 19
click at [1484, 524] on span "17:00" at bounding box center [1480, 517] width 22 height 19
click at [1409, 452] on div "Сегодня" at bounding box center [1389, 454] width 85 height 19
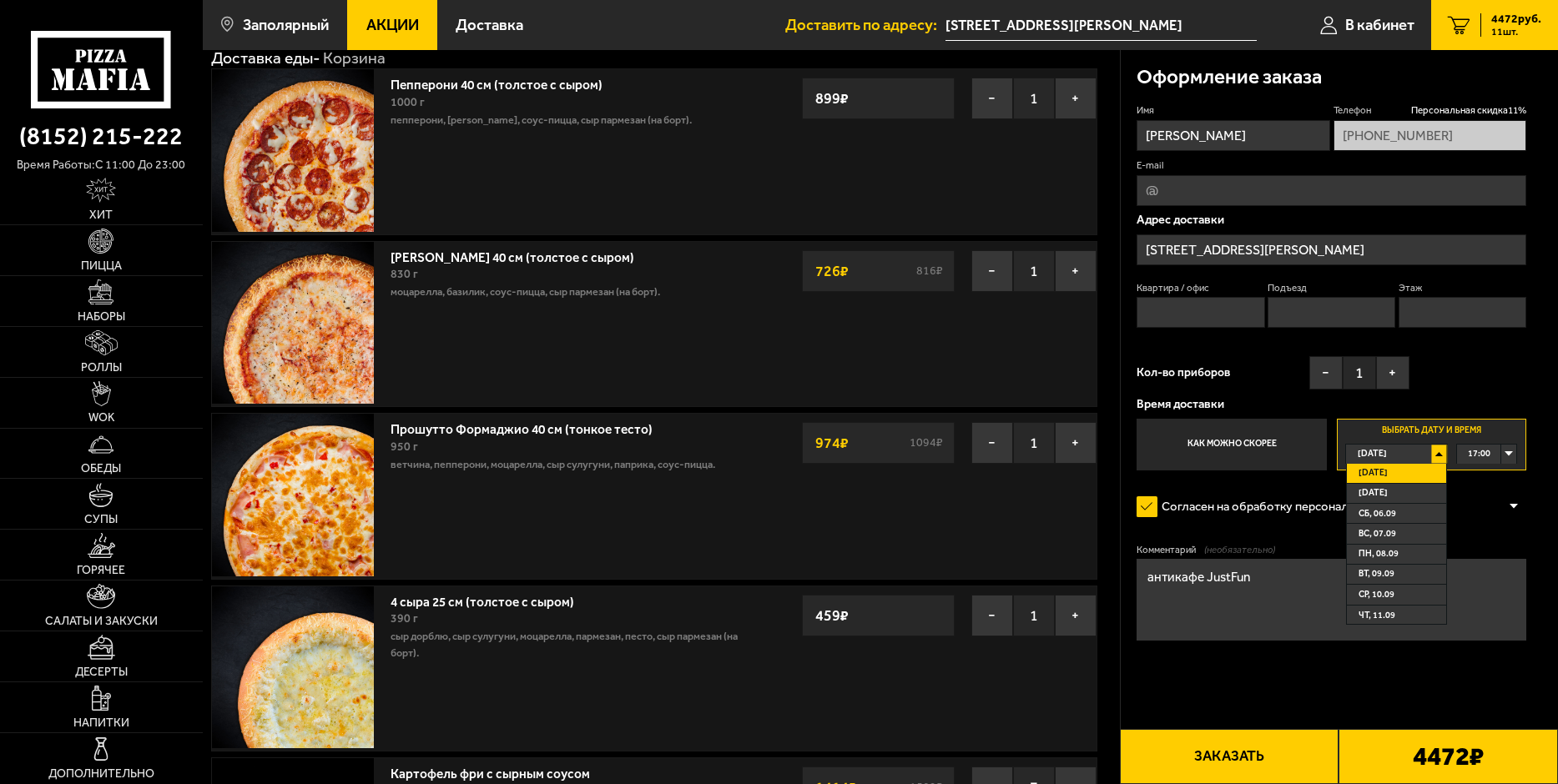
click at [1391, 496] on li "Завтра" at bounding box center [1396, 494] width 100 height 20
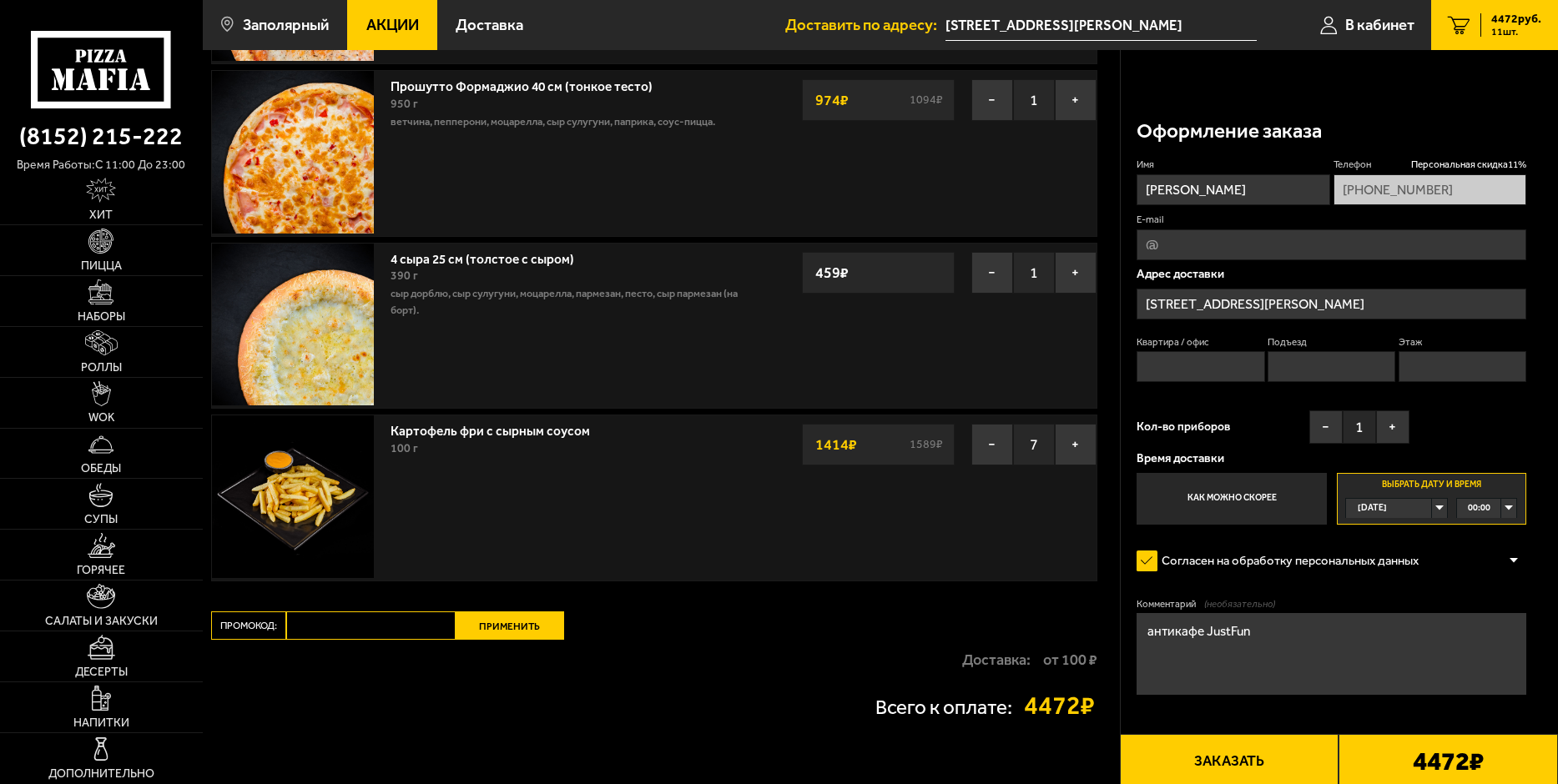
scroll to position [501, 0]
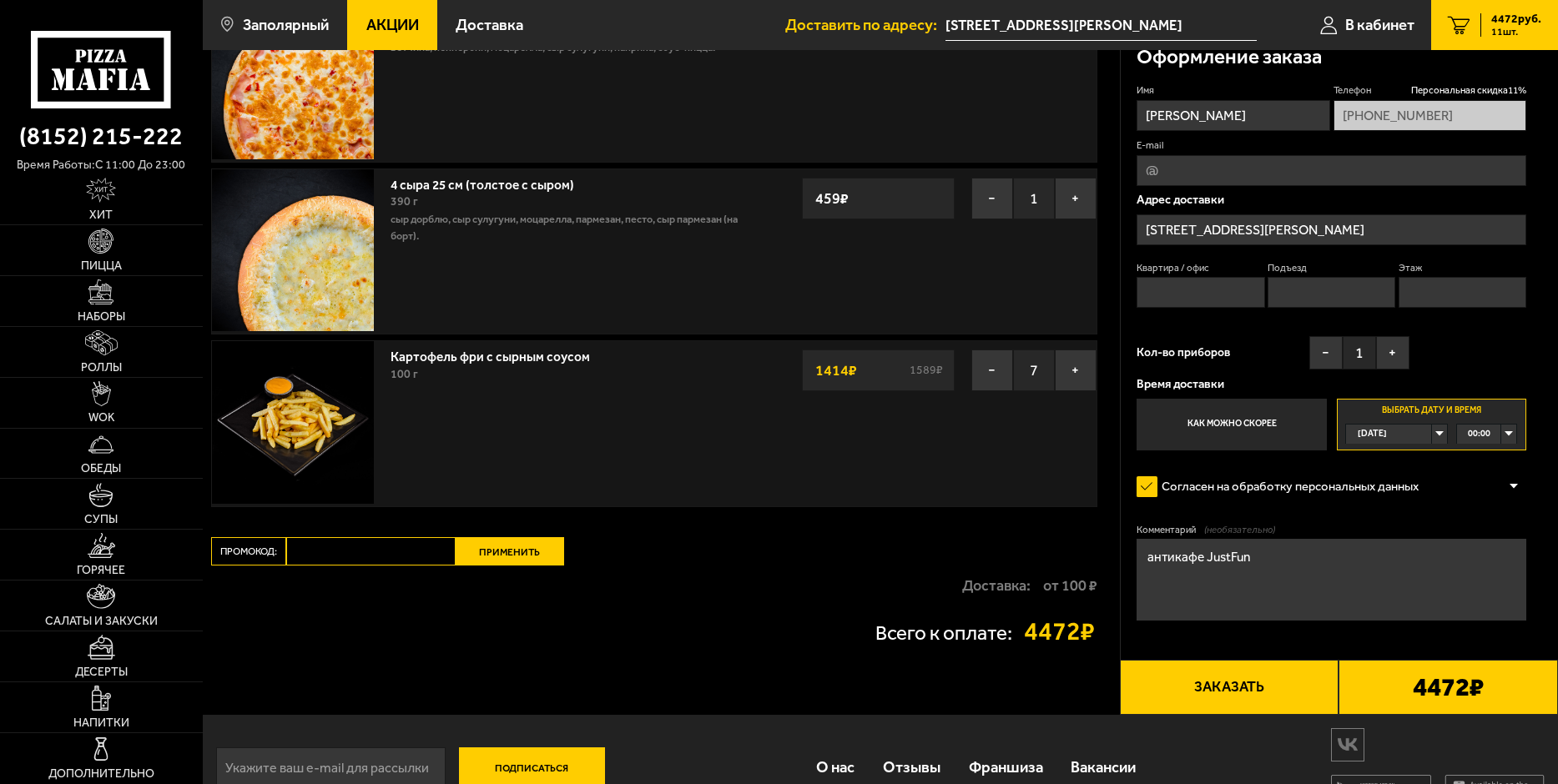
click at [1234, 686] on button "Заказать" at bounding box center [1229, 687] width 220 height 55
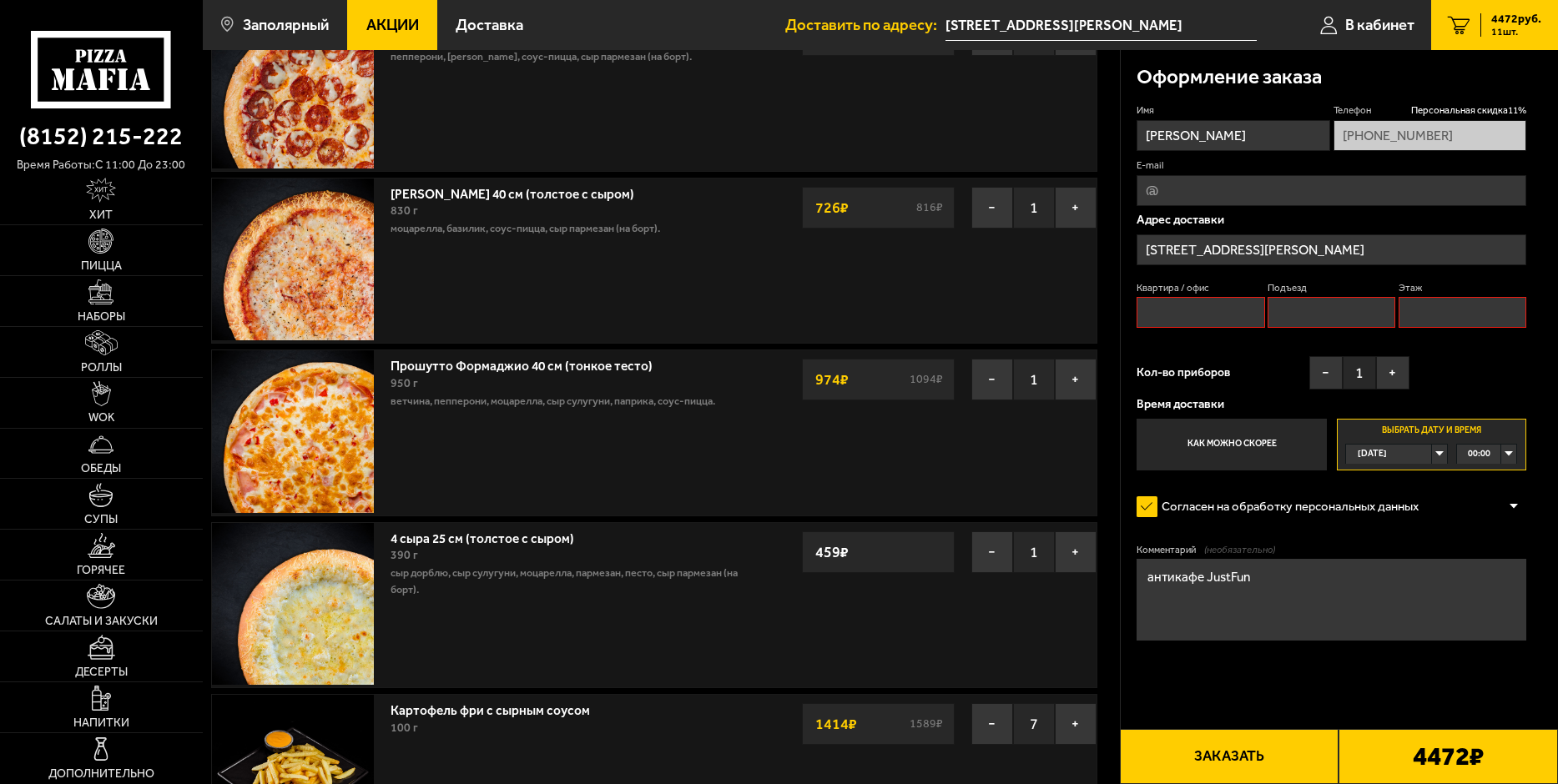
scroll to position [142, 0]
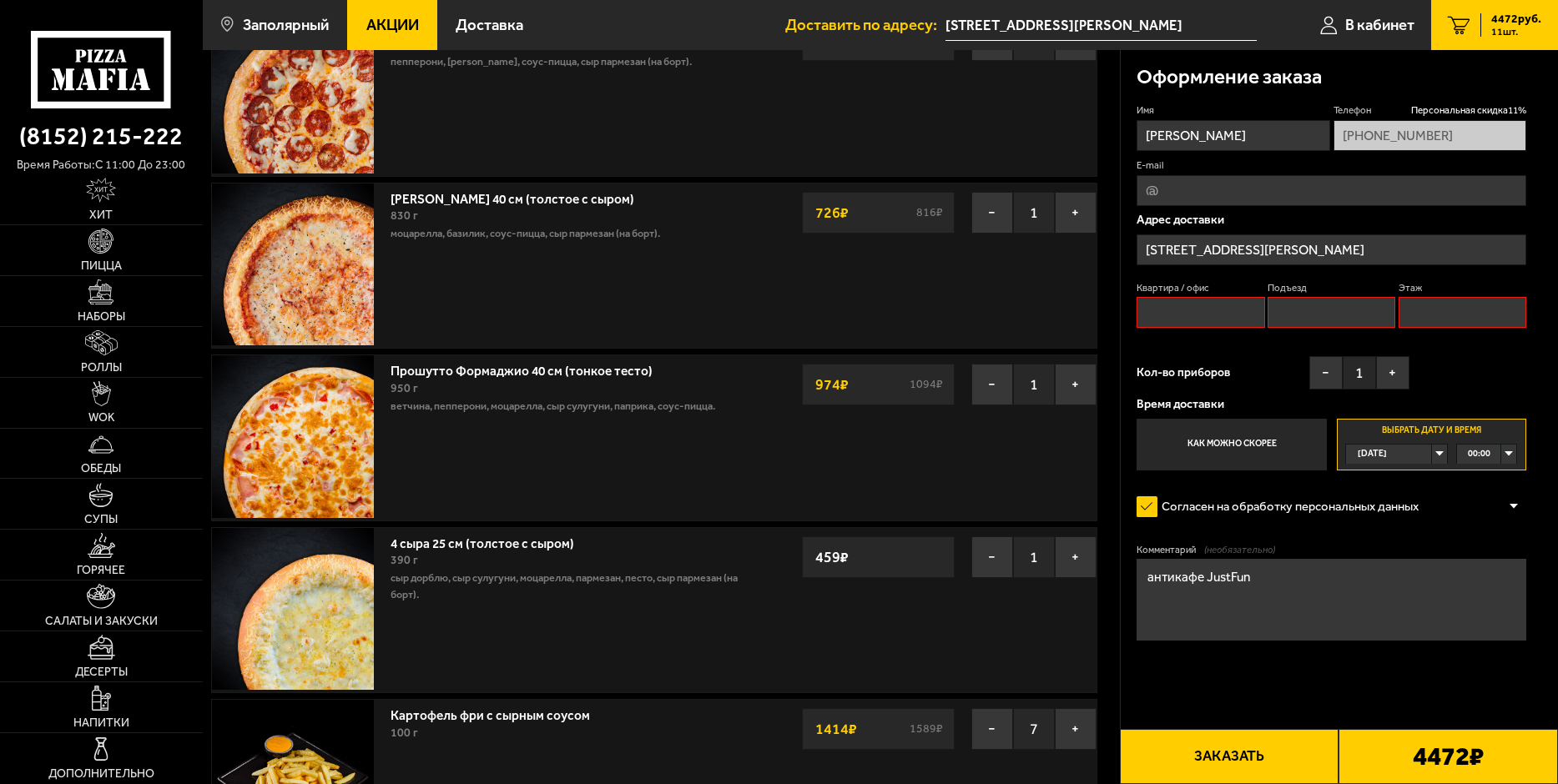
click at [1167, 312] on input "Квартира / офис" at bounding box center [1200, 312] width 128 height 31
type input "0"
click at [1286, 312] on input "Подъезд" at bounding box center [1332, 312] width 128 height 31
type input "0"
click at [1414, 318] on input "Этаж" at bounding box center [1463, 312] width 128 height 31
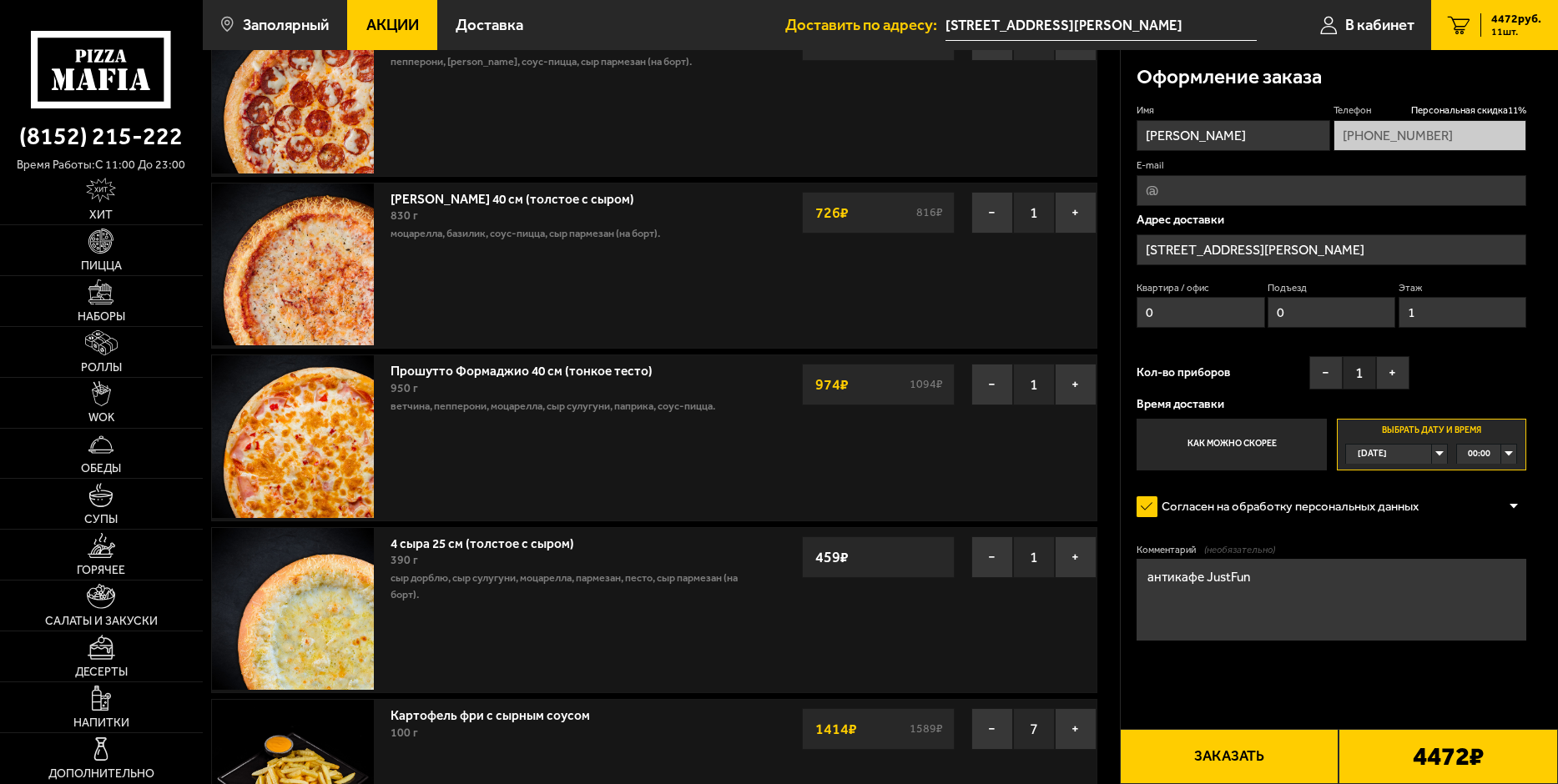
type input "1"
click at [1240, 756] on button "Заказать" at bounding box center [1229, 757] width 220 height 55
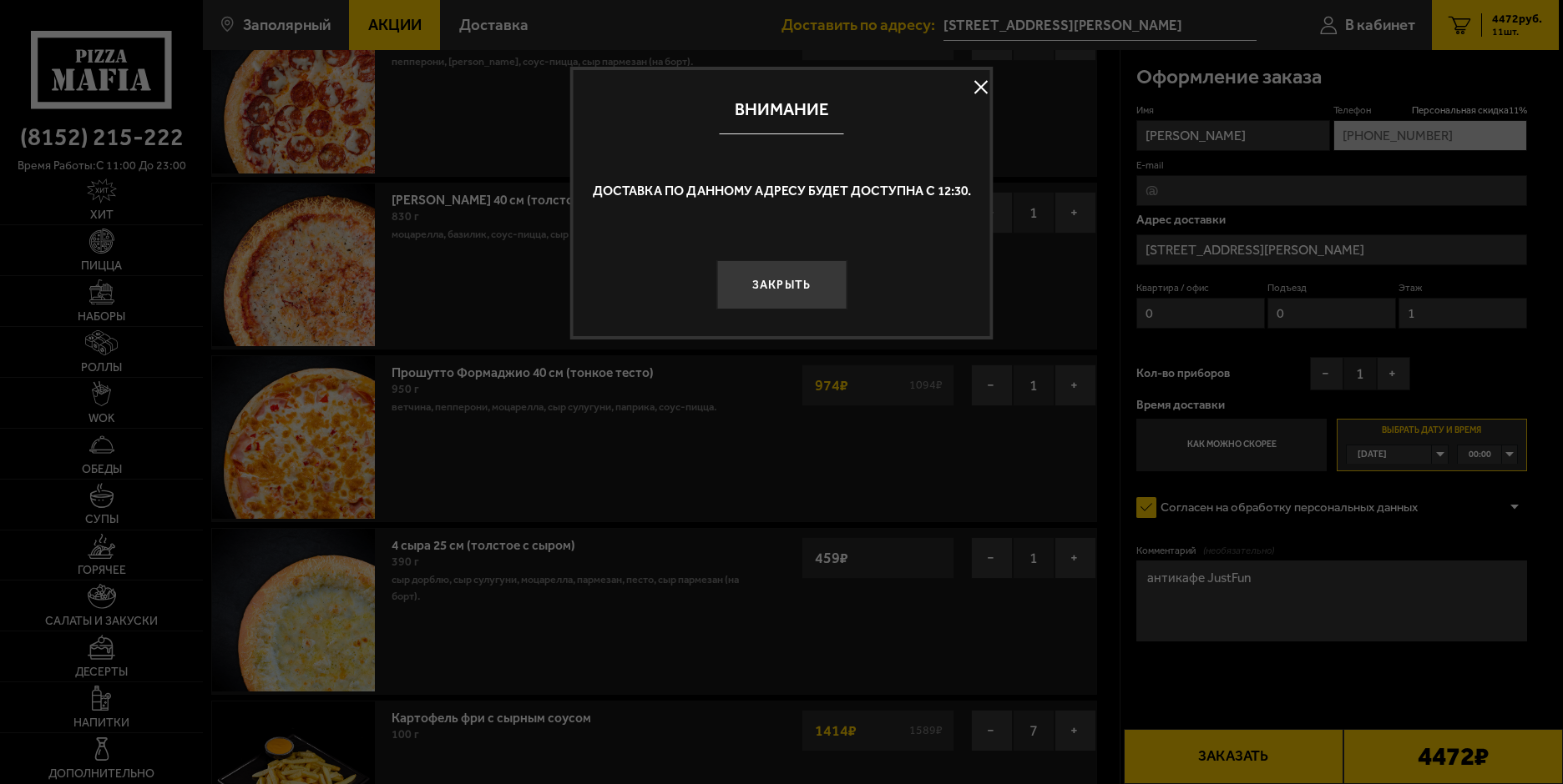
click at [976, 82] on button at bounding box center [980, 86] width 25 height 25
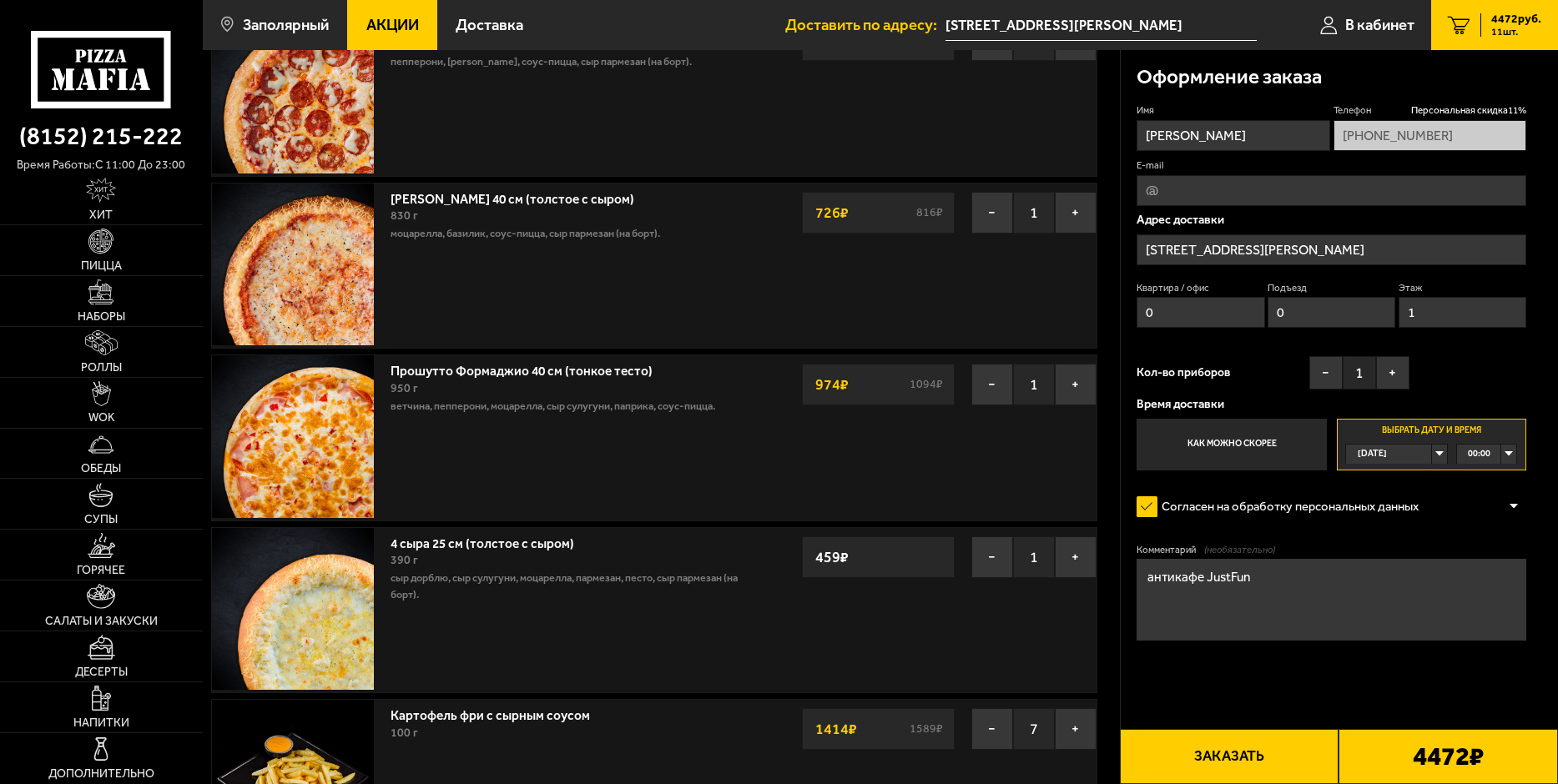
click at [1509, 456] on div "00:00" at bounding box center [1486, 454] width 60 height 19
click at [1489, 525] on span "17:00" at bounding box center [1480, 517] width 22 height 19
click at [1406, 456] on div "Сегодня" at bounding box center [1389, 454] width 85 height 19
click at [1393, 490] on li "Завтра" at bounding box center [1396, 494] width 100 height 20
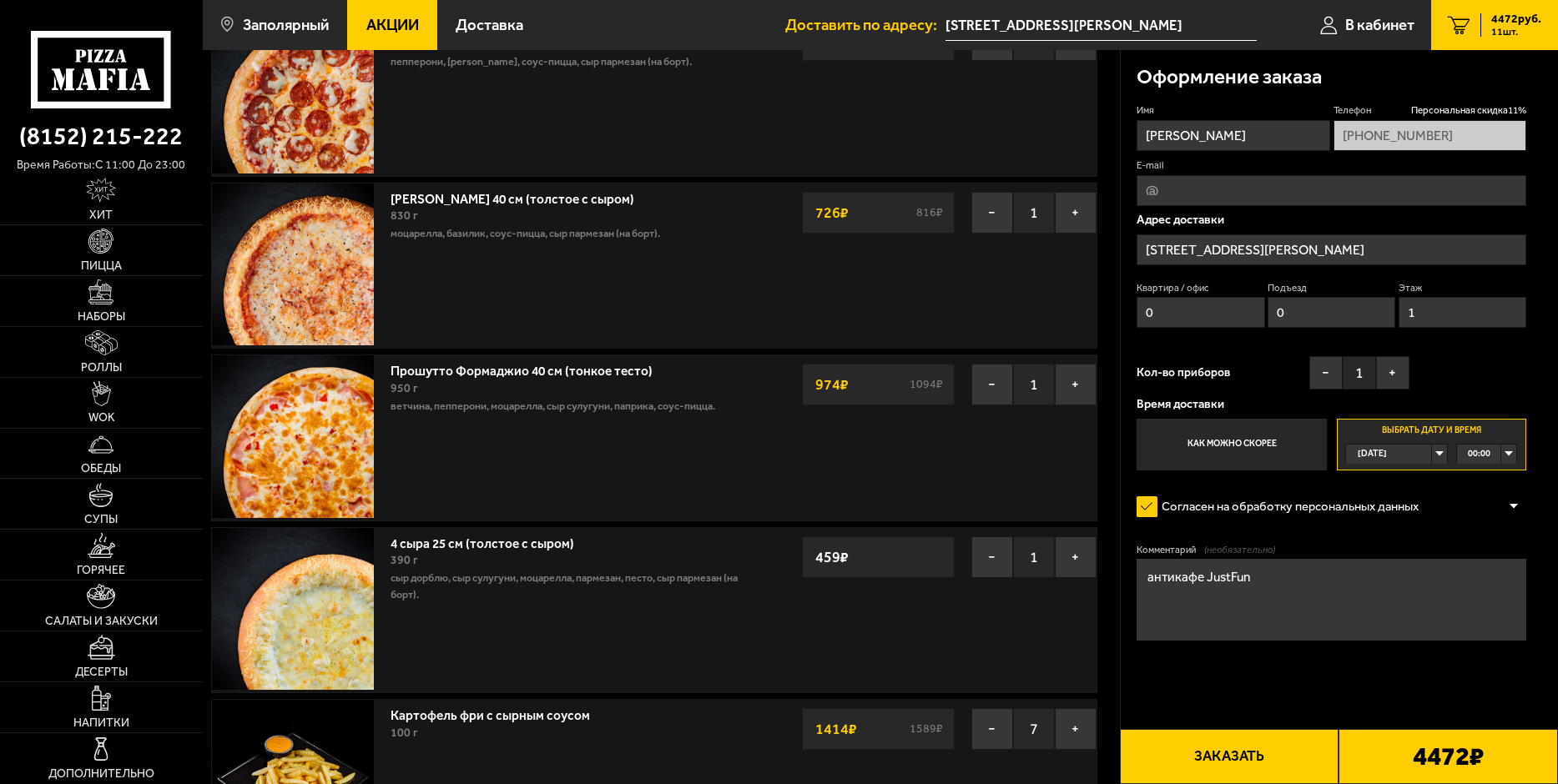
click at [1412, 426] on label "Выбрать дату и время Завтра 00:00" at bounding box center [1431, 444] width 190 height 52
click at [1429, 426] on label "Выбрать дату и время Завтра 00:00" at bounding box center [1431, 444] width 190 height 52
click at [1430, 426] on label "Выбрать дату и время Завтра 00:00" at bounding box center [1431, 444] width 190 height 52
click at [1232, 760] on button "Заказать" at bounding box center [1229, 757] width 220 height 55
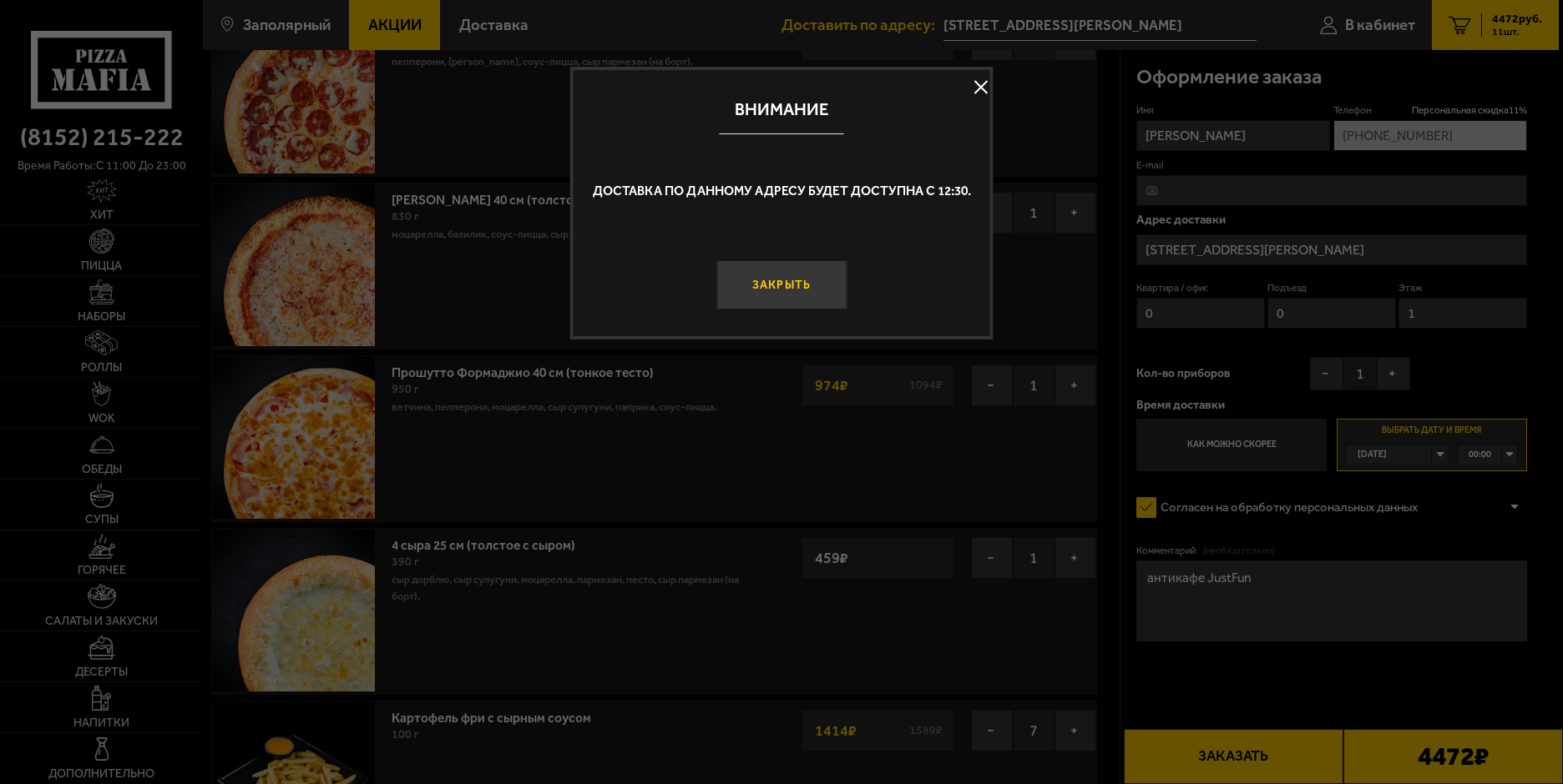
click at [781, 288] on button "Закрыть" at bounding box center [781, 285] width 130 height 49
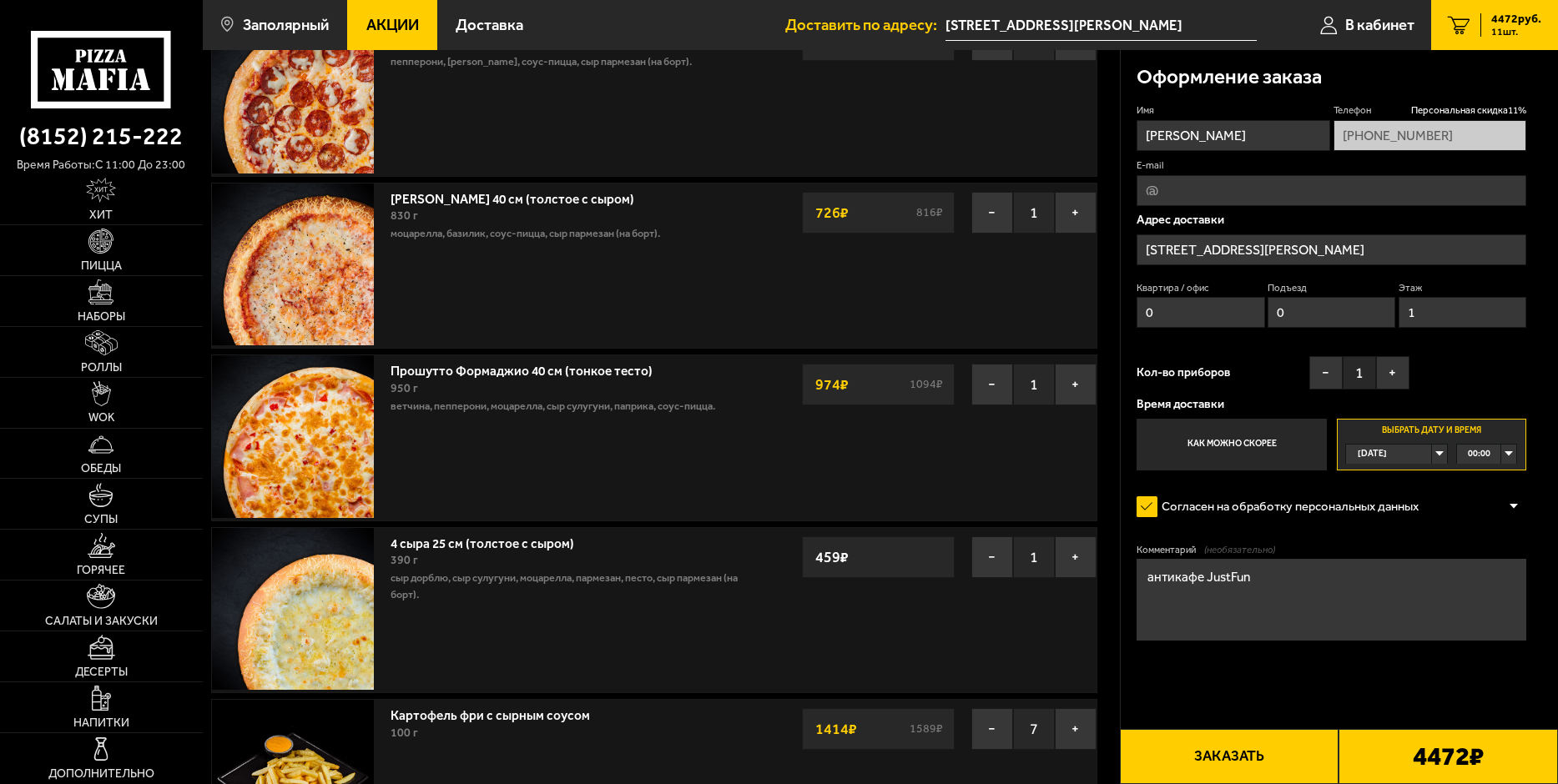
click at [1481, 449] on span "00:00" at bounding box center [1479, 454] width 22 height 19
click at [1480, 519] on span "17:00" at bounding box center [1480, 517] width 22 height 19
click at [1238, 755] on button "Заказать" at bounding box center [1229, 757] width 220 height 55
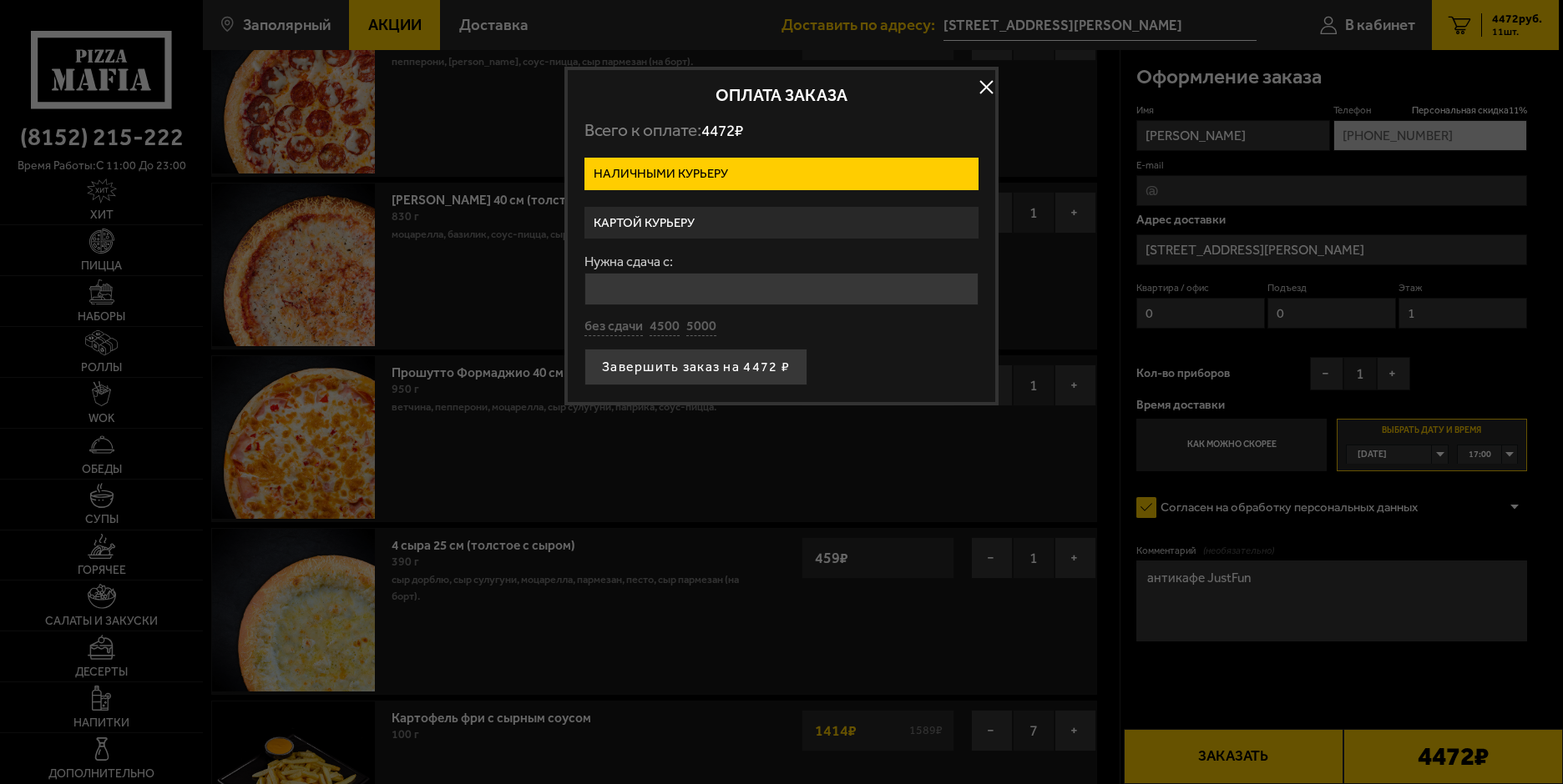
click at [703, 220] on label "Картой курьеру" at bounding box center [781, 223] width 394 height 32
click at [0, 0] on input "Картой курьеру" at bounding box center [0, 0] width 0 height 0
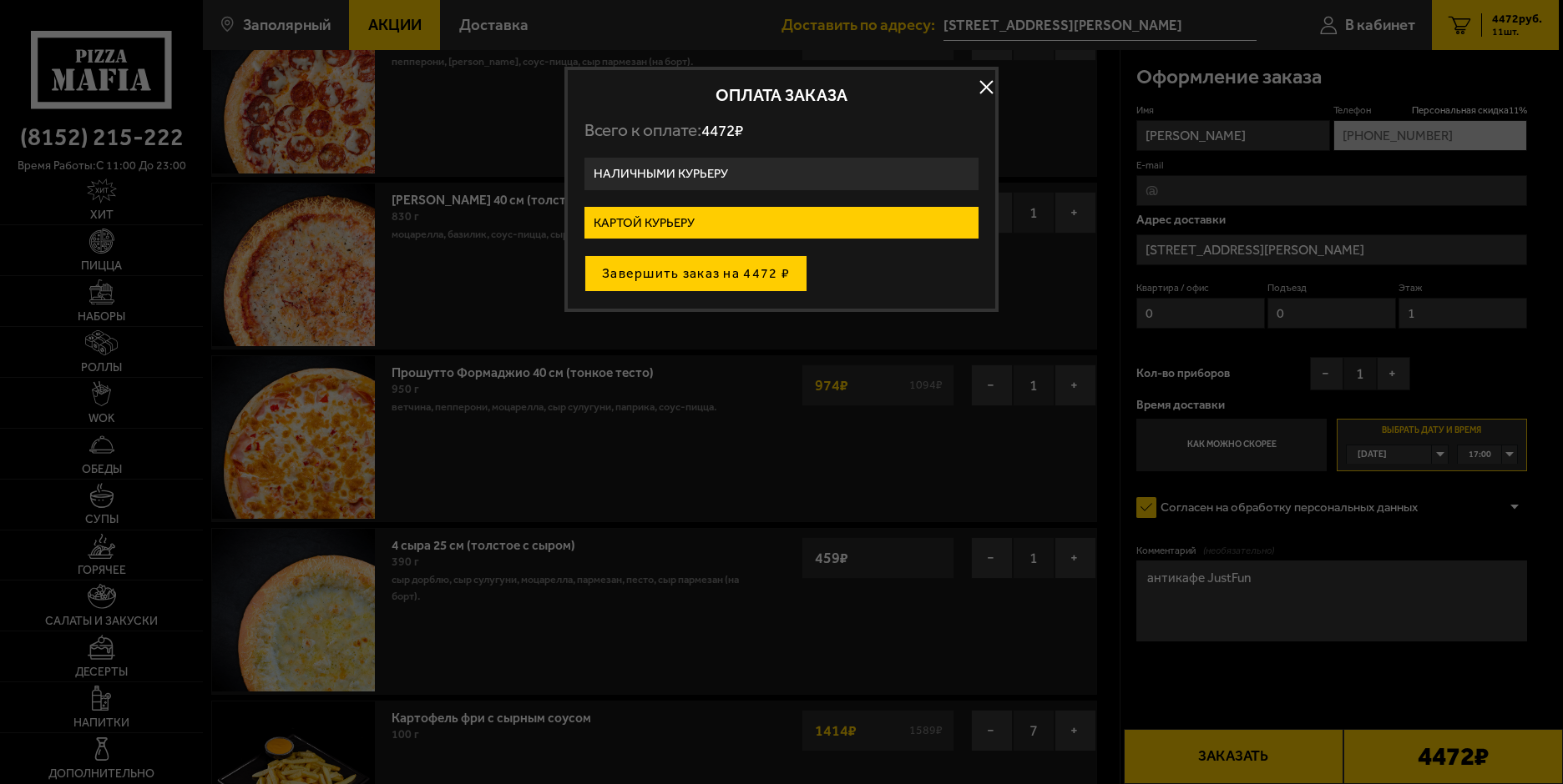
click at [682, 268] on button "Завершить заказ на 4472 ₽" at bounding box center [696, 273] width 223 height 37
